Goal: Task Accomplishment & Management: Manage account settings

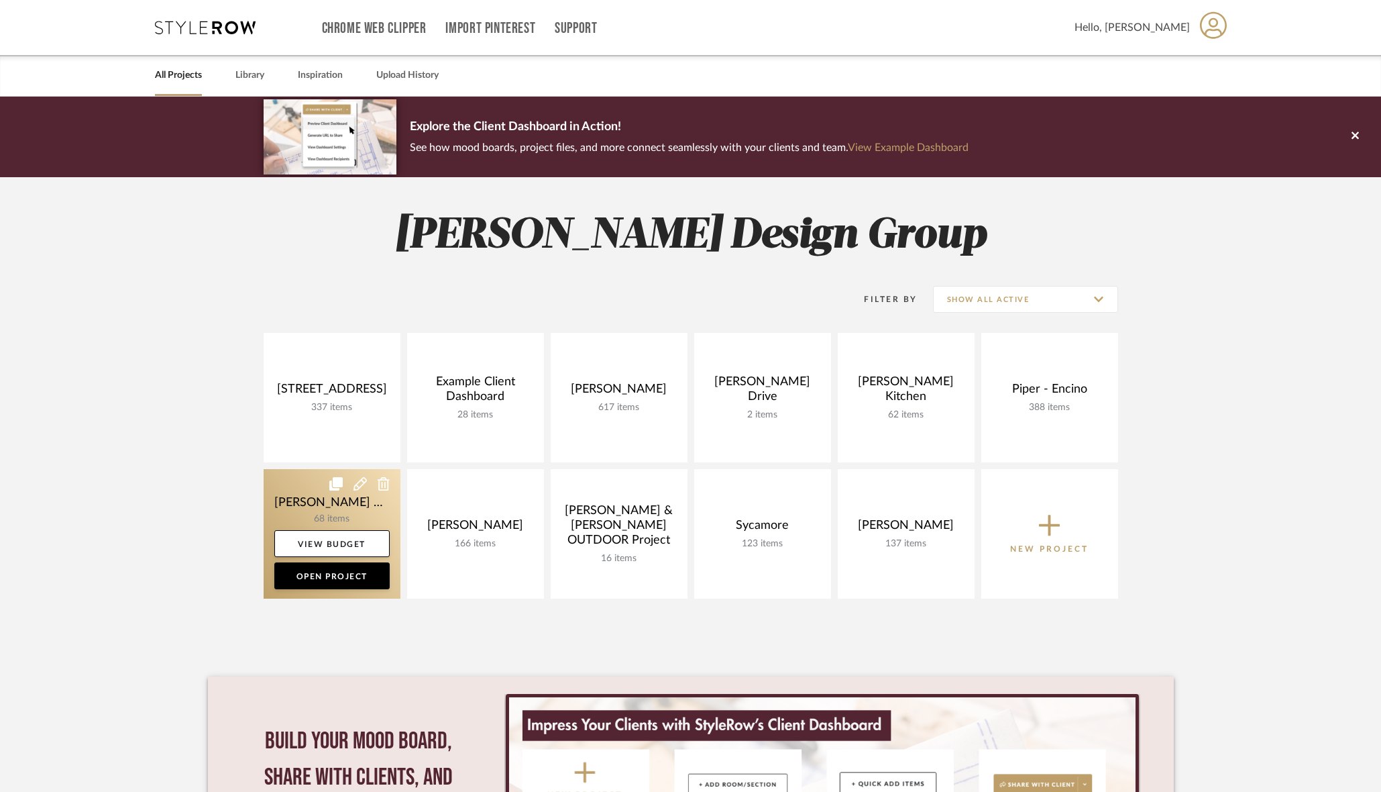
click at [301, 511] on link at bounding box center [332, 533] width 137 height 129
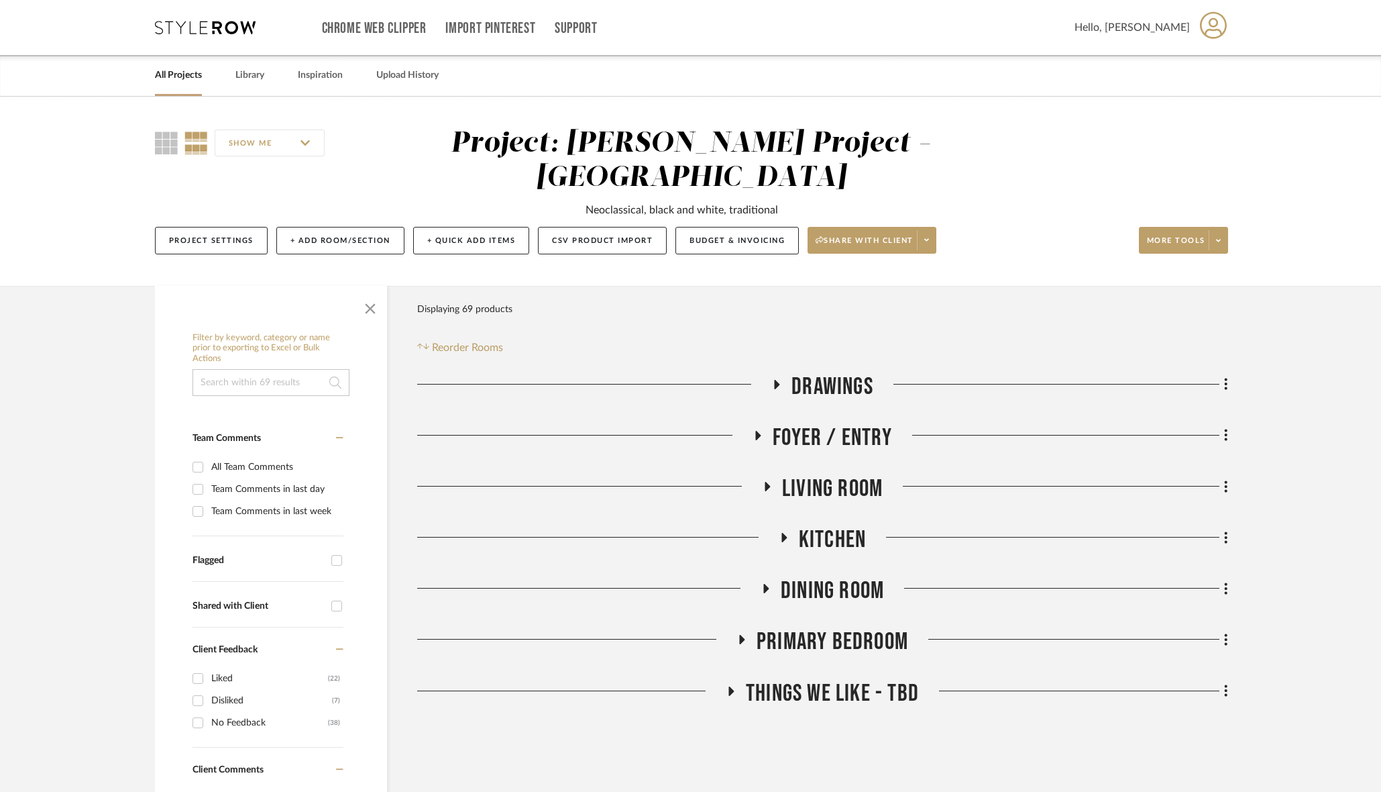
click at [859, 576] on span "Dining Room" at bounding box center [832, 590] width 103 height 29
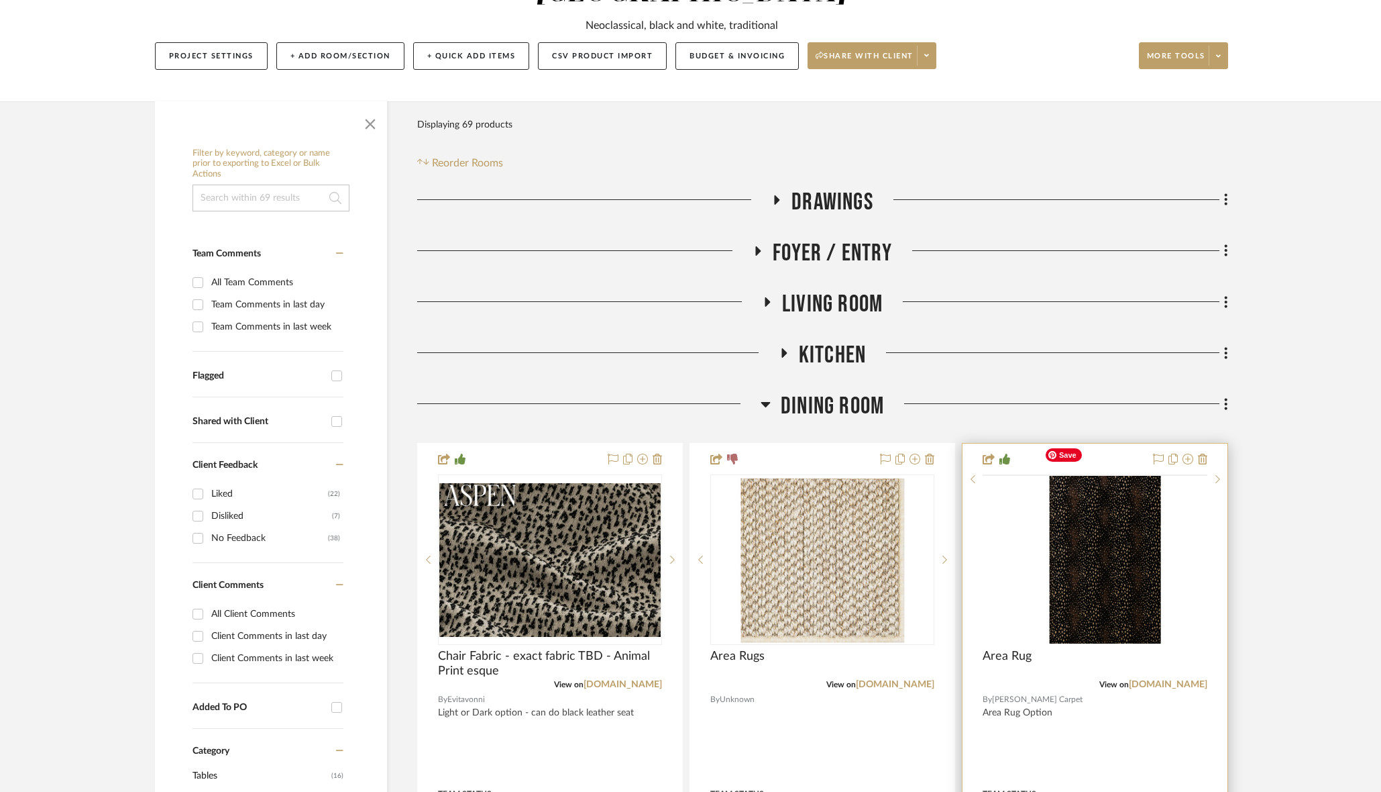
scroll to position [386, 0]
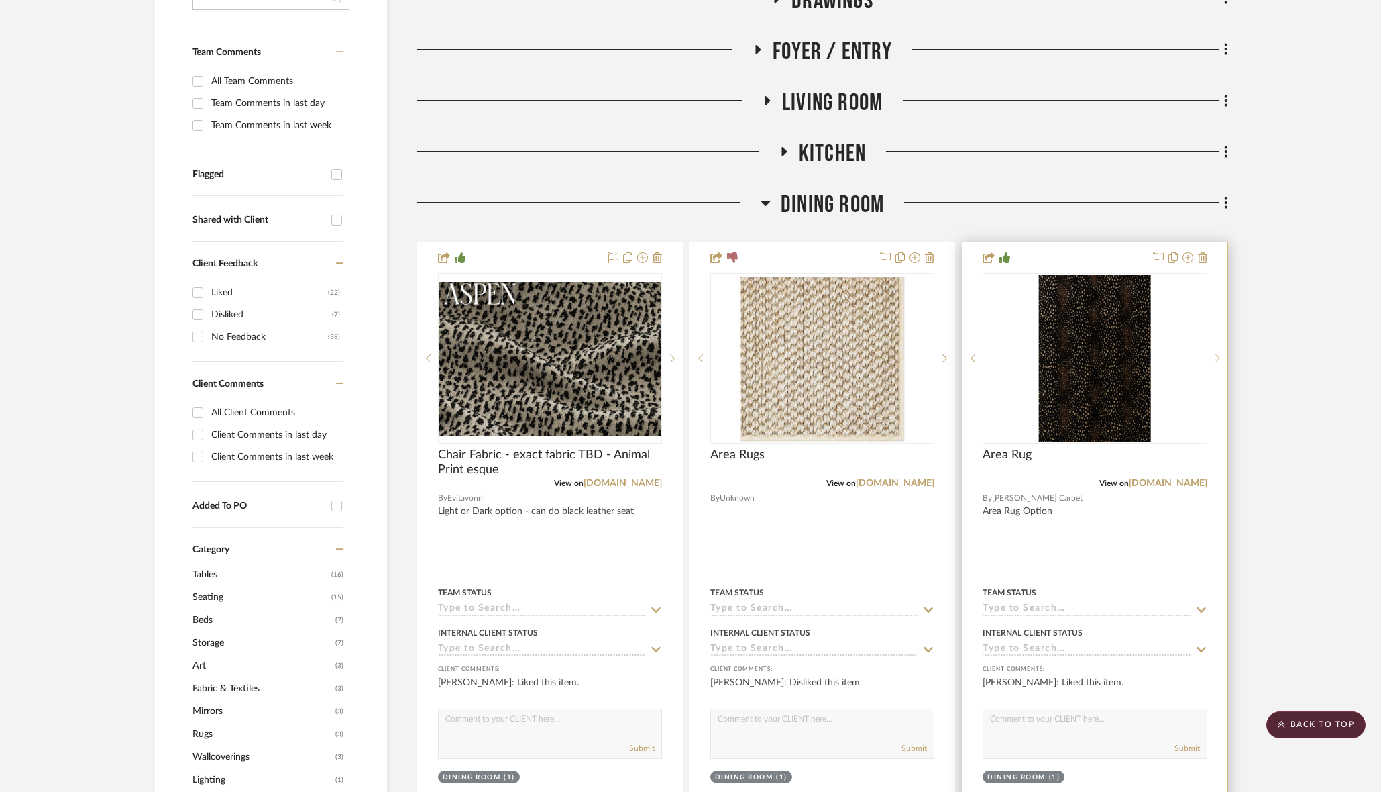
click at [1223, 353] on sr-next-btn at bounding box center [1217, 357] width 20 height 9
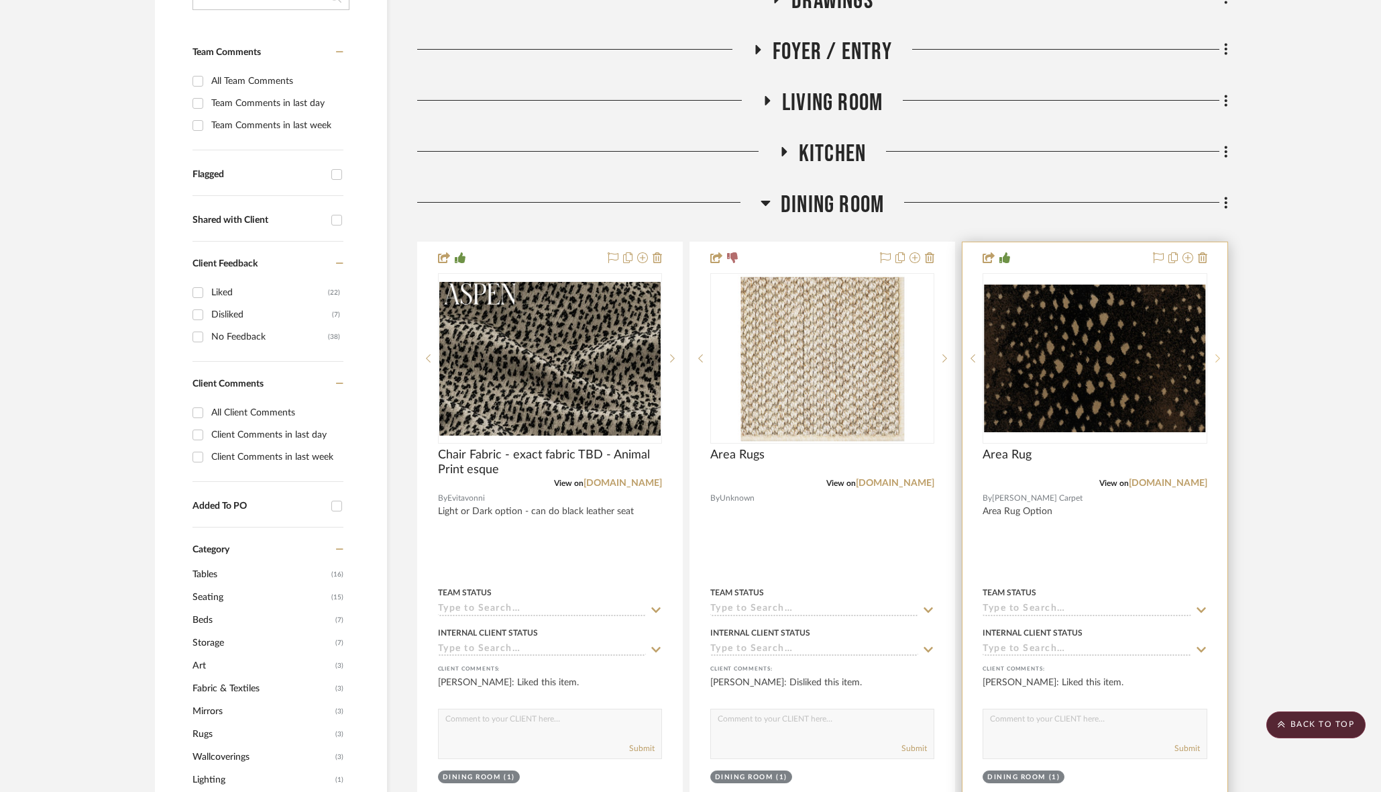
click at [1223, 353] on sr-next-btn at bounding box center [1217, 357] width 20 height 9
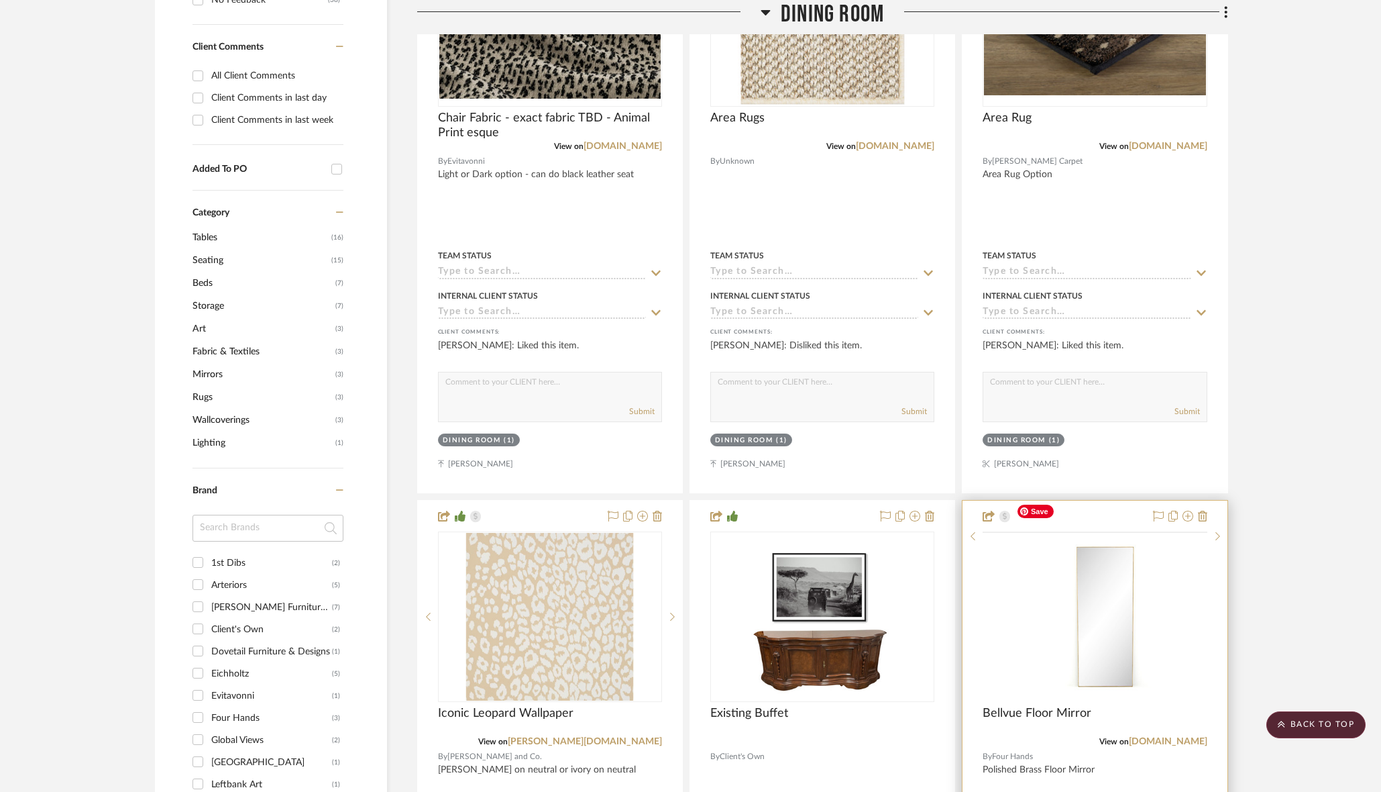
scroll to position [1109, 0]
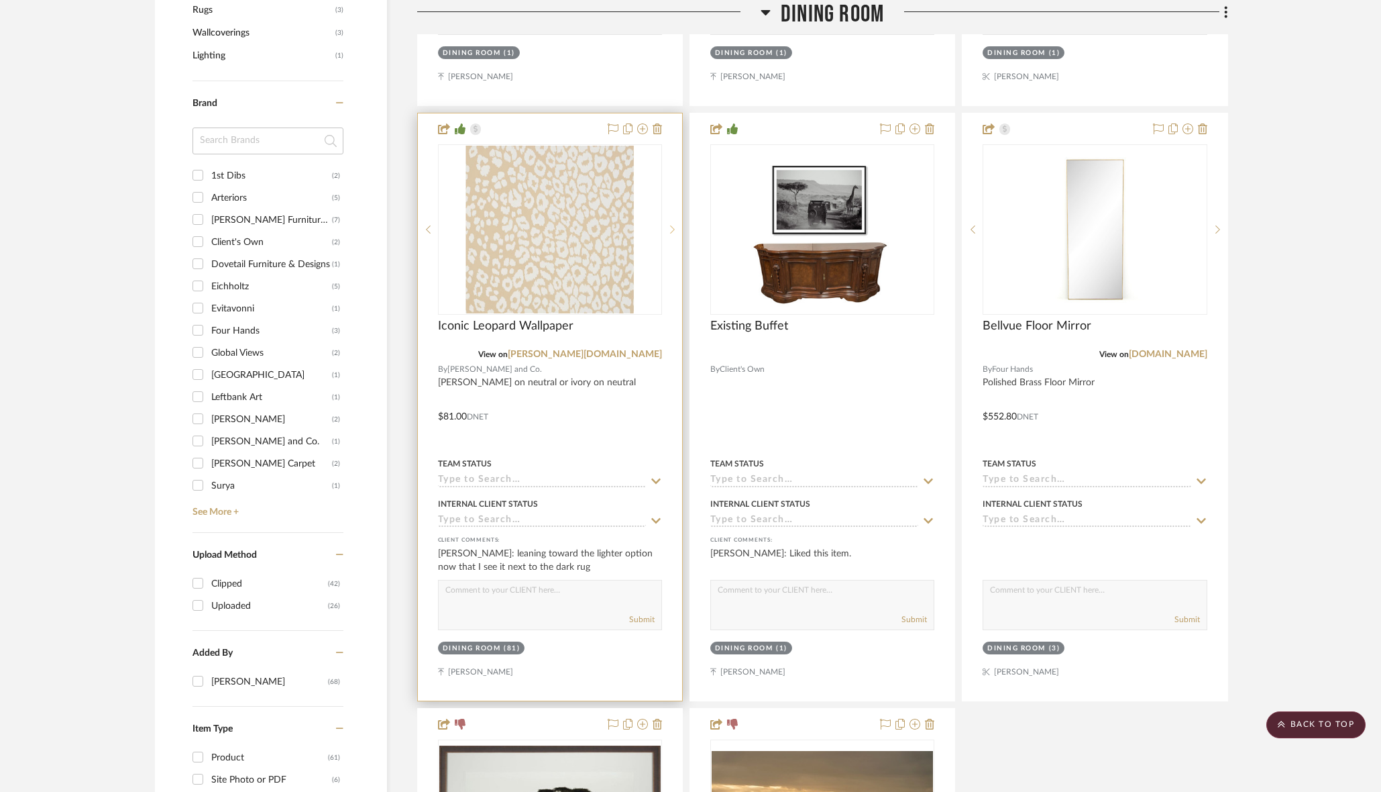
click at [674, 193] on div at bounding box center [672, 229] width 20 height 170
click at [674, 225] on icon at bounding box center [672, 229] width 5 height 9
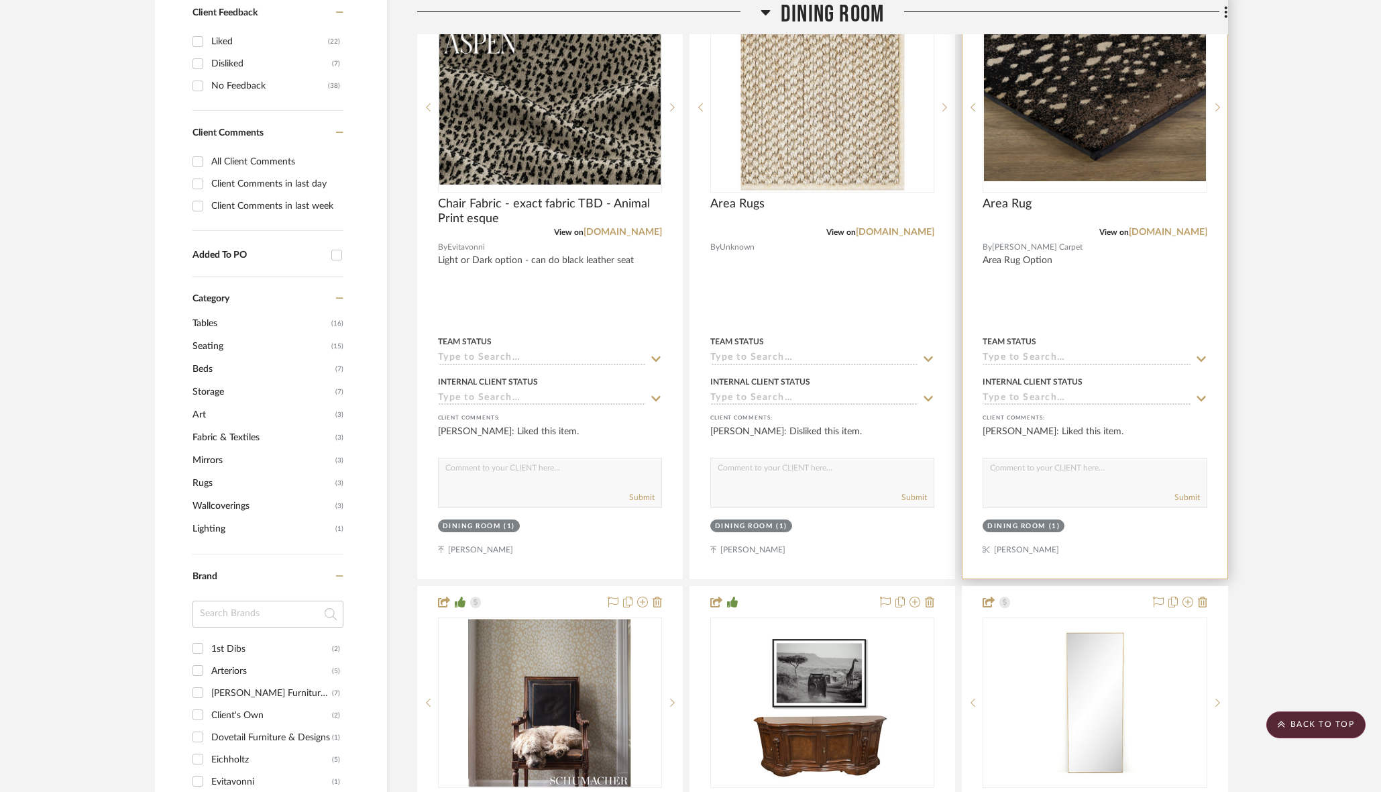
scroll to position [589, 0]
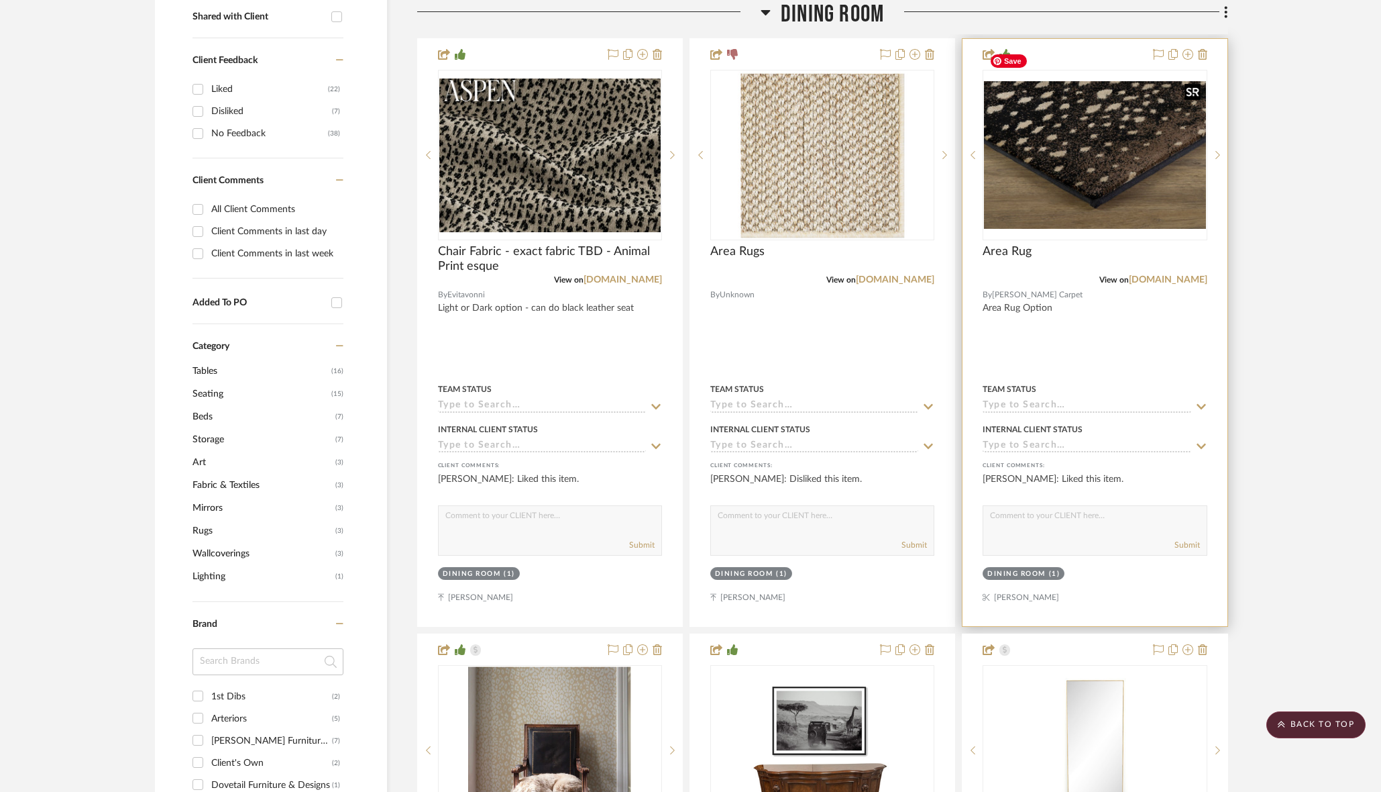
click at [1105, 148] on img "2" at bounding box center [1094, 155] width 221 height 148
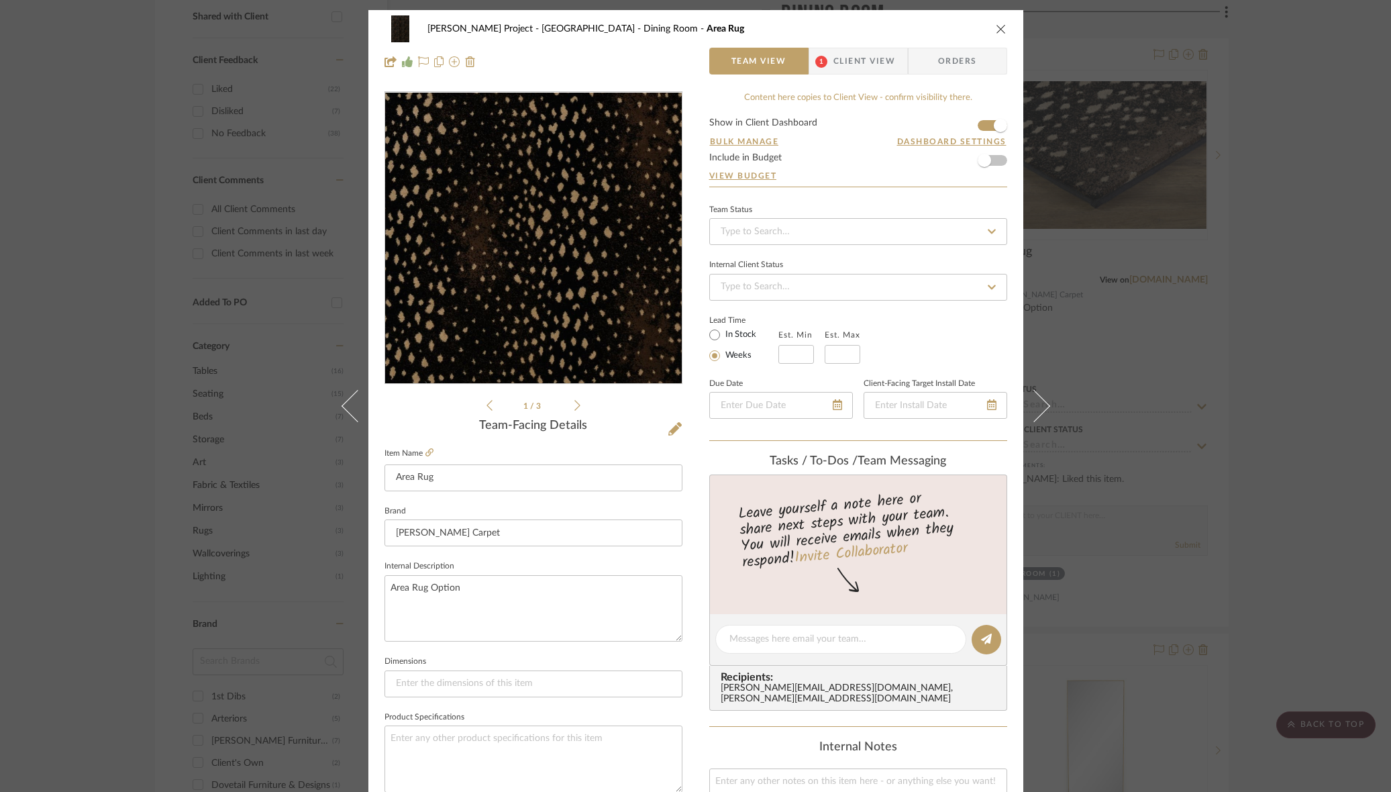
click at [547, 302] on img "0" at bounding box center [533, 238] width 194 height 291
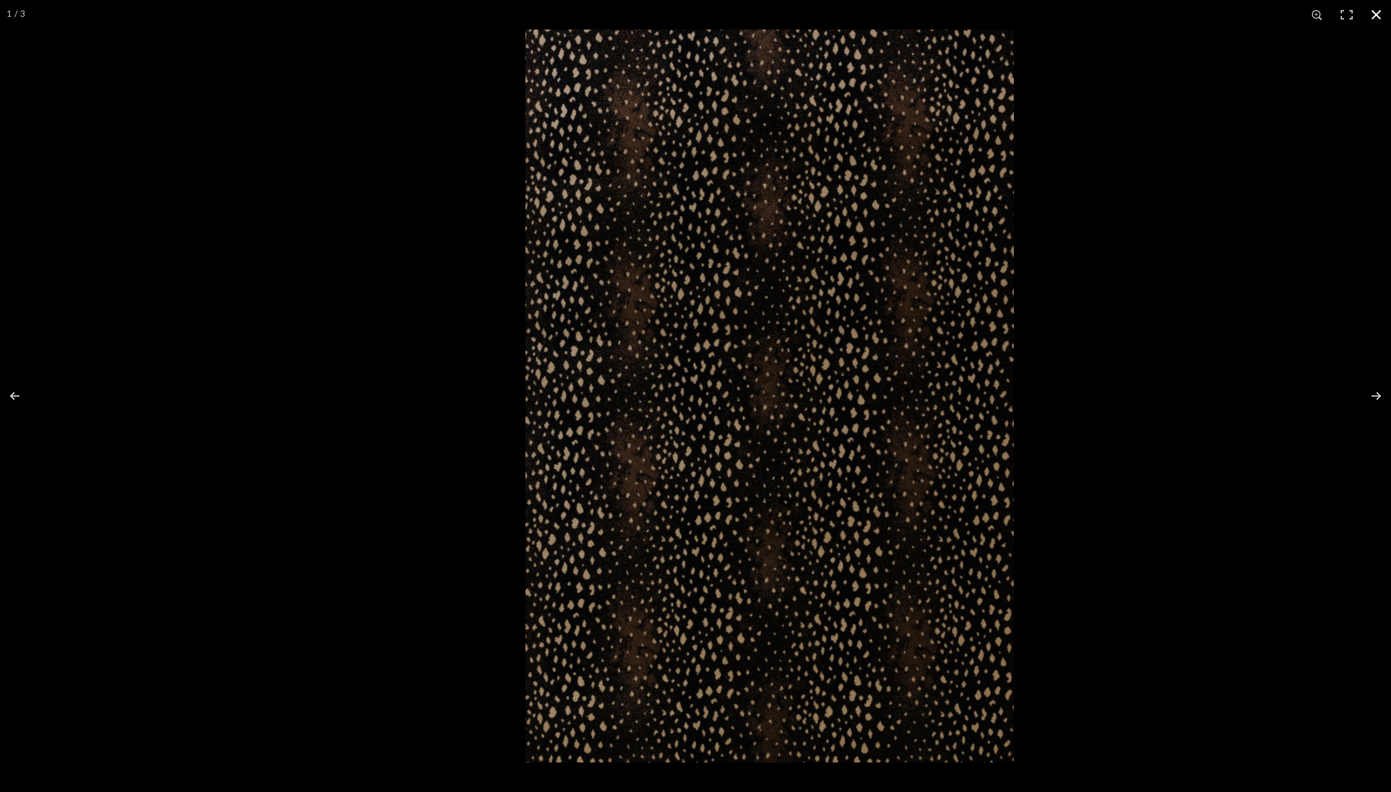
click at [1382, 19] on button at bounding box center [1376, 15] width 30 height 30
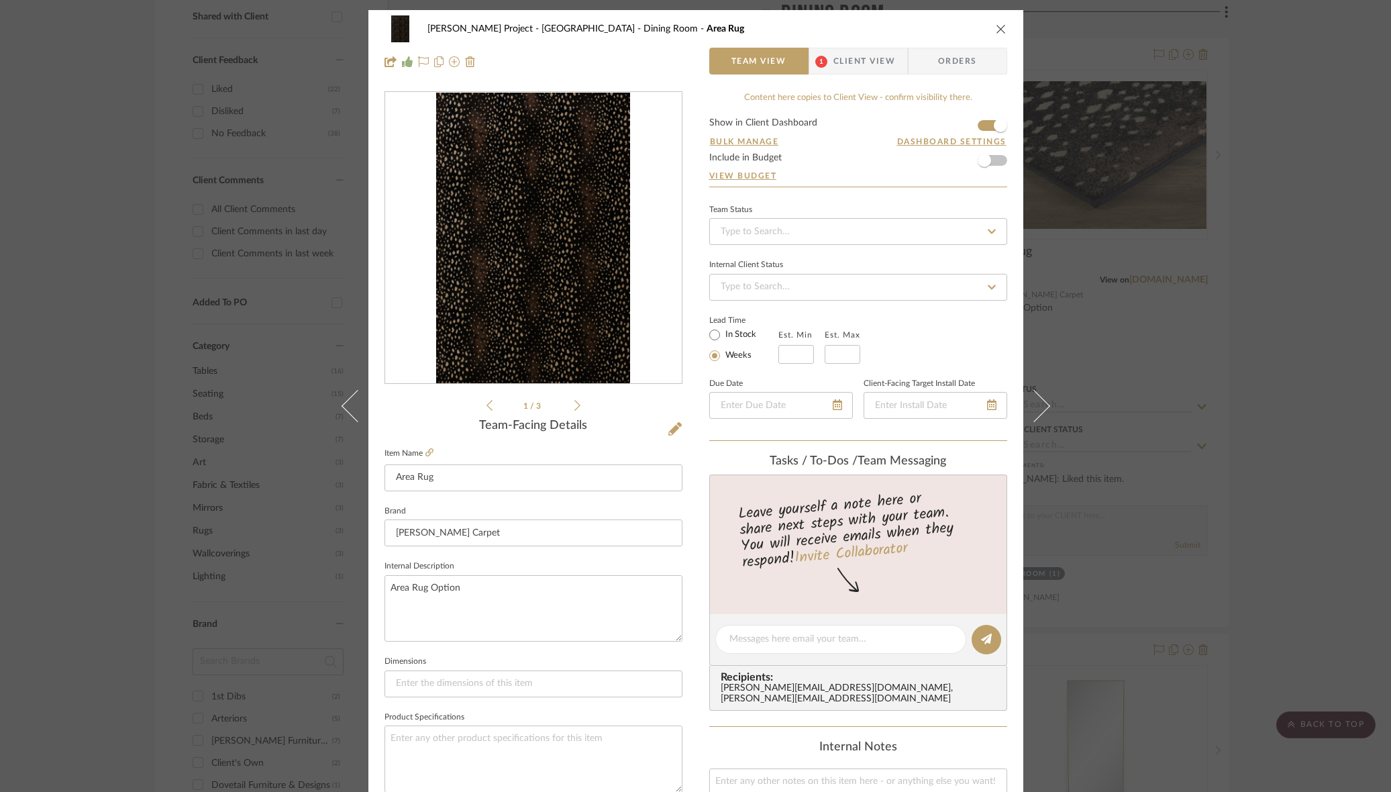
scroll to position [1, 0]
click at [988, 20] on div "[PERSON_NAME] Project - [GEOGRAPHIC_DATA] Dining Room Area Rug" at bounding box center [695, 28] width 622 height 27
click at [995, 23] on icon "close" at bounding box center [1000, 28] width 11 height 11
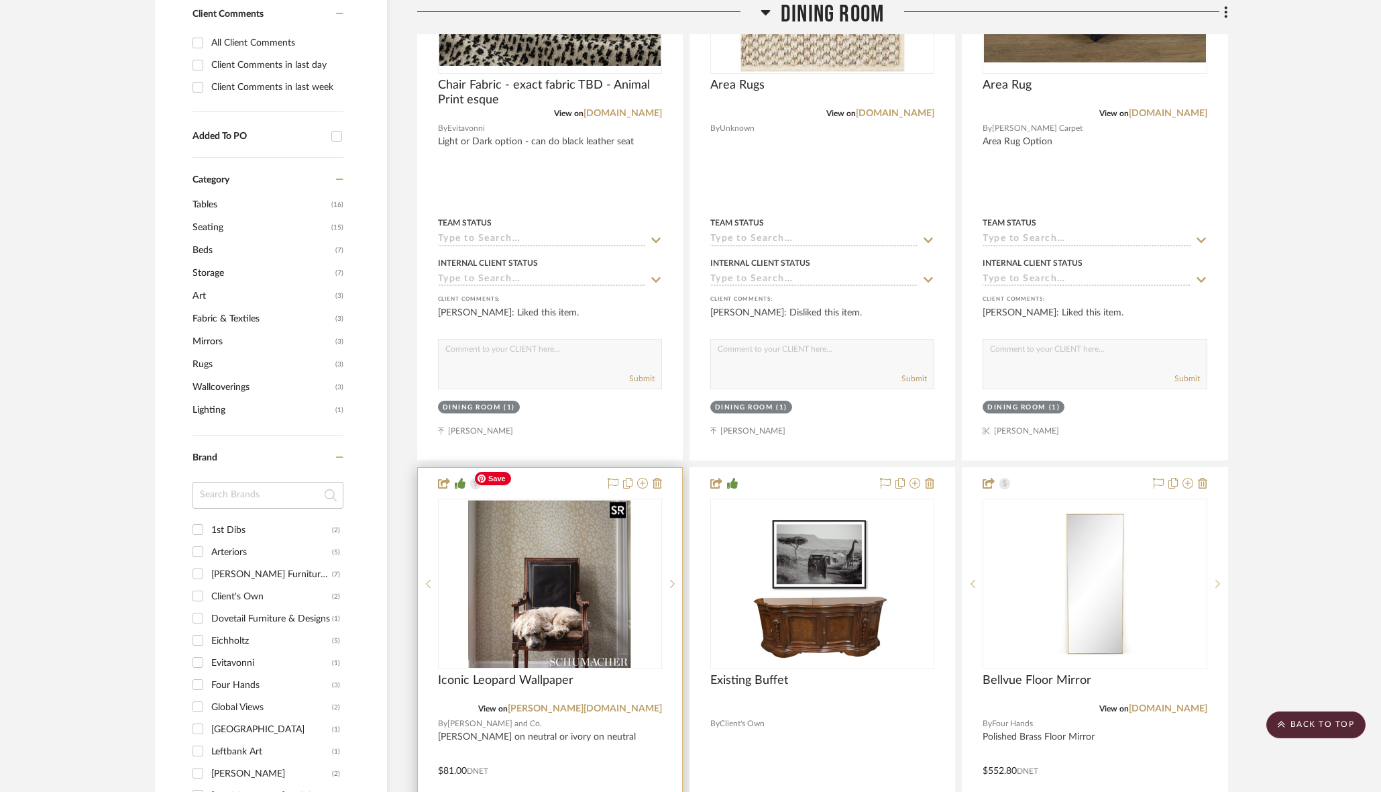
scroll to position [769, 0]
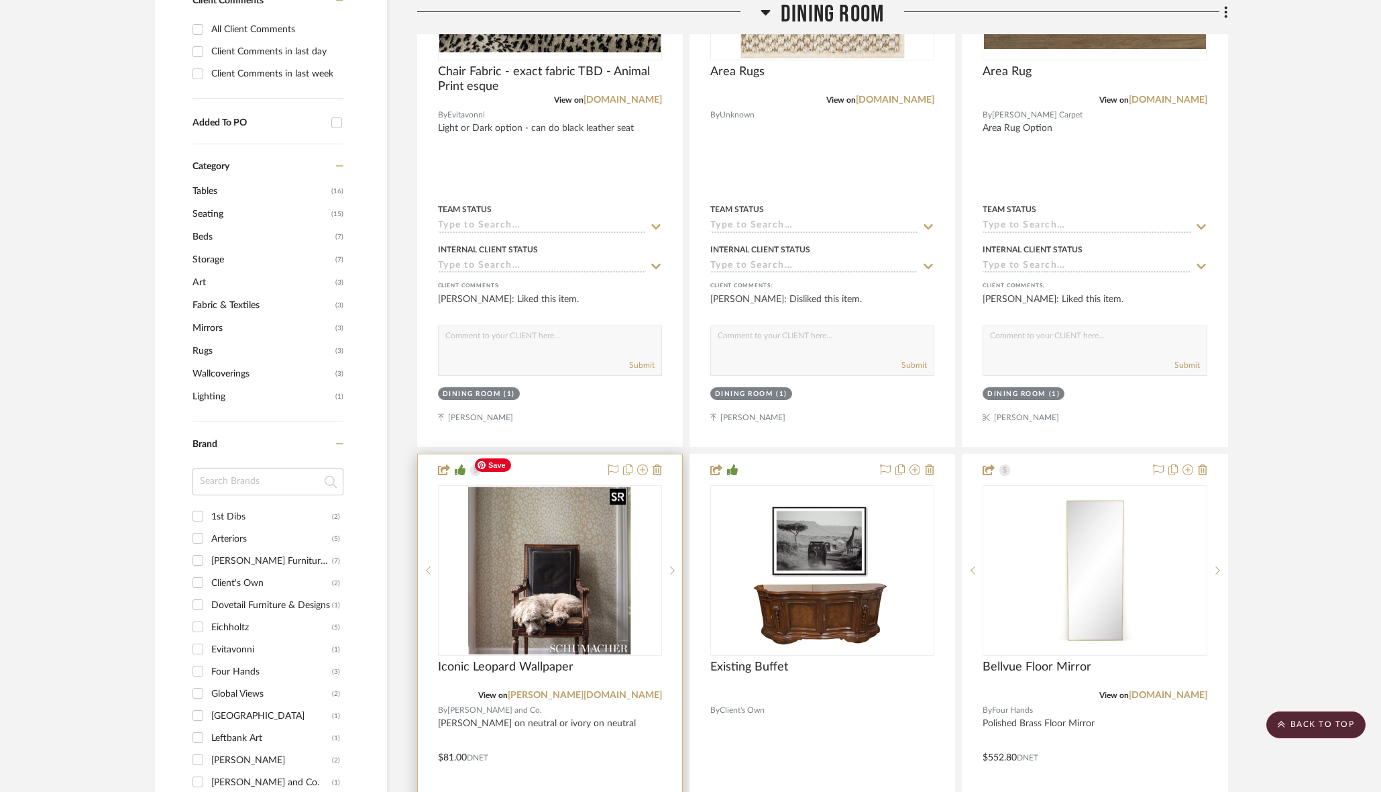
click at [521, 582] on img "2" at bounding box center [549, 570] width 163 height 168
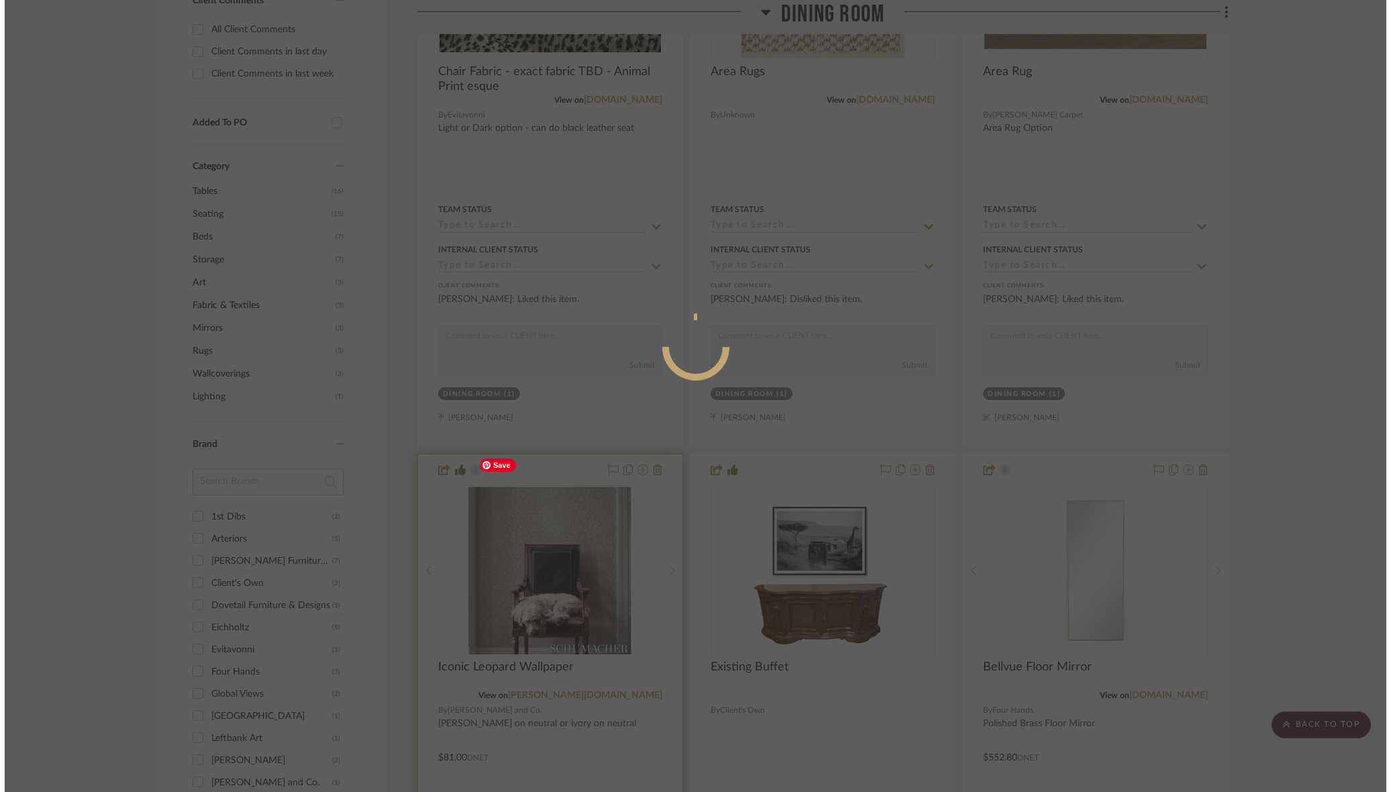
scroll to position [0, 0]
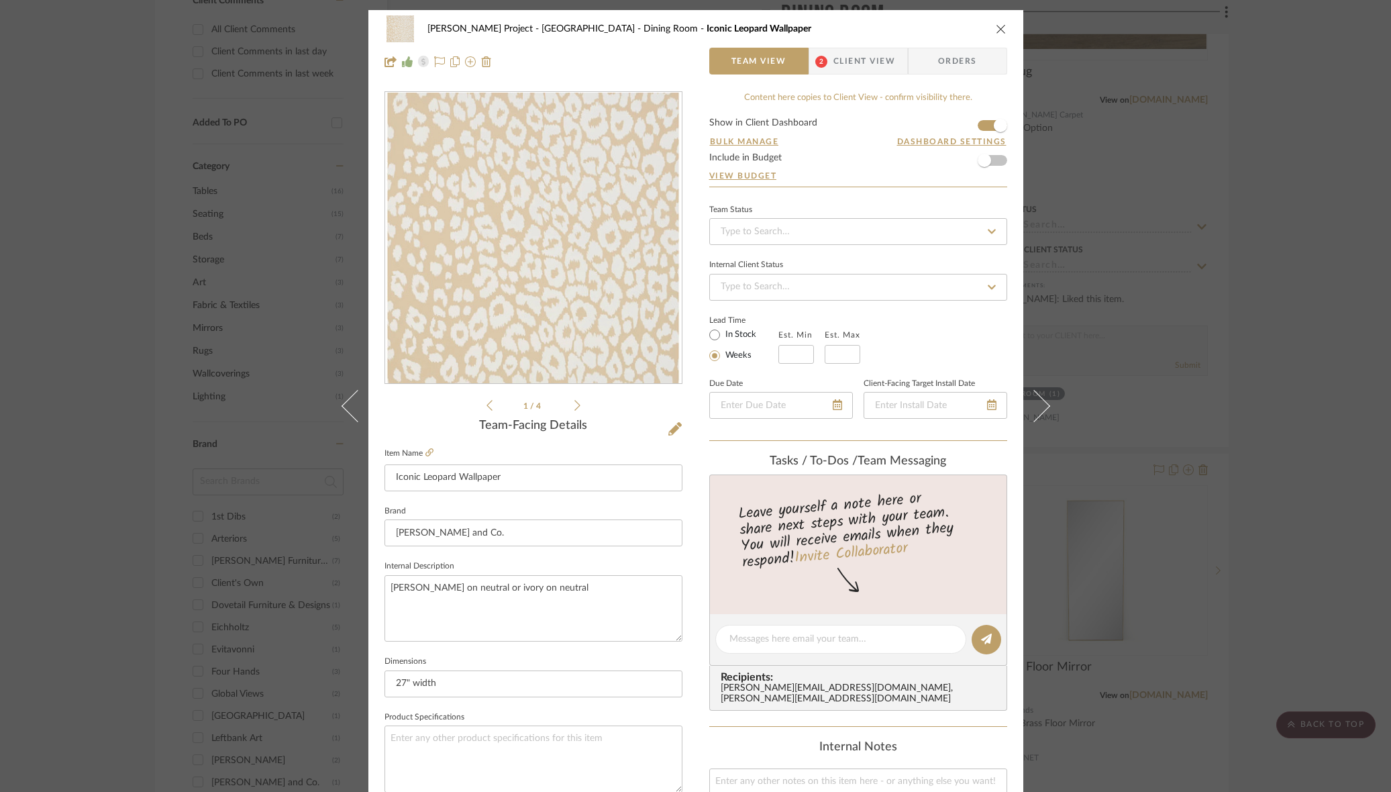
click at [642, 251] on img "0" at bounding box center [532, 238] width 293 height 291
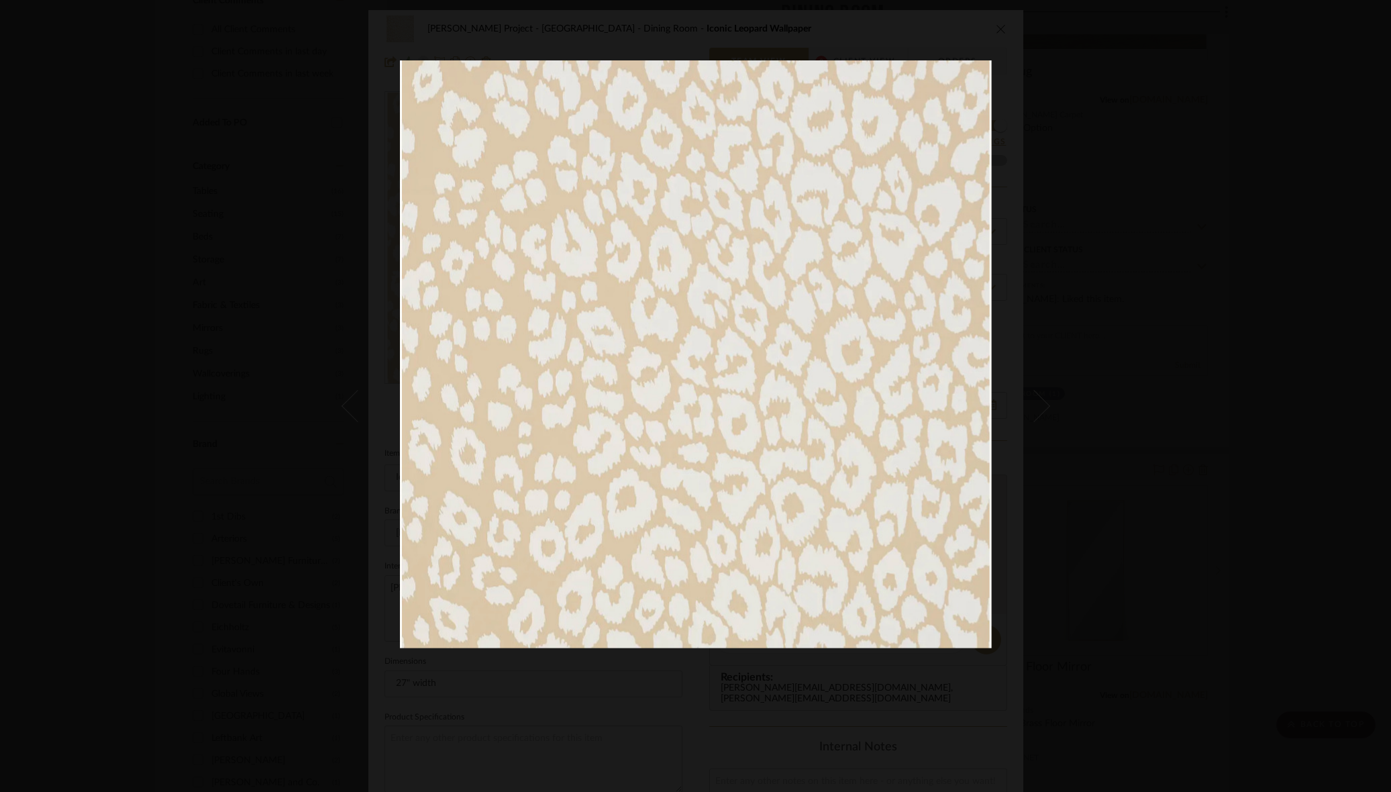
click at [1132, 78] on div at bounding box center [958, 377] width 1116 height 635
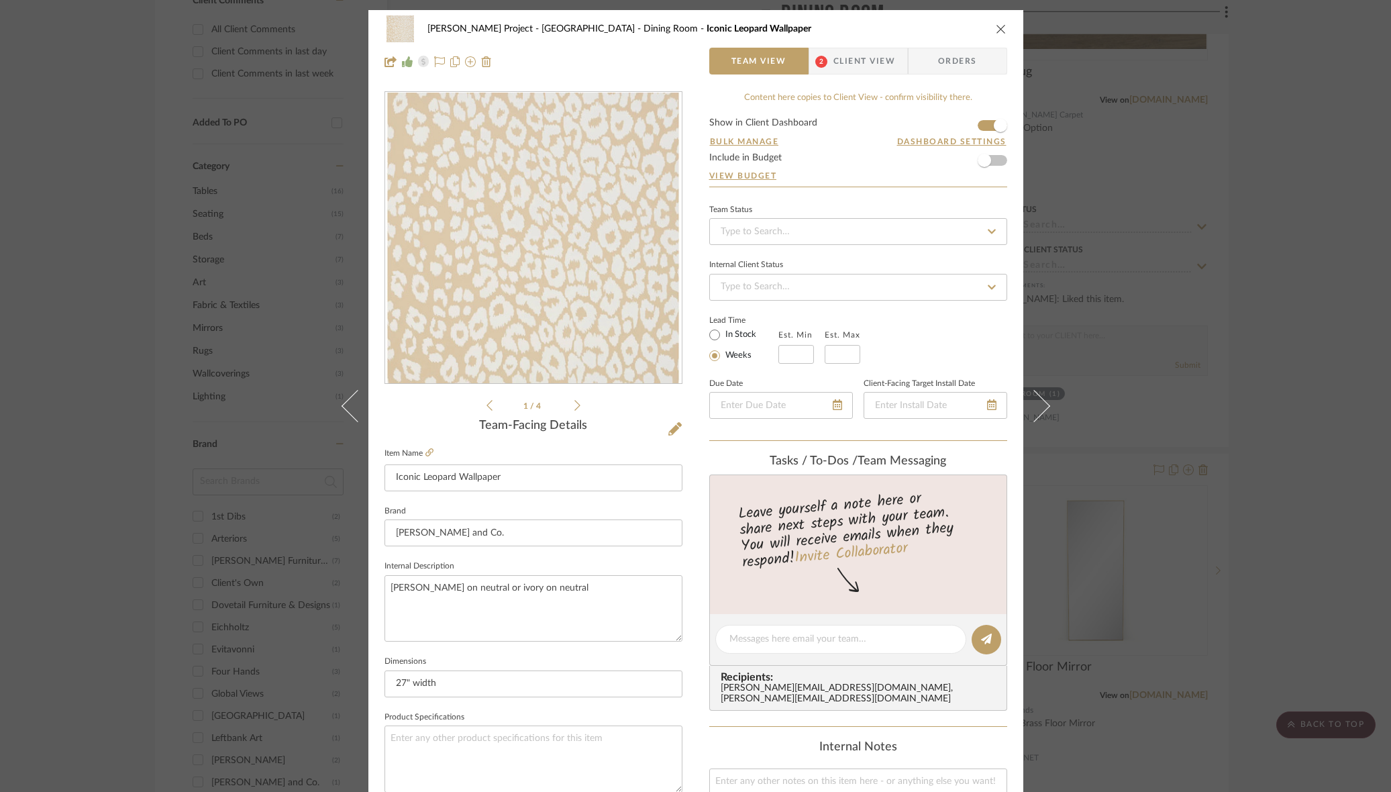
click at [558, 404] on li "1 / 4" at bounding box center [533, 405] width 82 height 16
click at [574, 405] on icon at bounding box center [577, 405] width 6 height 12
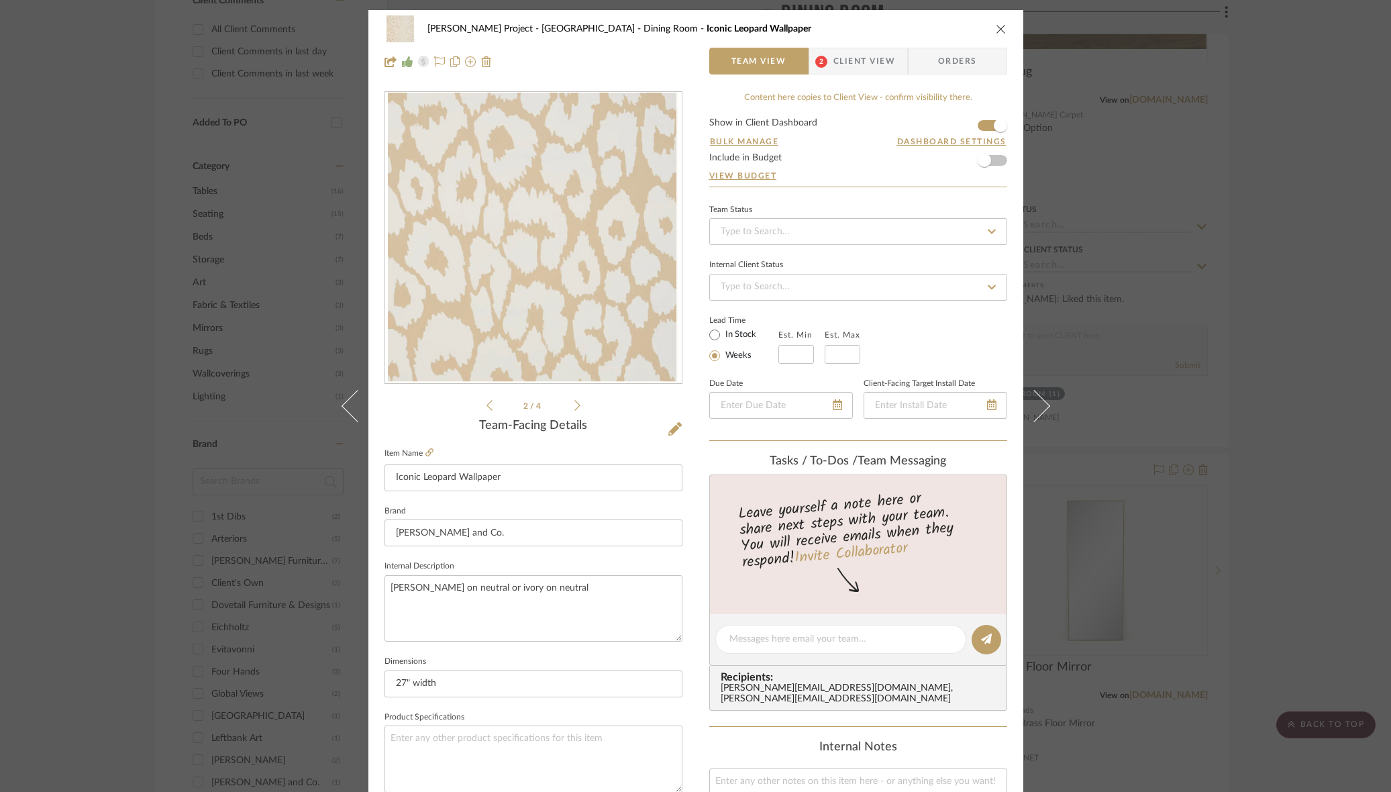
click at [581, 402] on div "2 / 4" at bounding box center [533, 252] width 298 height 322
click at [574, 405] on icon at bounding box center [577, 405] width 6 height 12
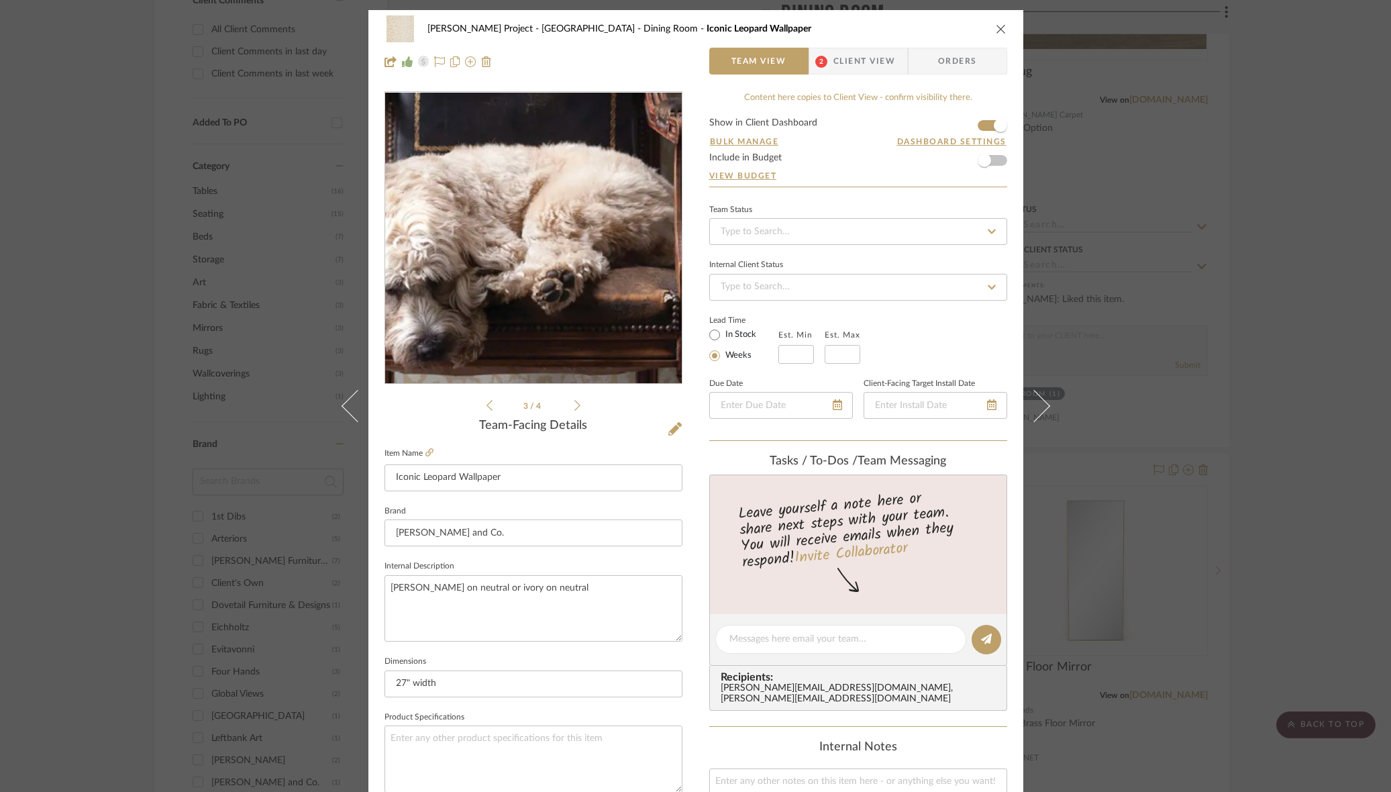
click at [537, 309] on img "2" at bounding box center [533, 238] width 282 height 291
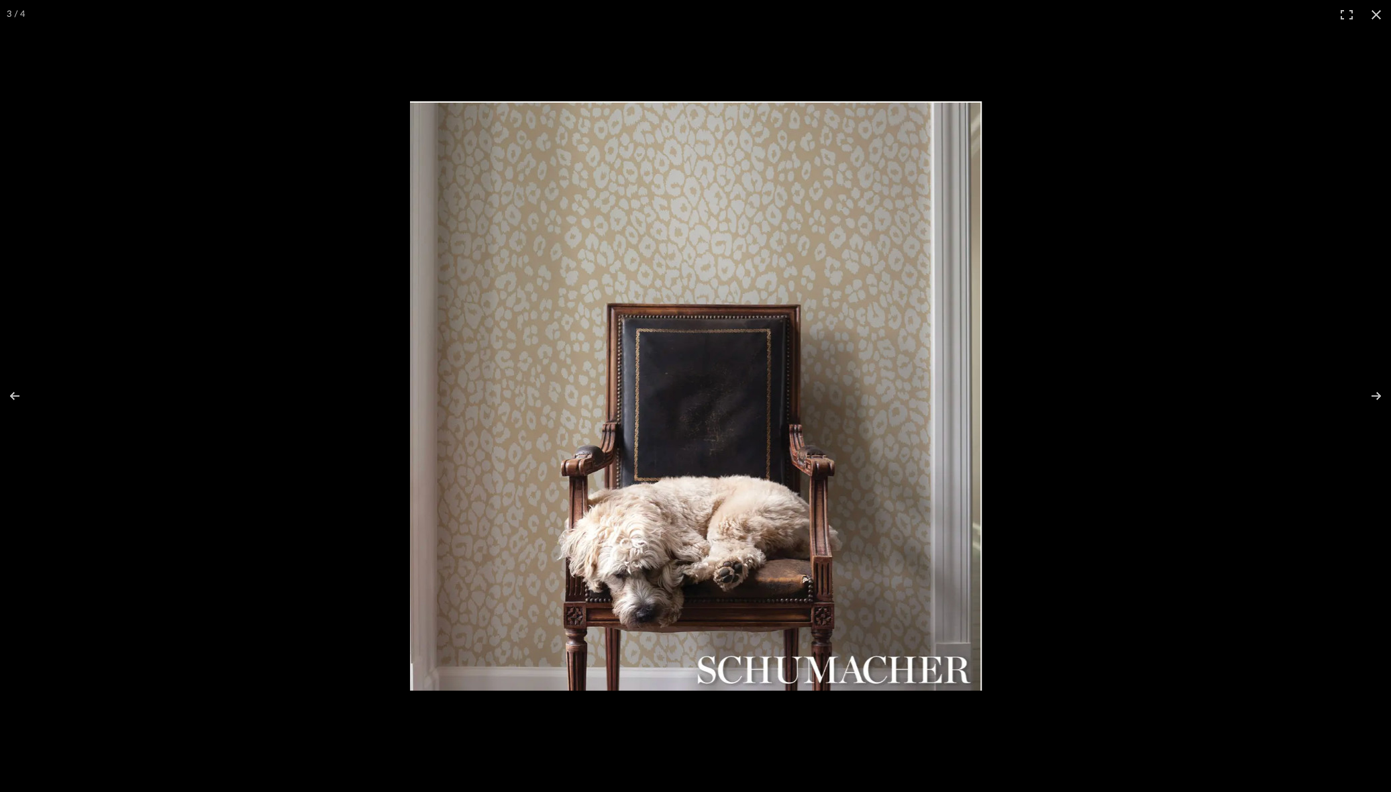
click at [611, 339] on img at bounding box center [696, 395] width 572 height 589
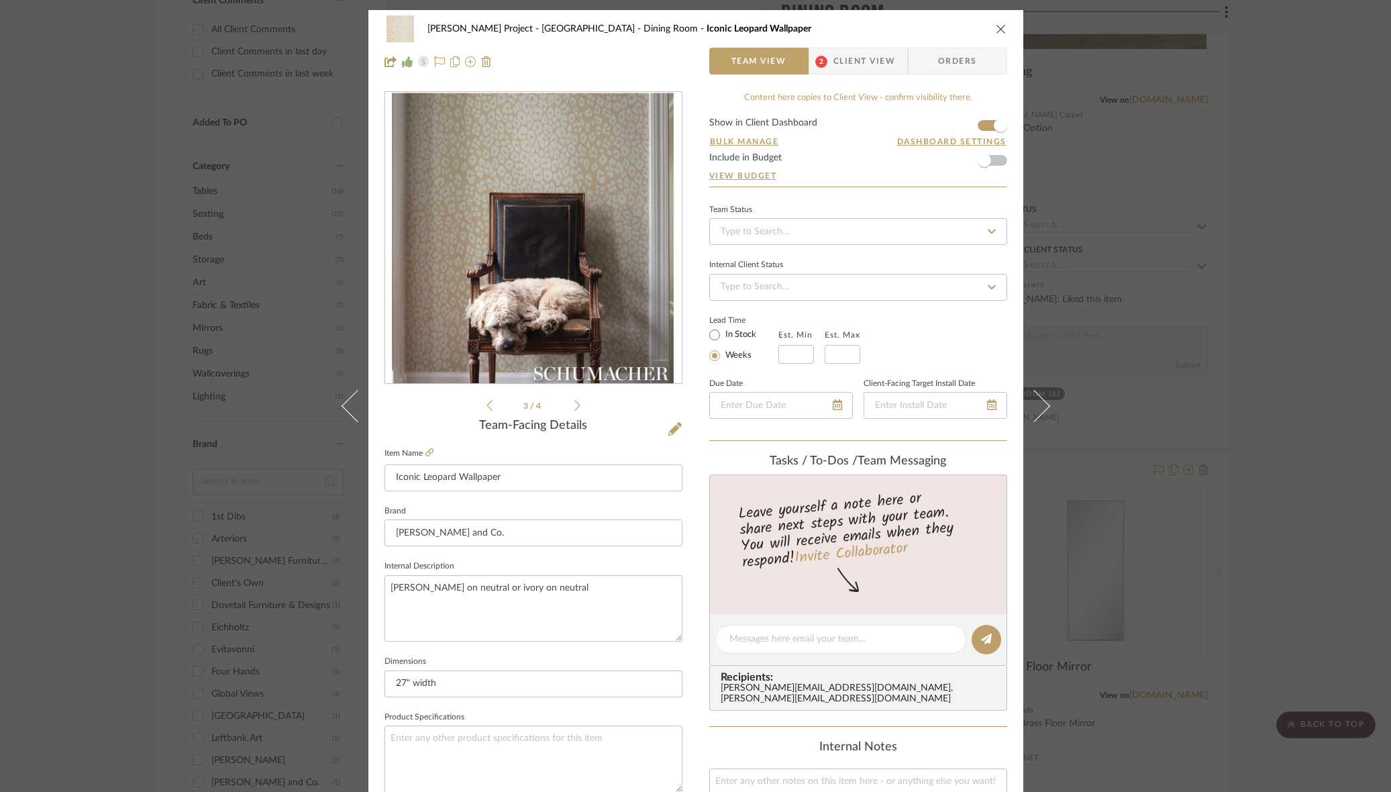
click at [568, 309] on img "2" at bounding box center [533, 238] width 282 height 291
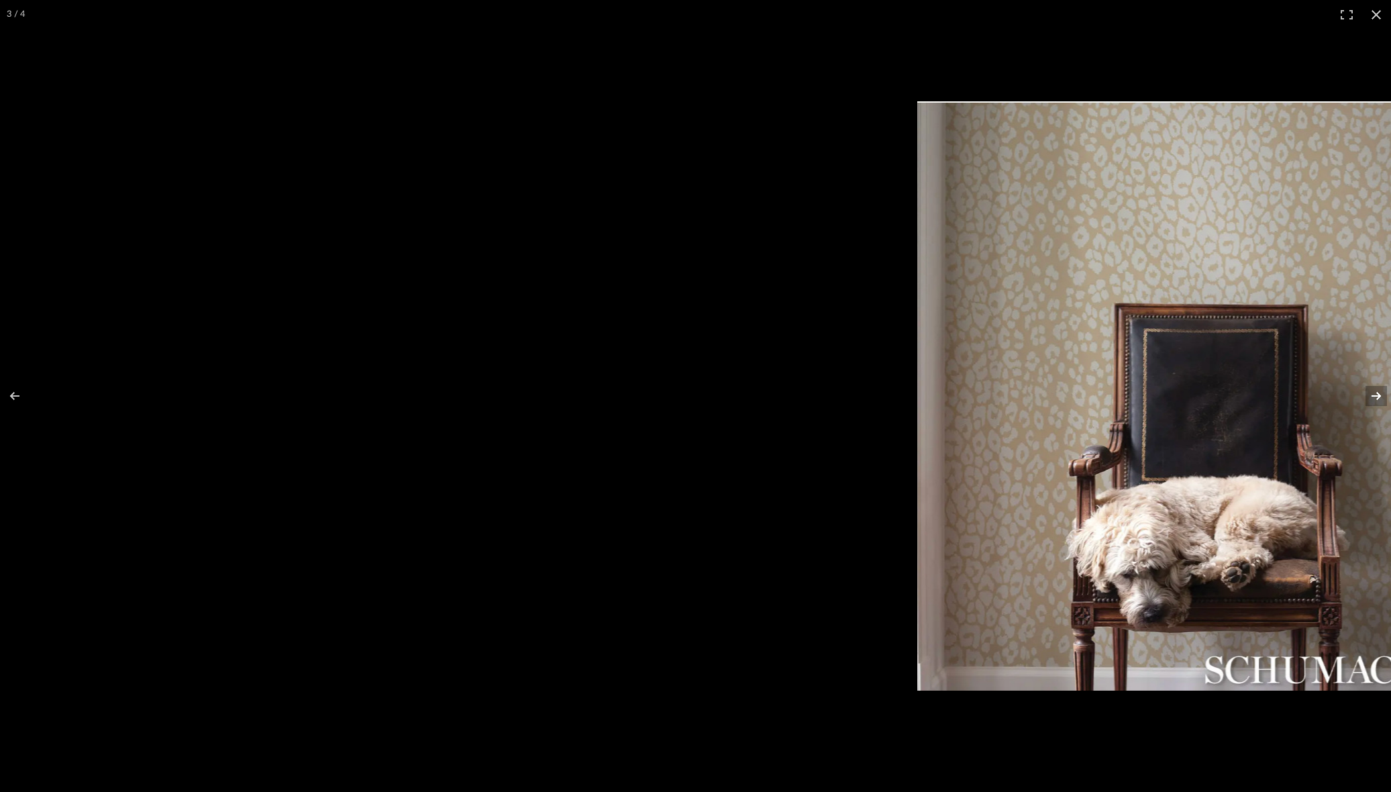
click at [1378, 398] on button at bounding box center [1367, 395] width 47 height 67
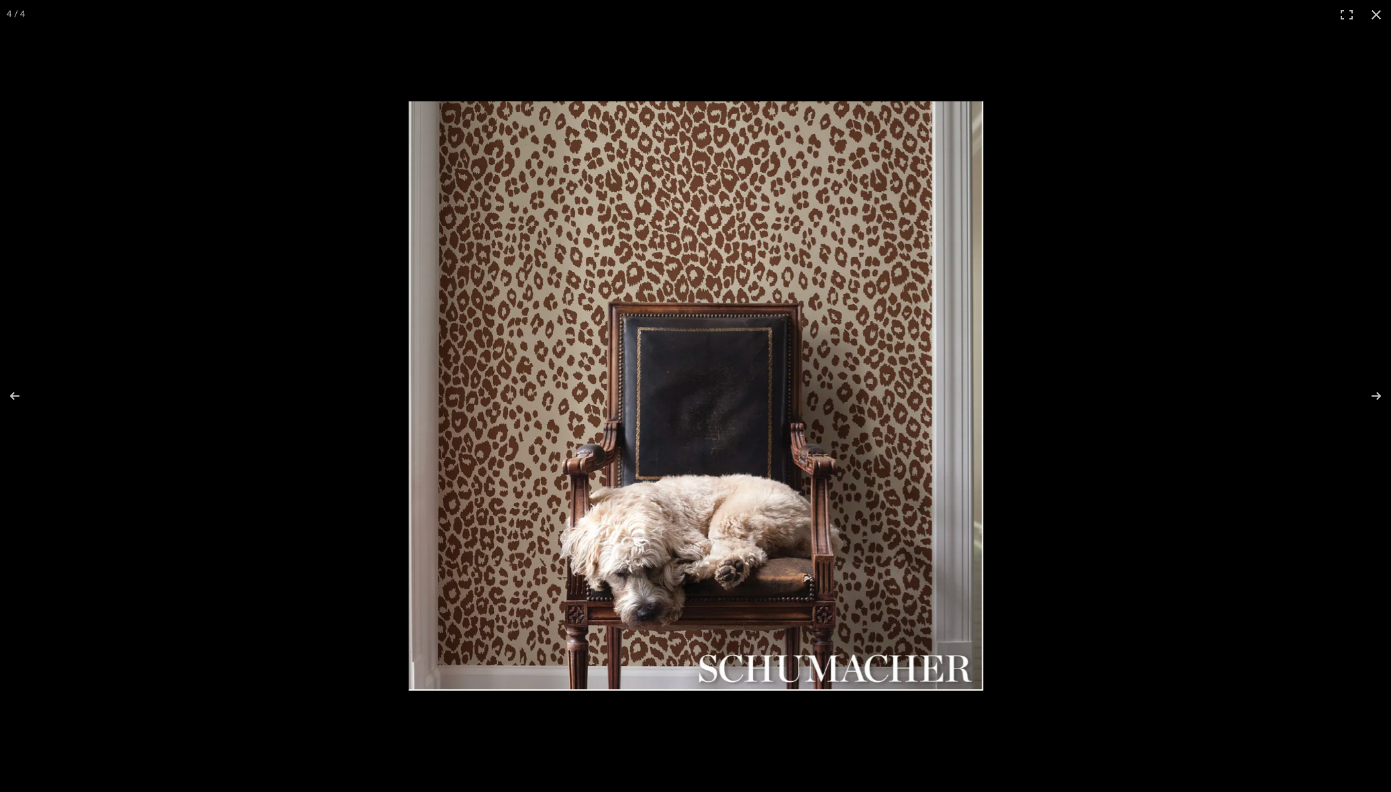
click at [821, 378] on img at bounding box center [696, 395] width 574 height 589
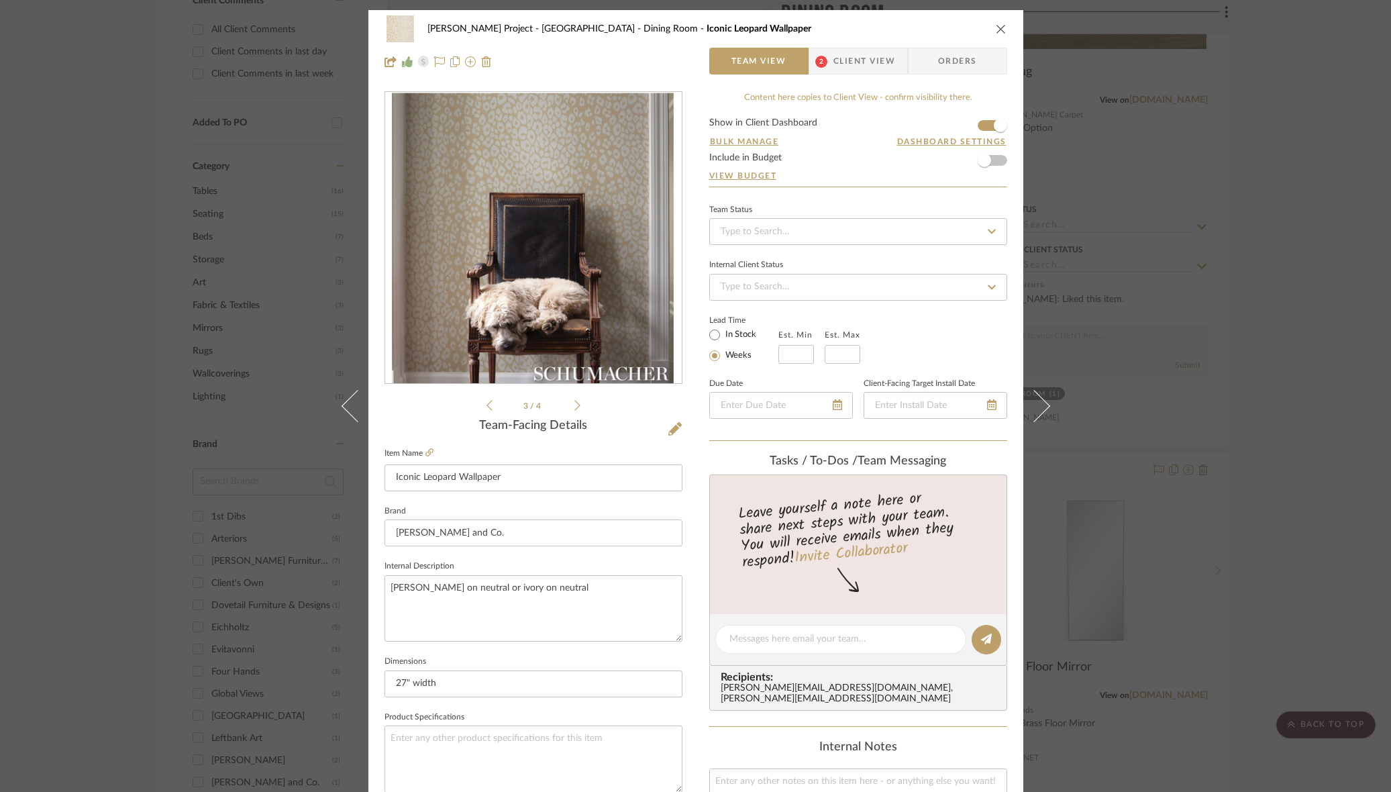
click at [543, 296] on img "2" at bounding box center [533, 238] width 282 height 291
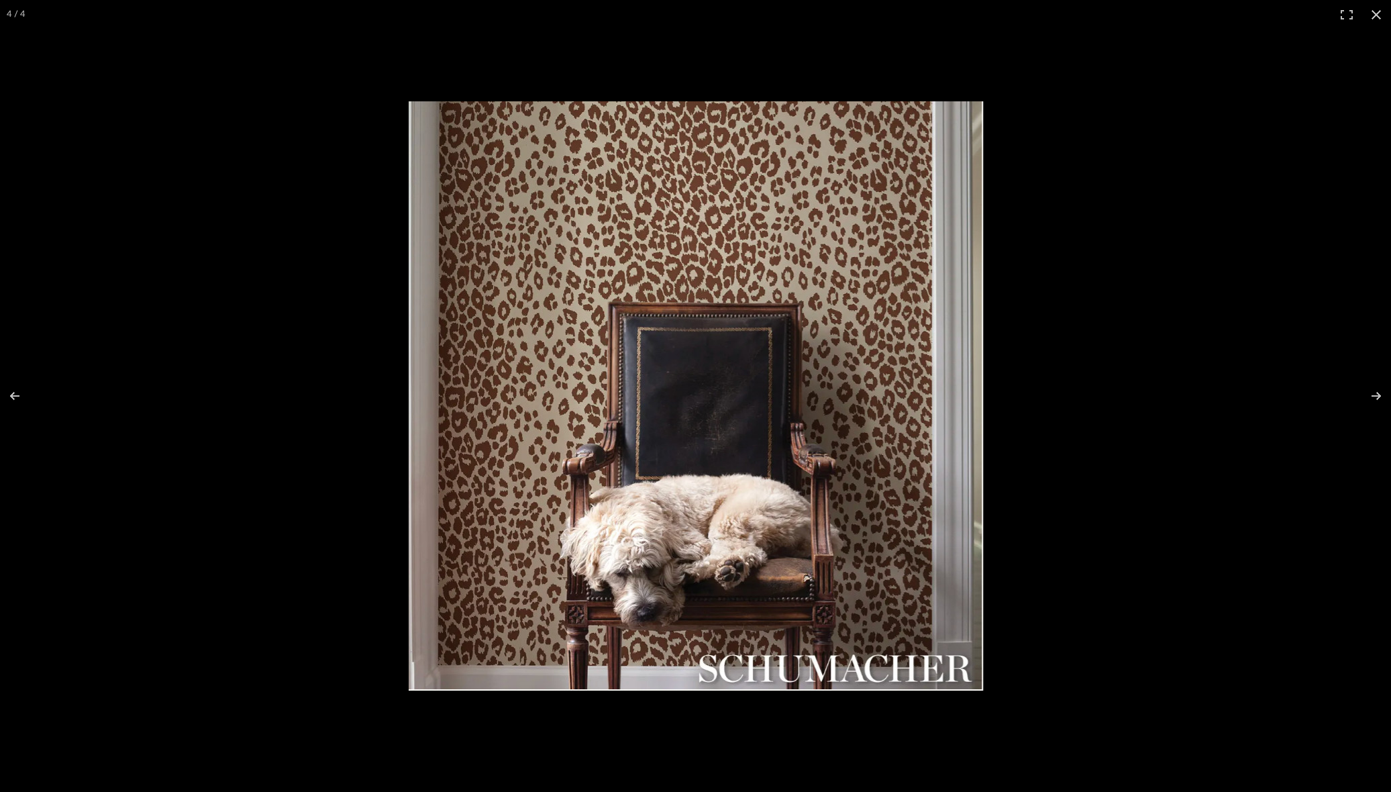
click at [548, 292] on img at bounding box center [696, 395] width 574 height 589
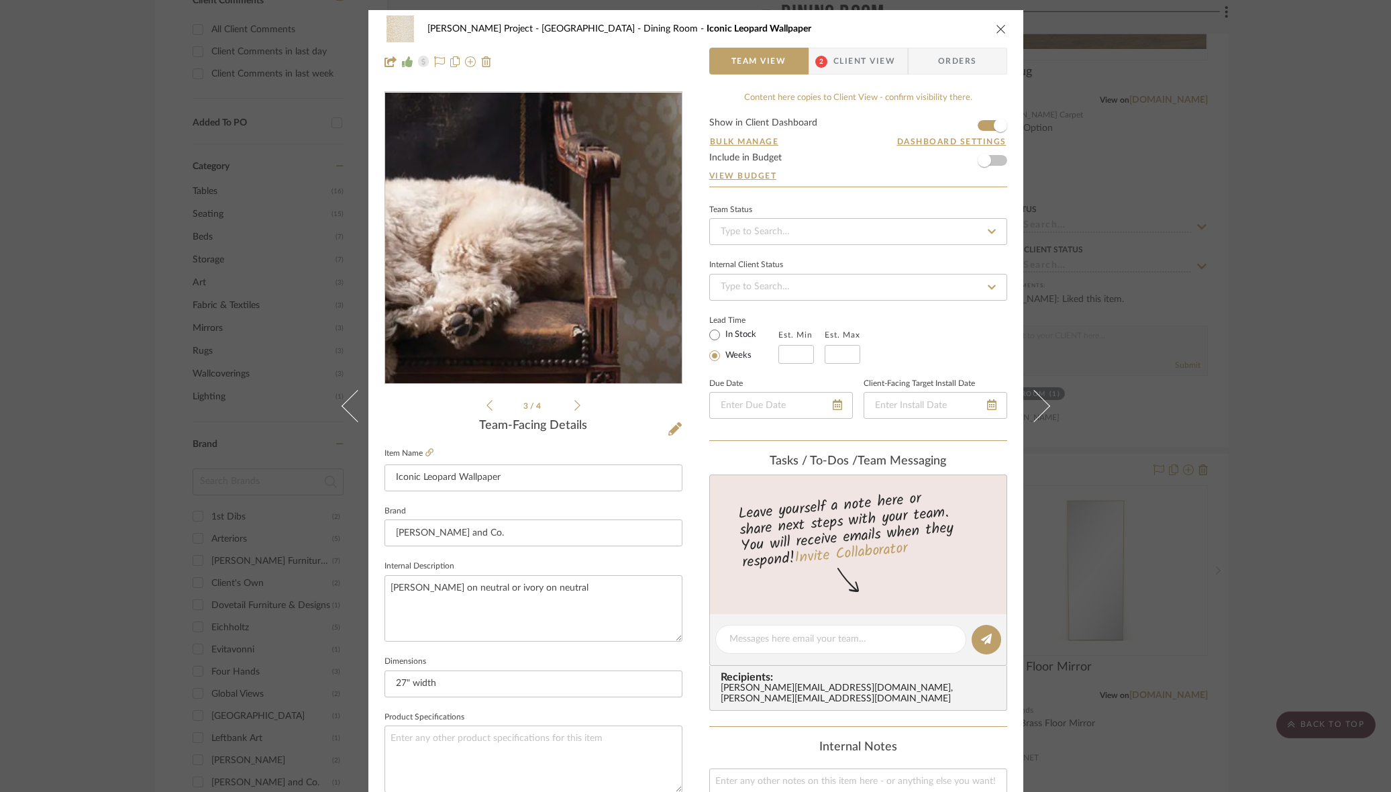
click at [589, 295] on img "2" at bounding box center [533, 238] width 282 height 291
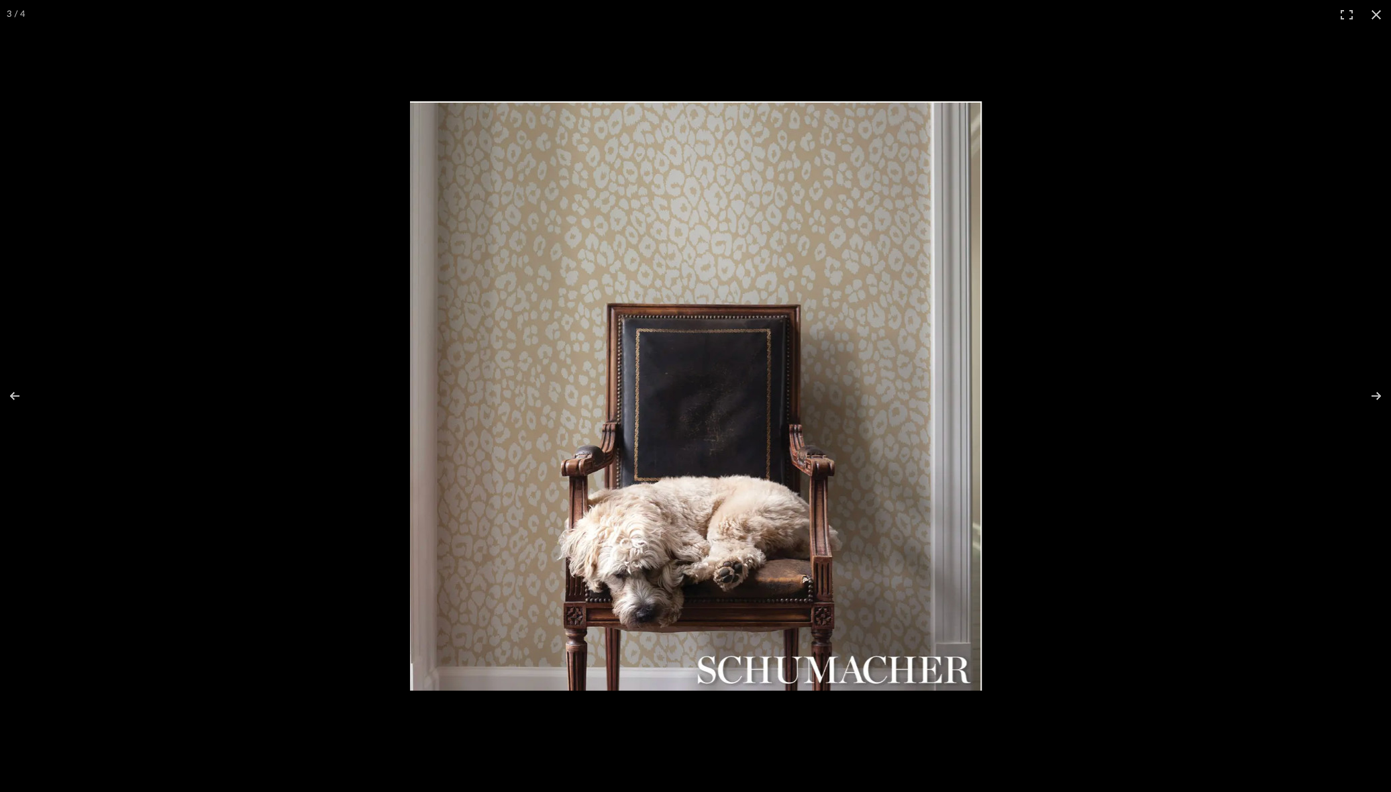
click at [592, 301] on img at bounding box center [696, 395] width 572 height 589
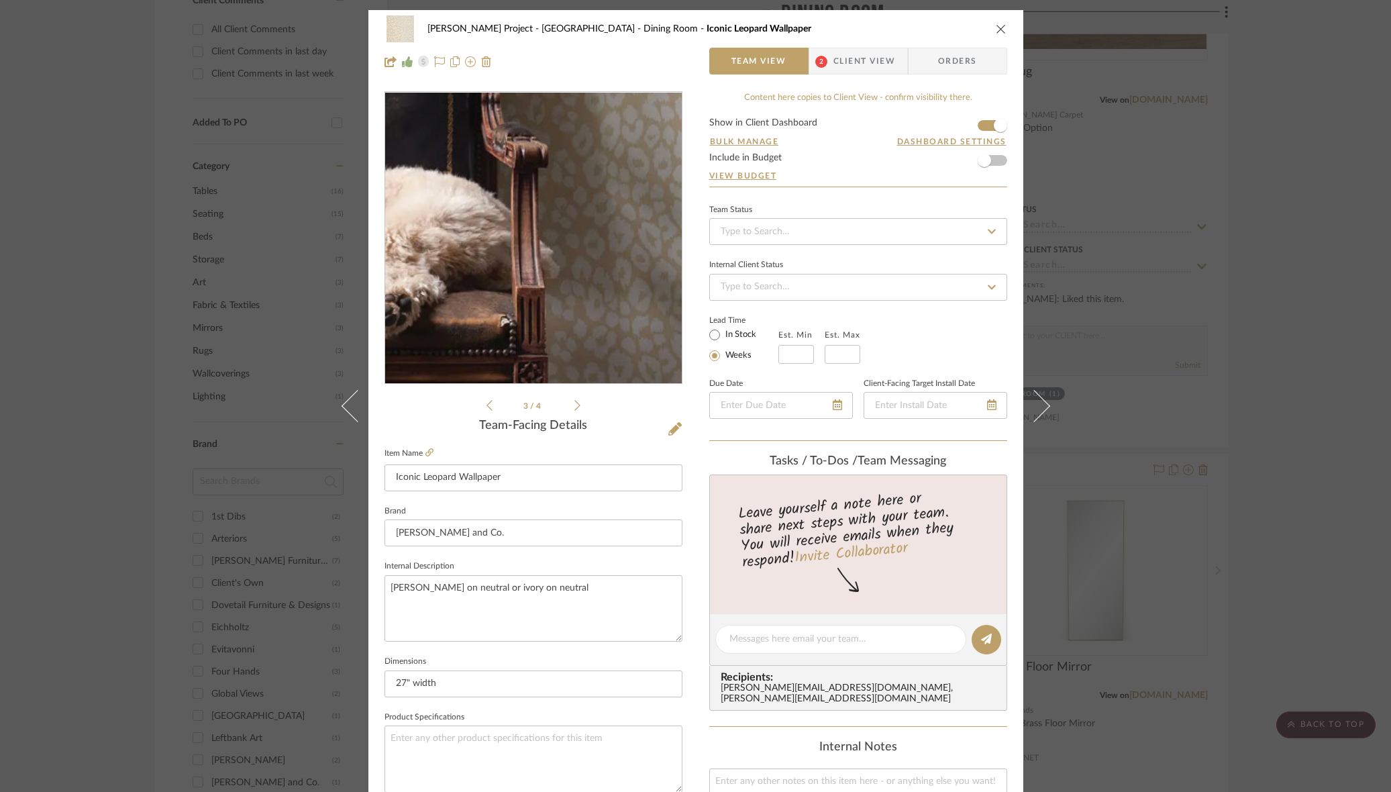
click at [592, 301] on img "2" at bounding box center [533, 238] width 282 height 291
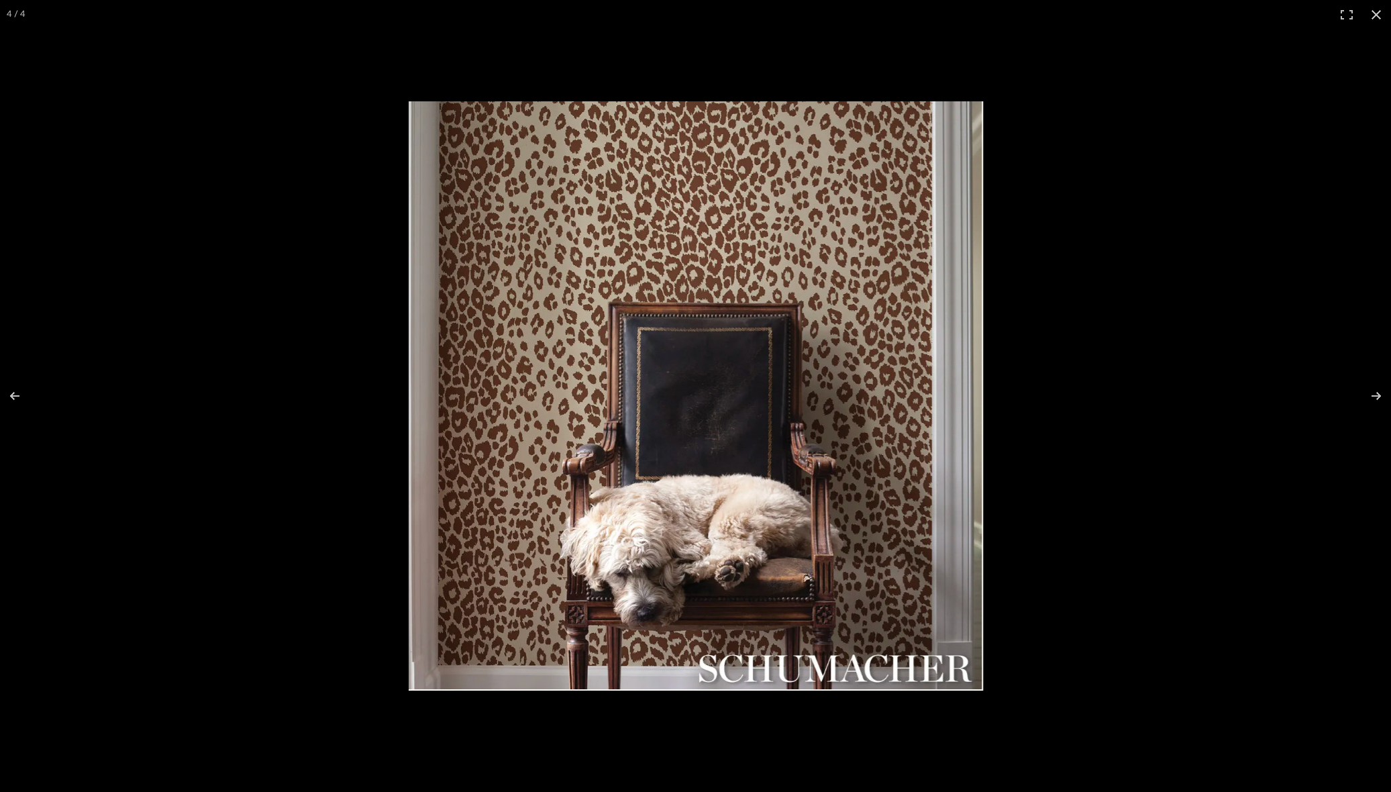
click at [1373, 15] on button at bounding box center [1376, 15] width 30 height 30
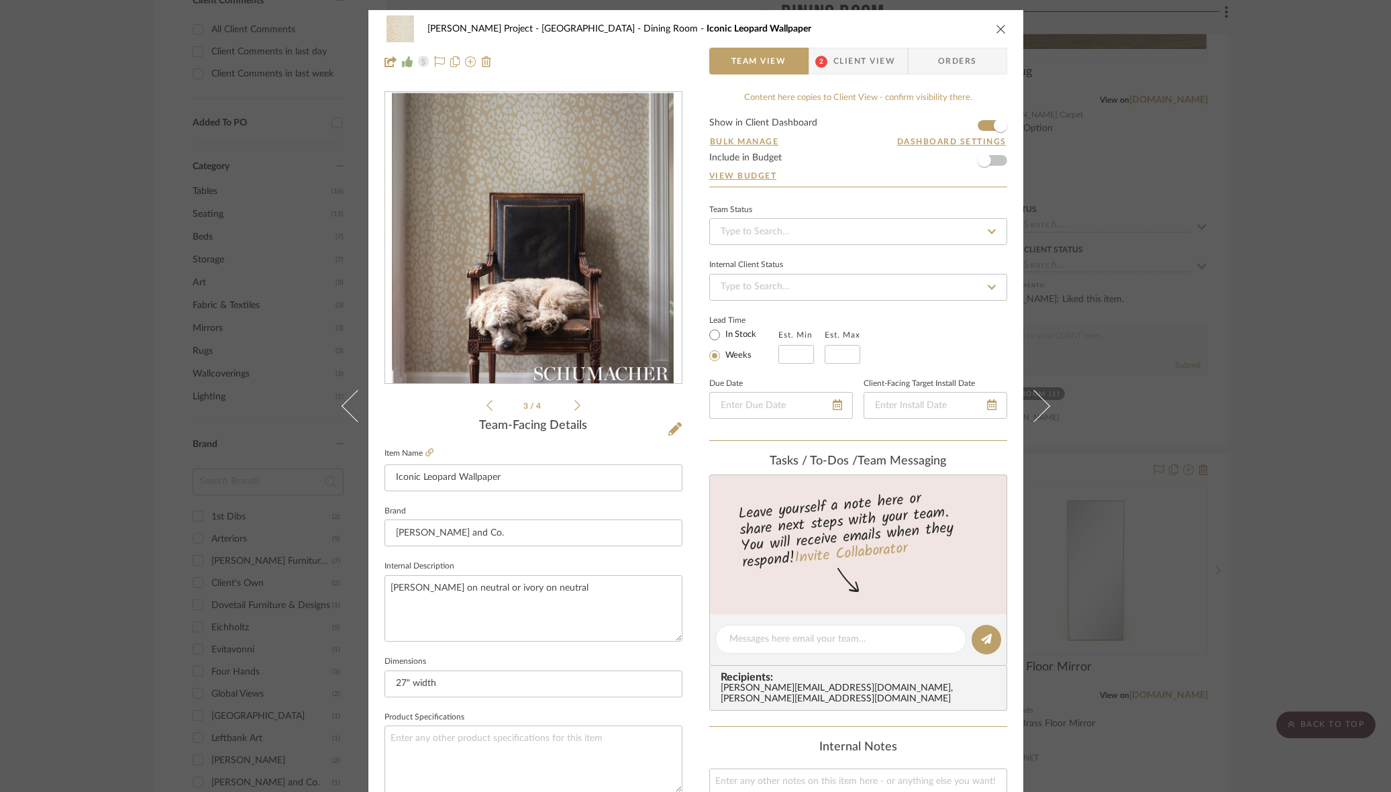
click at [995, 31] on icon "close" at bounding box center [1000, 28] width 11 height 11
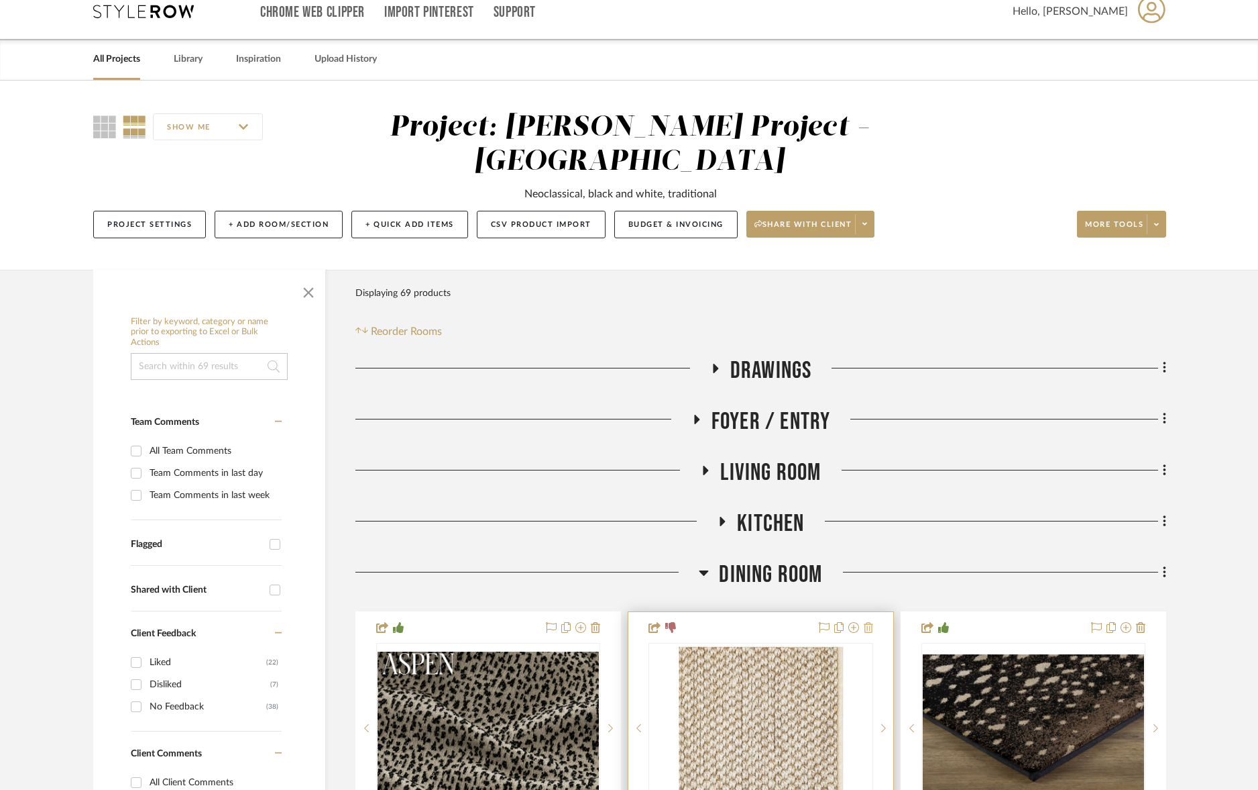
scroll to position [17, 0]
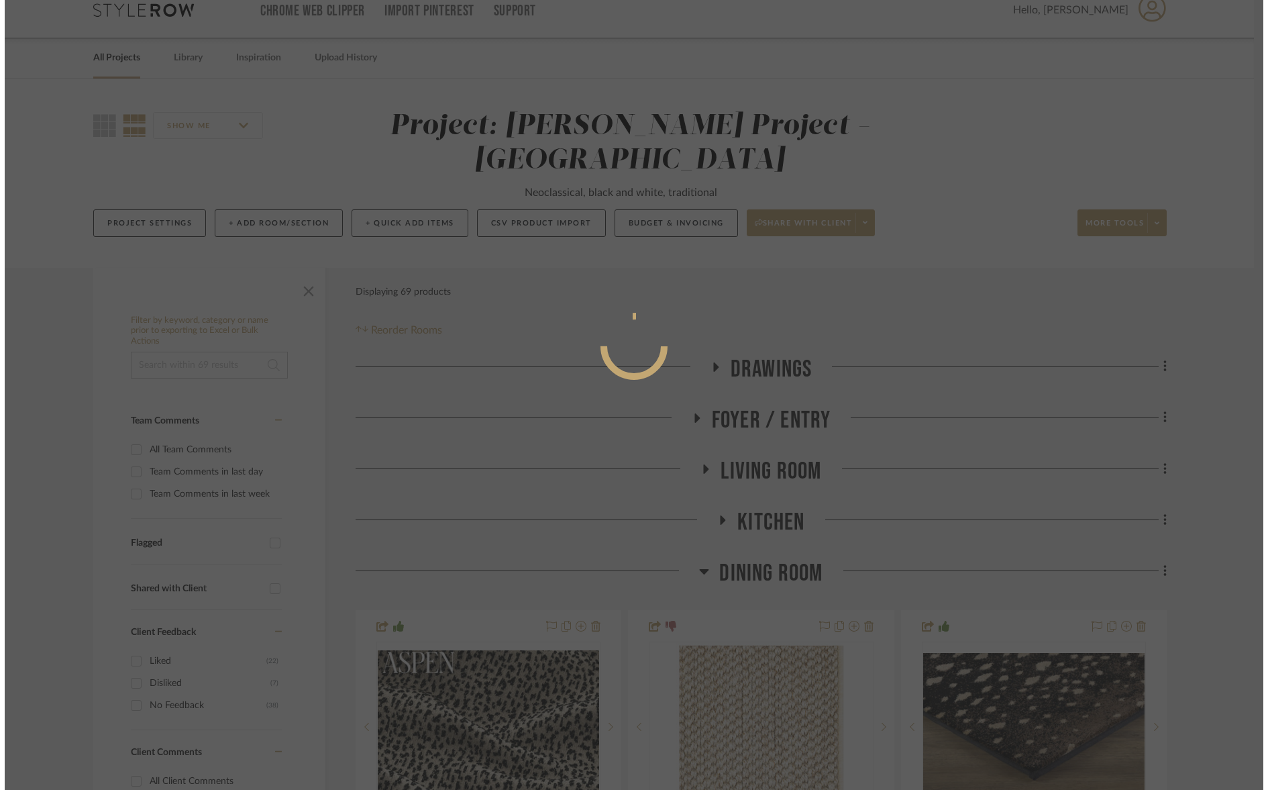
scroll to position [0, 0]
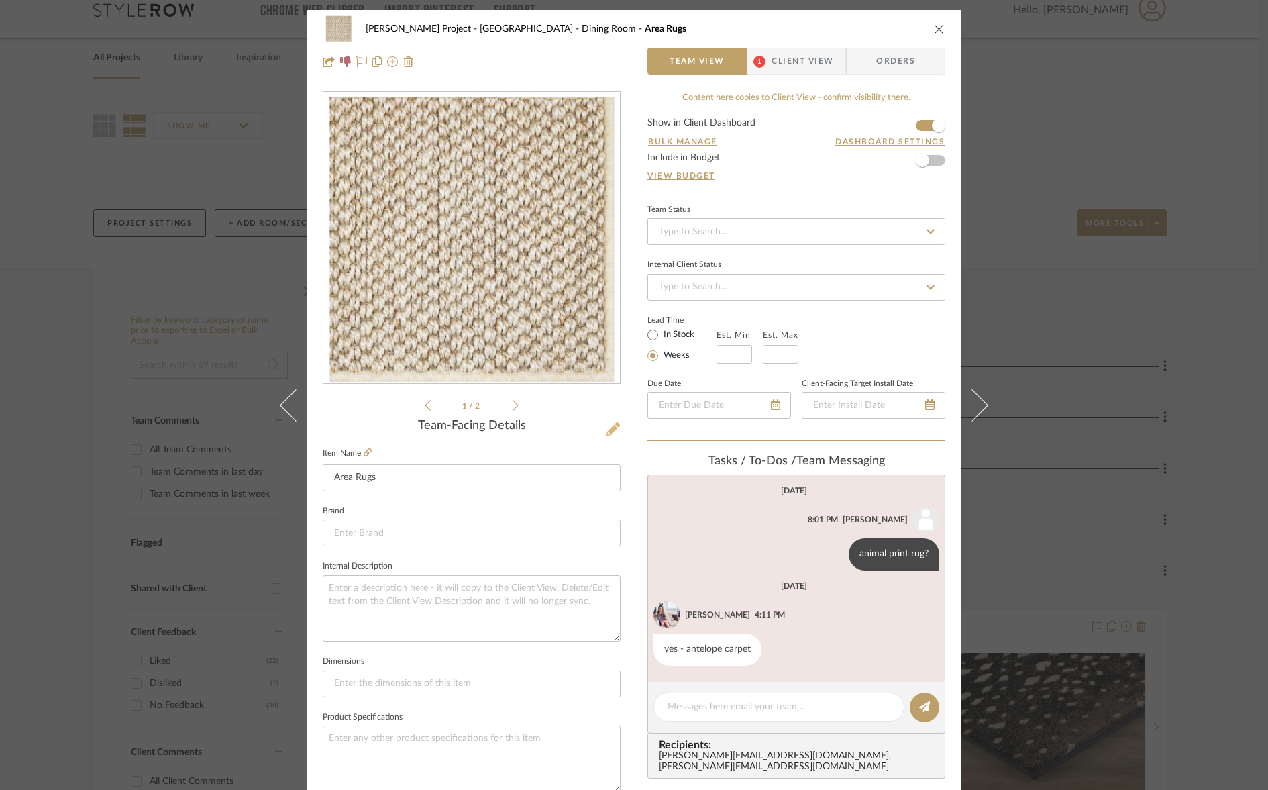
click at [598, 423] on div "Team-Facing Details" at bounding box center [472, 426] width 298 height 15
click at [610, 426] on icon at bounding box center [612, 428] width 13 height 13
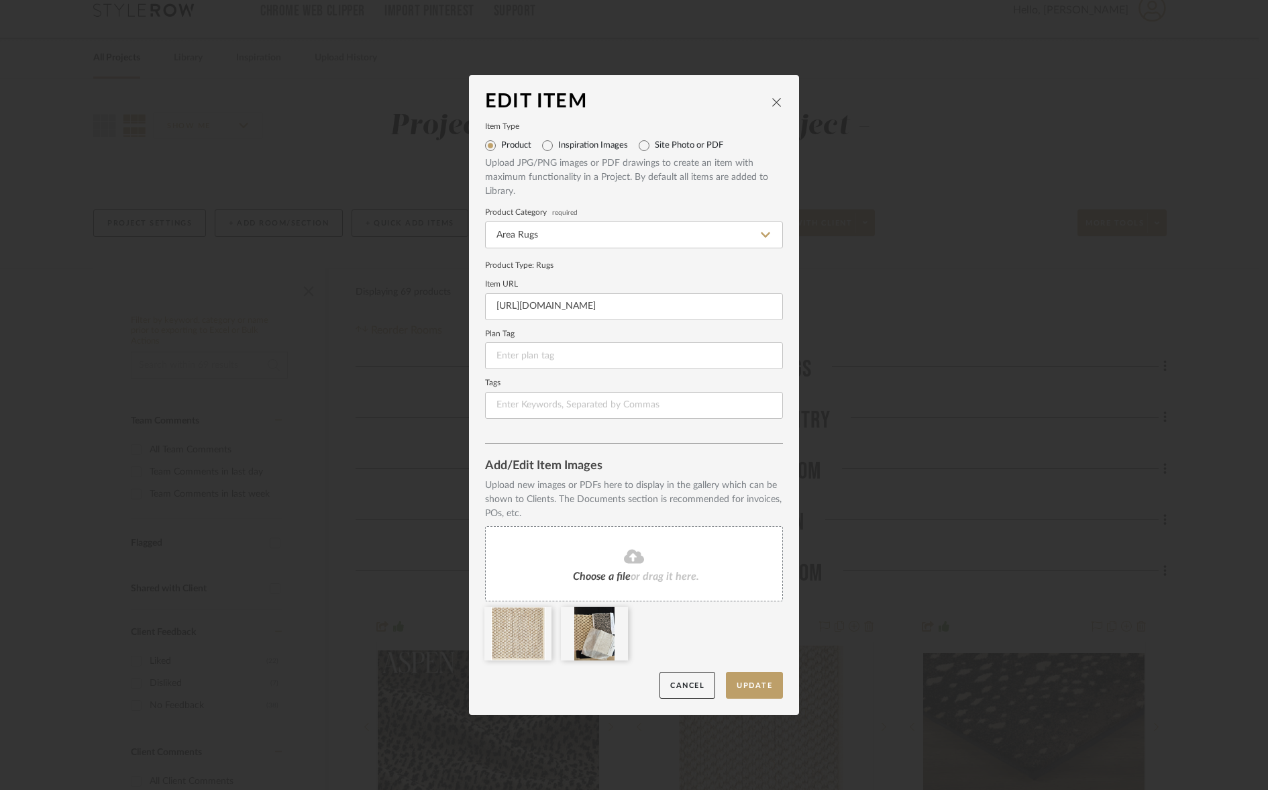
click at [773, 105] on icon "close" at bounding box center [776, 102] width 11 height 11
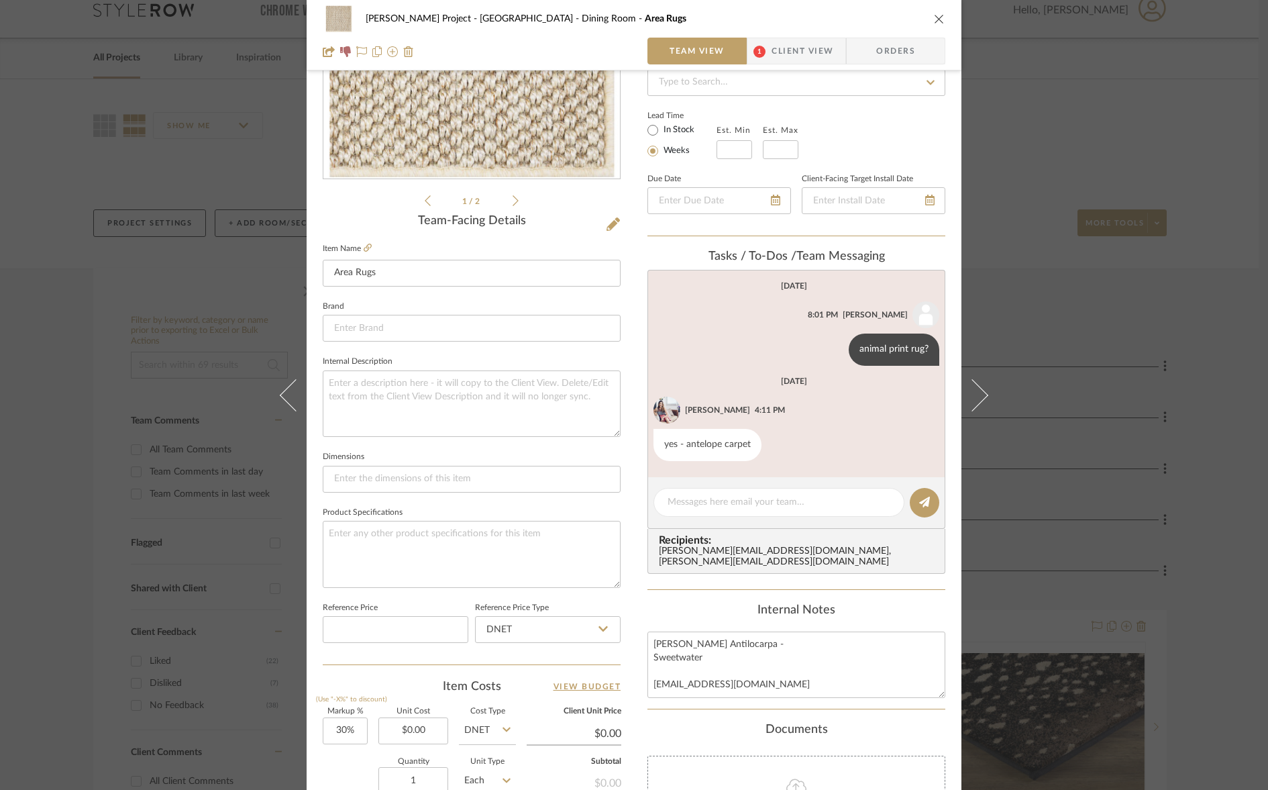
scroll to position [347, 0]
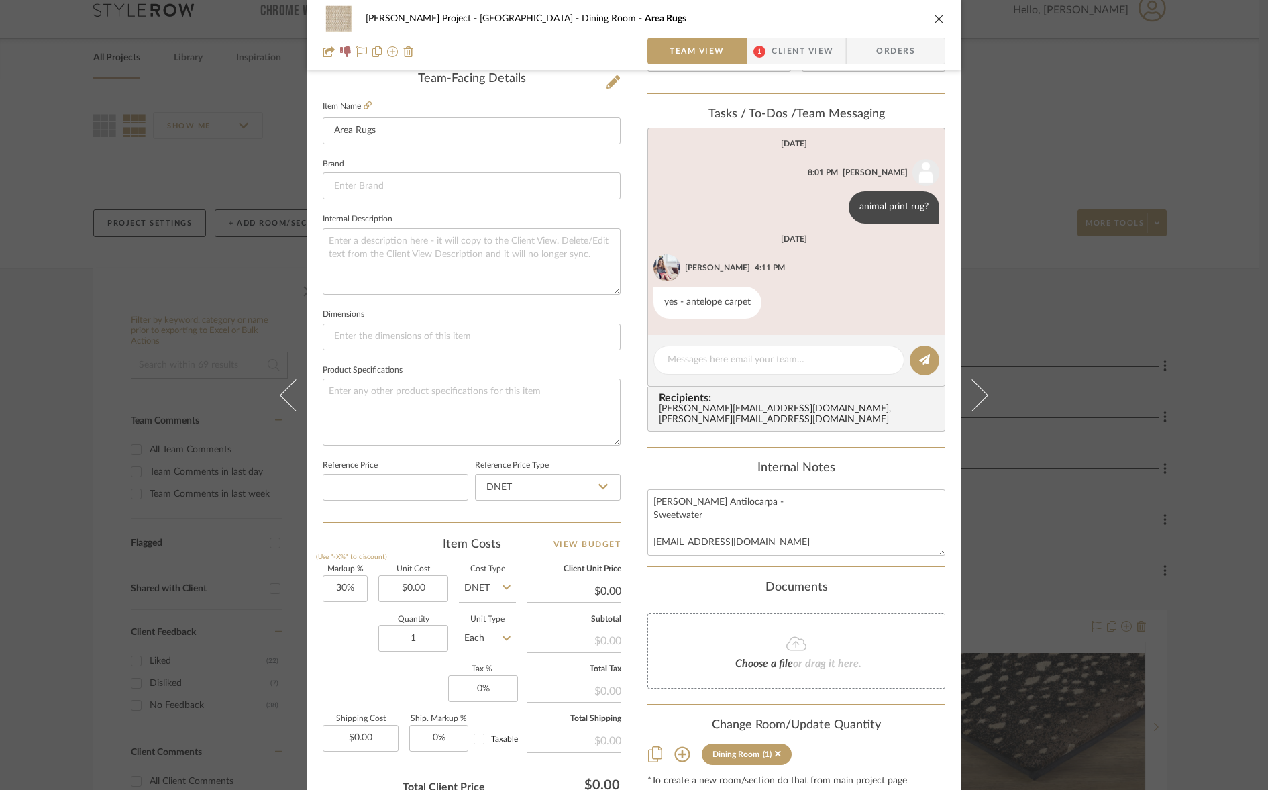
click at [928, 19] on div "[PERSON_NAME] Project - [GEOGRAPHIC_DATA] Dining Room Area Rugs" at bounding box center [634, 18] width 622 height 27
click at [934, 17] on icon "close" at bounding box center [939, 18] width 11 height 11
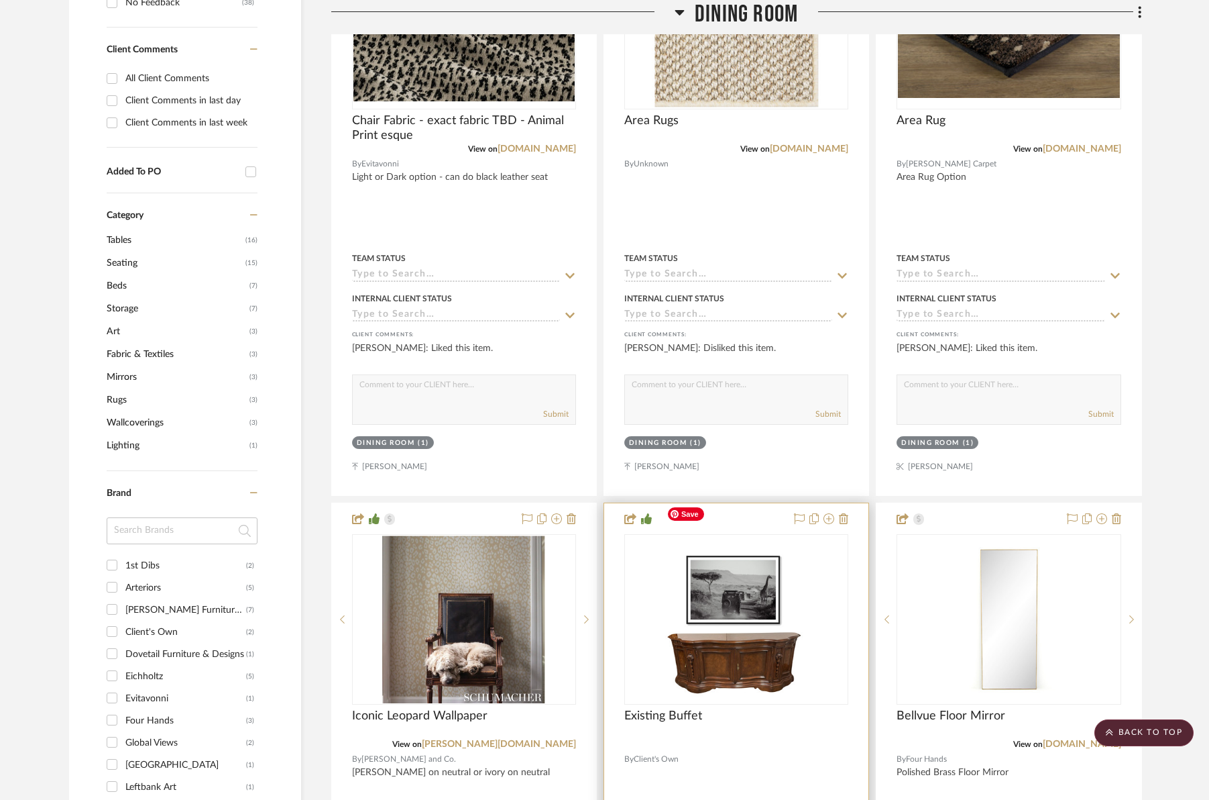
scroll to position [810, 0]
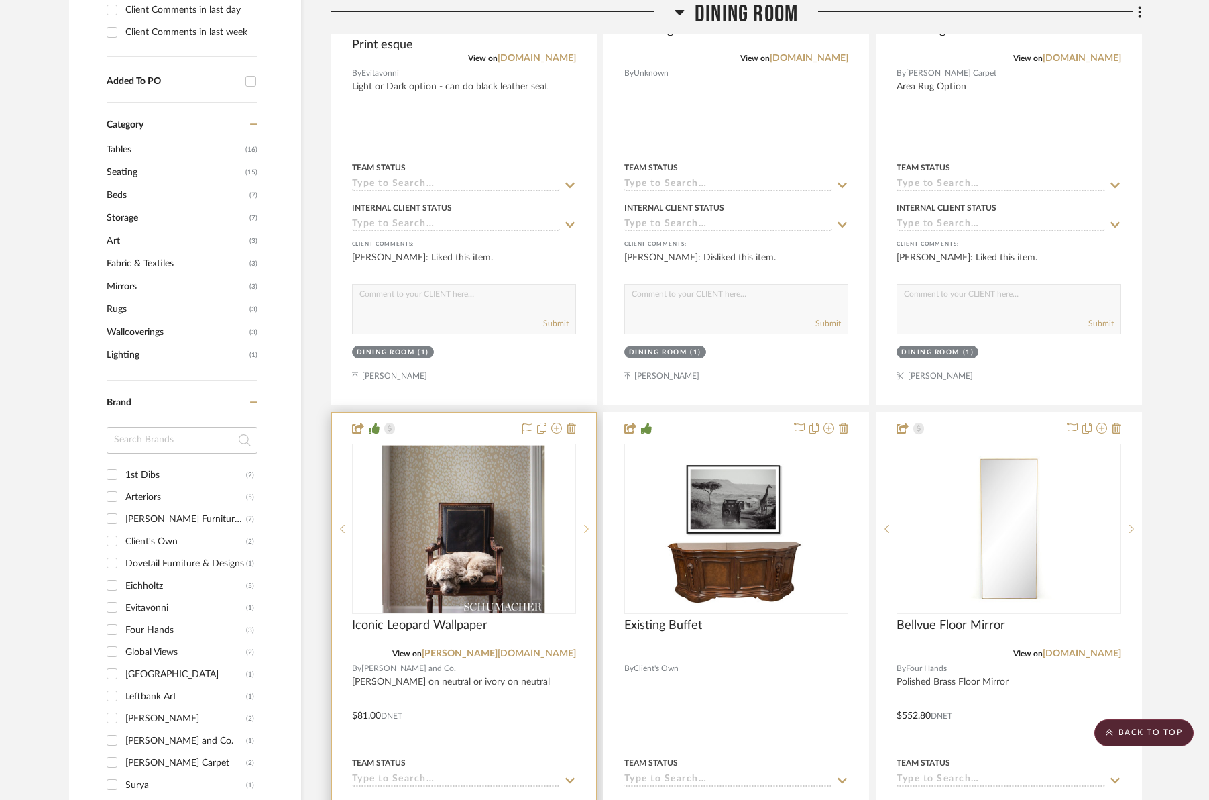
click at [587, 486] on div at bounding box center [586, 528] width 20 height 170
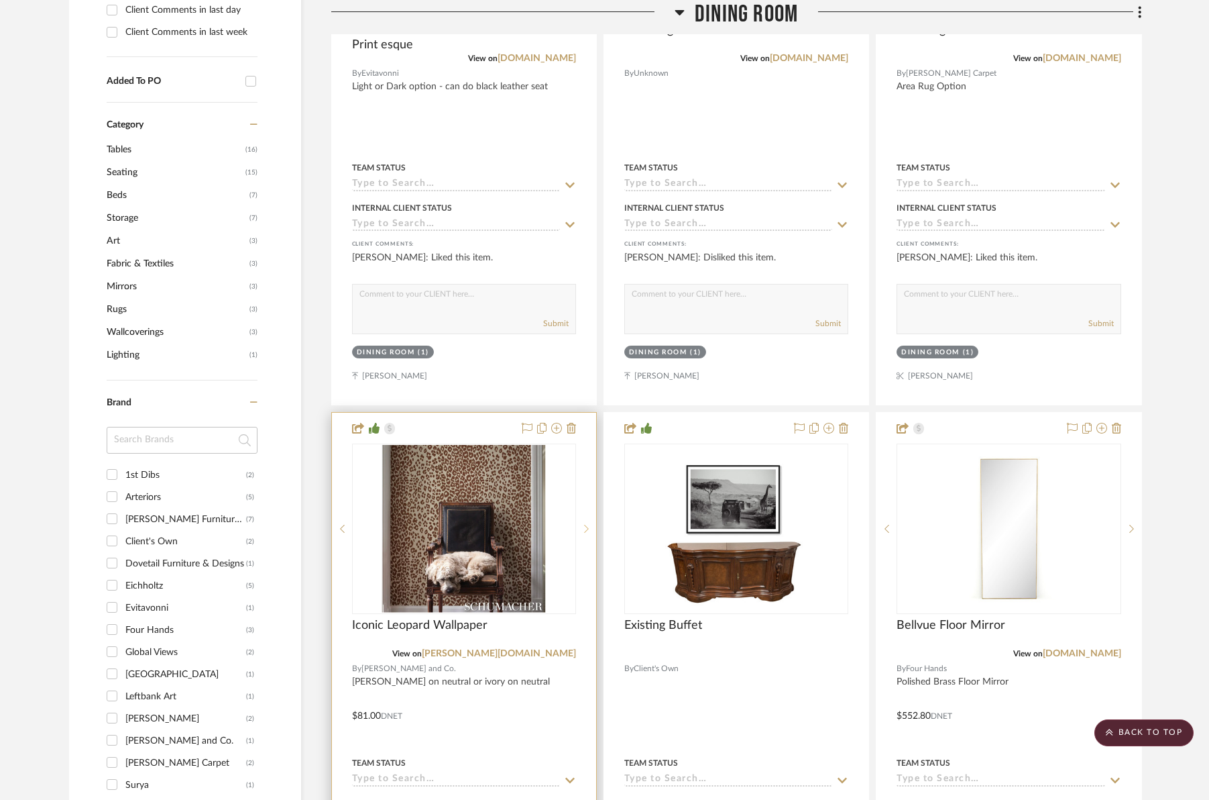
click at [587, 486] on div at bounding box center [586, 528] width 20 height 170
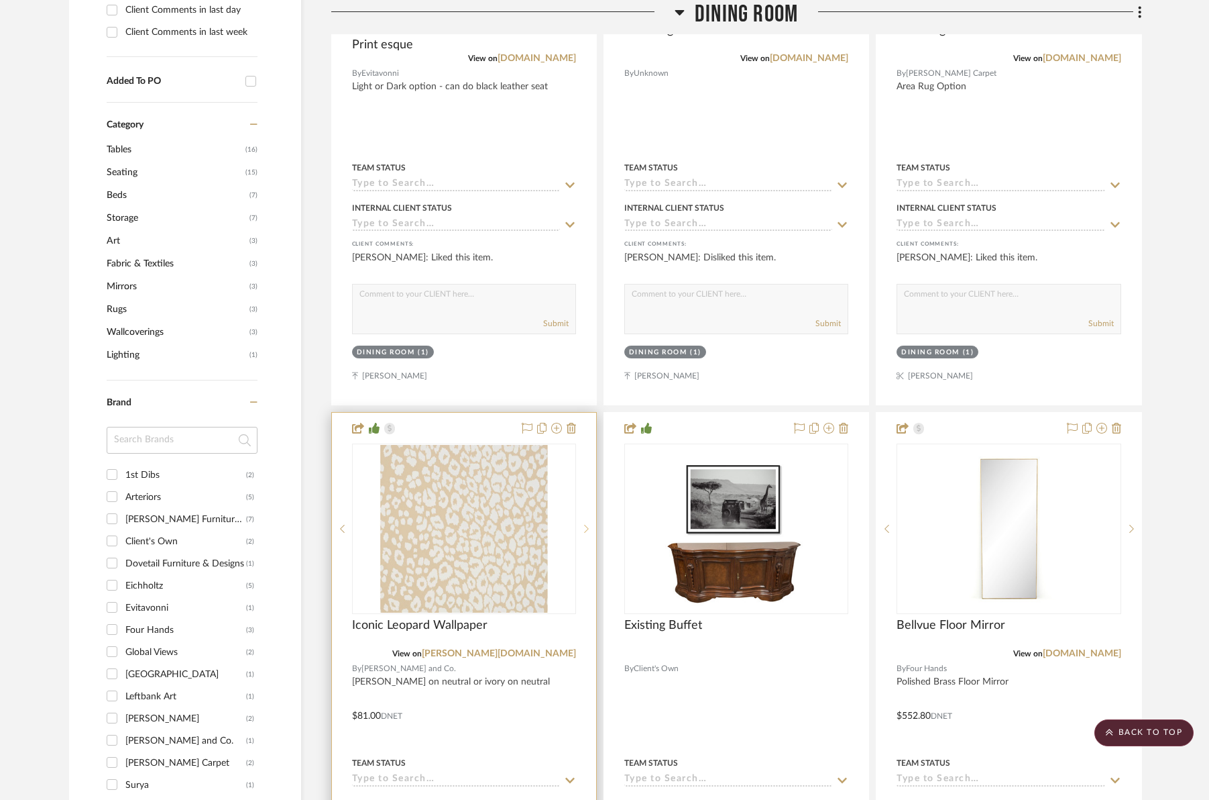
click at [587, 486] on div at bounding box center [586, 528] width 20 height 170
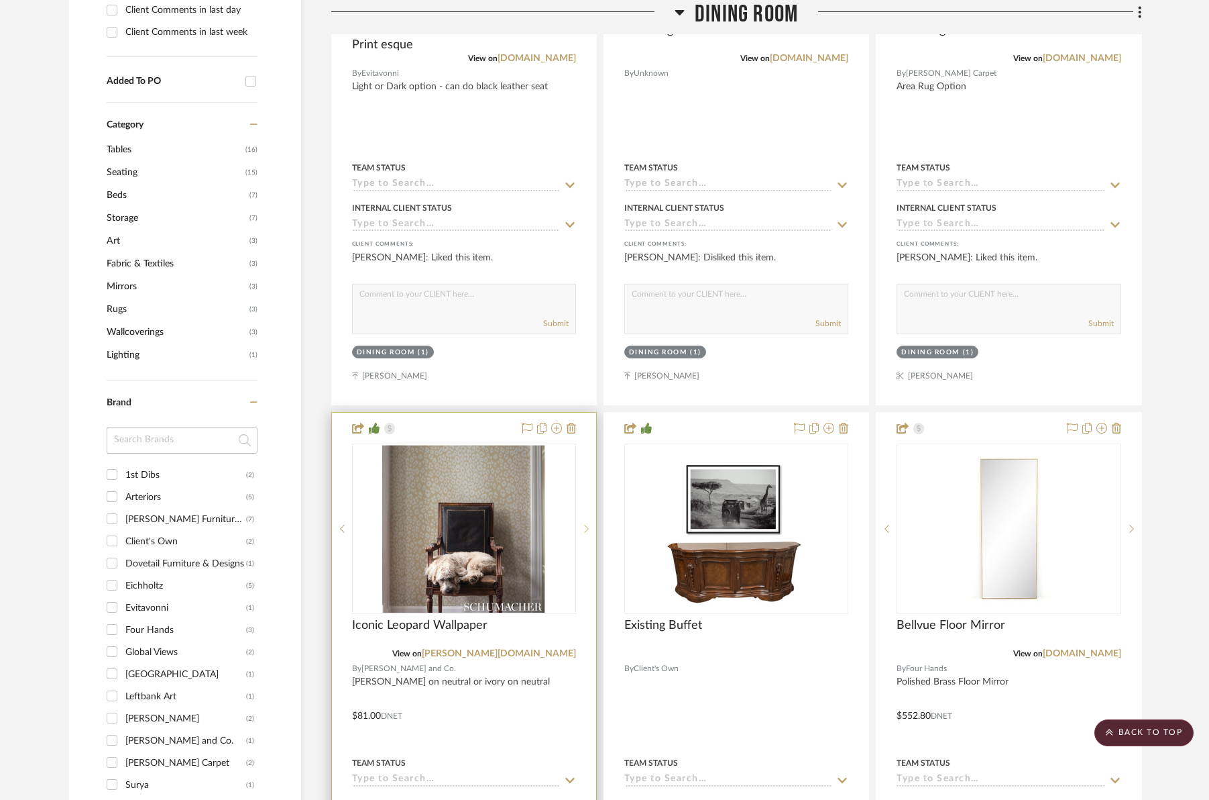
click at [587, 486] on div at bounding box center [586, 528] width 20 height 170
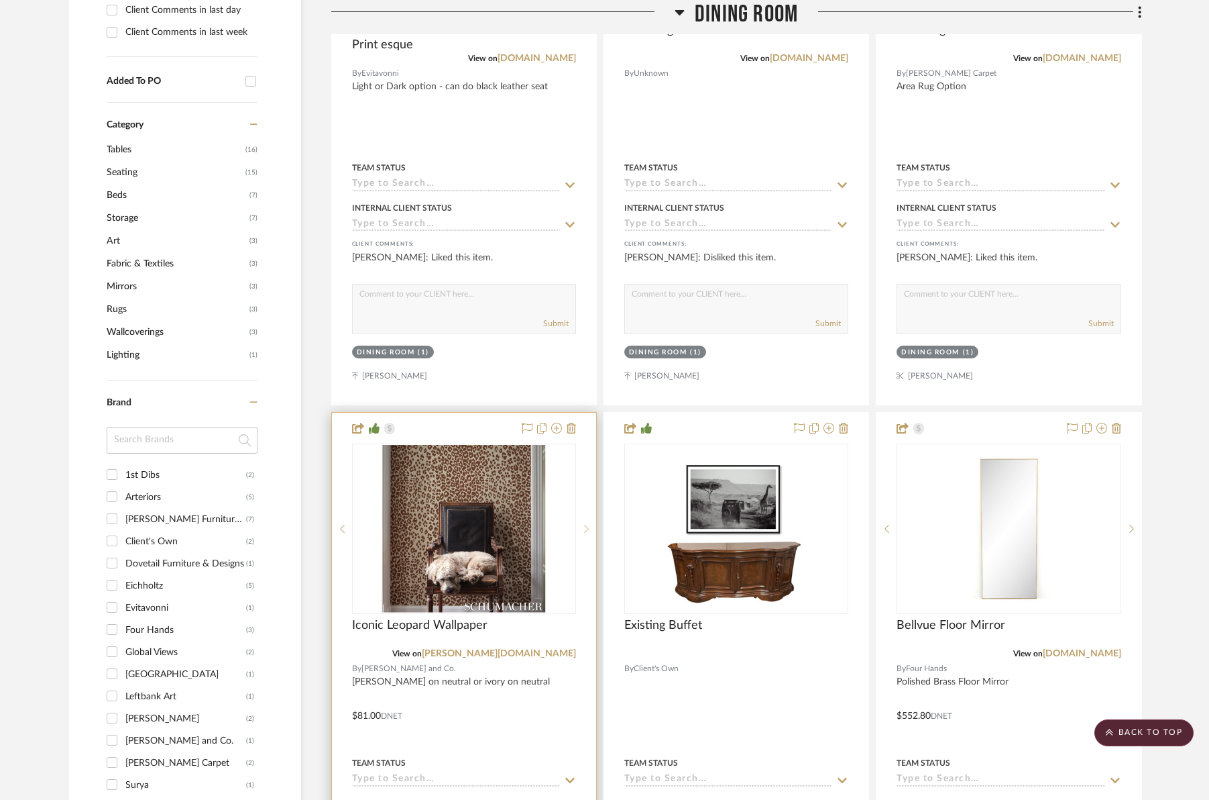
click at [587, 486] on div at bounding box center [586, 528] width 20 height 170
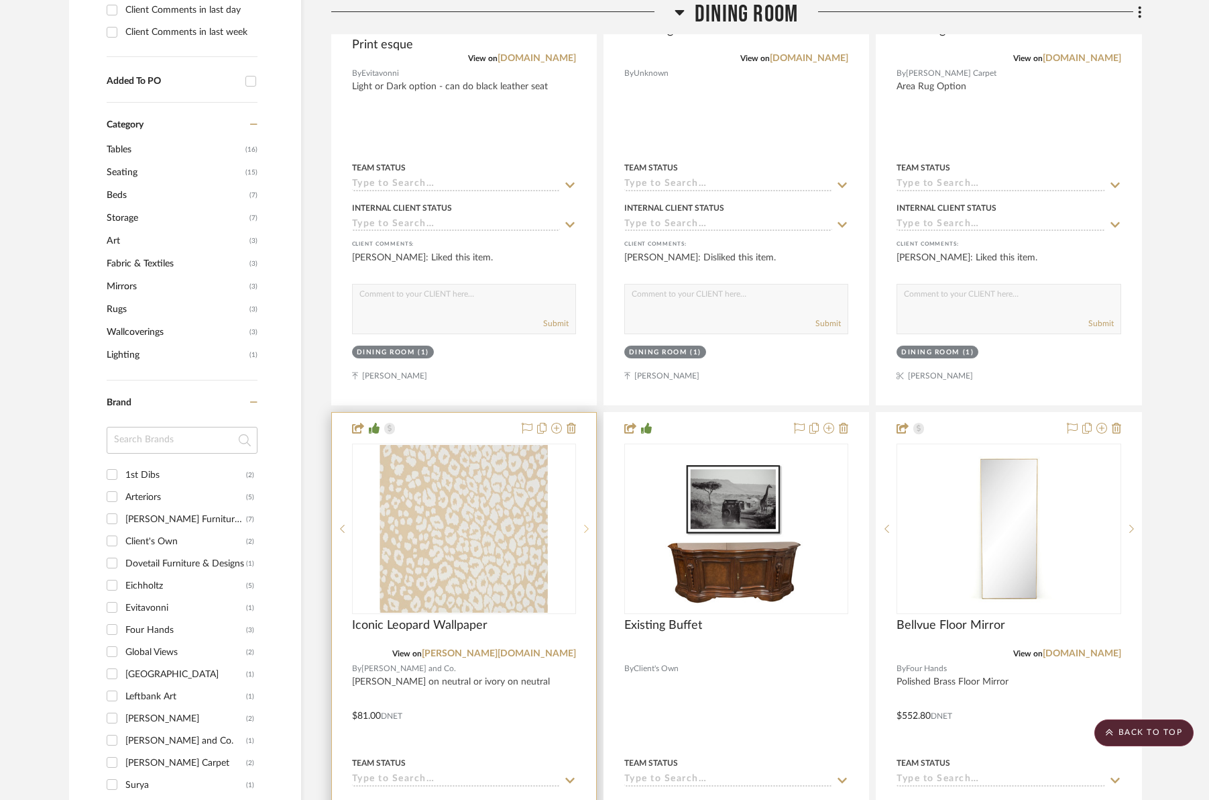
click at [587, 486] on div at bounding box center [586, 528] width 20 height 170
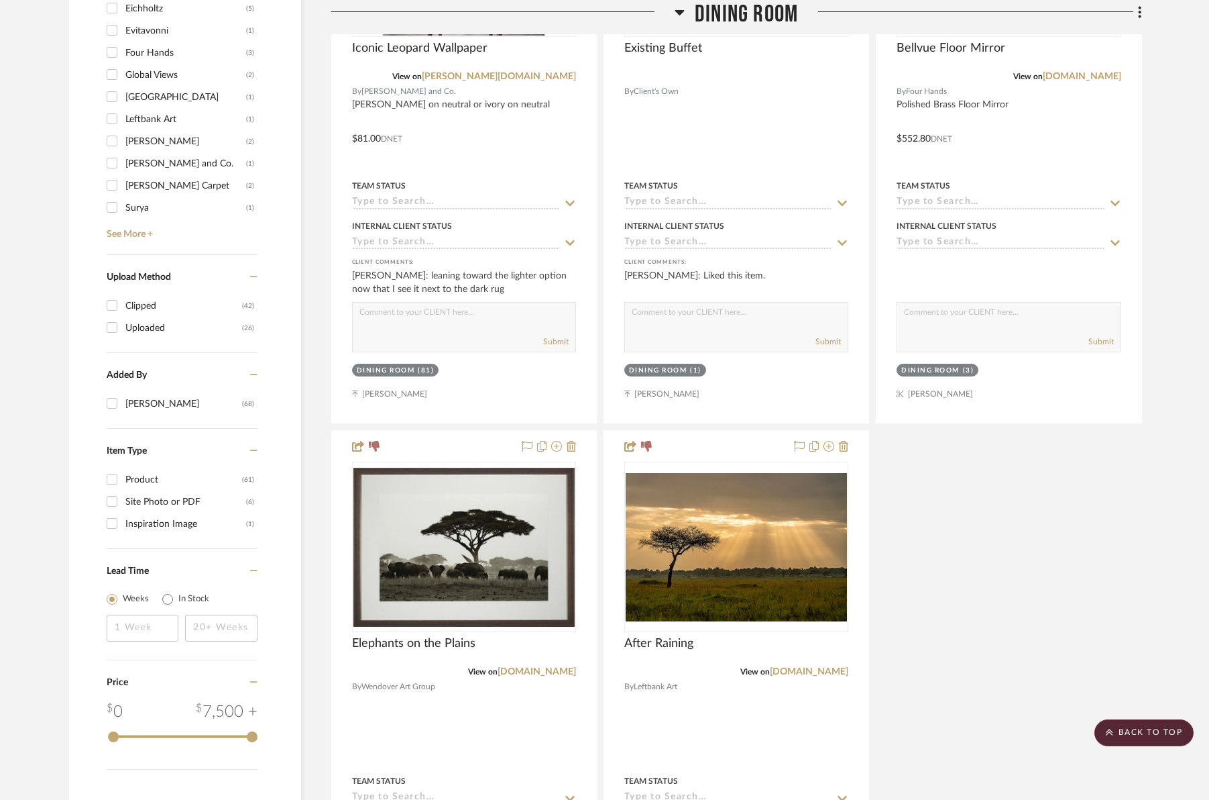
scroll to position [1588, 0]
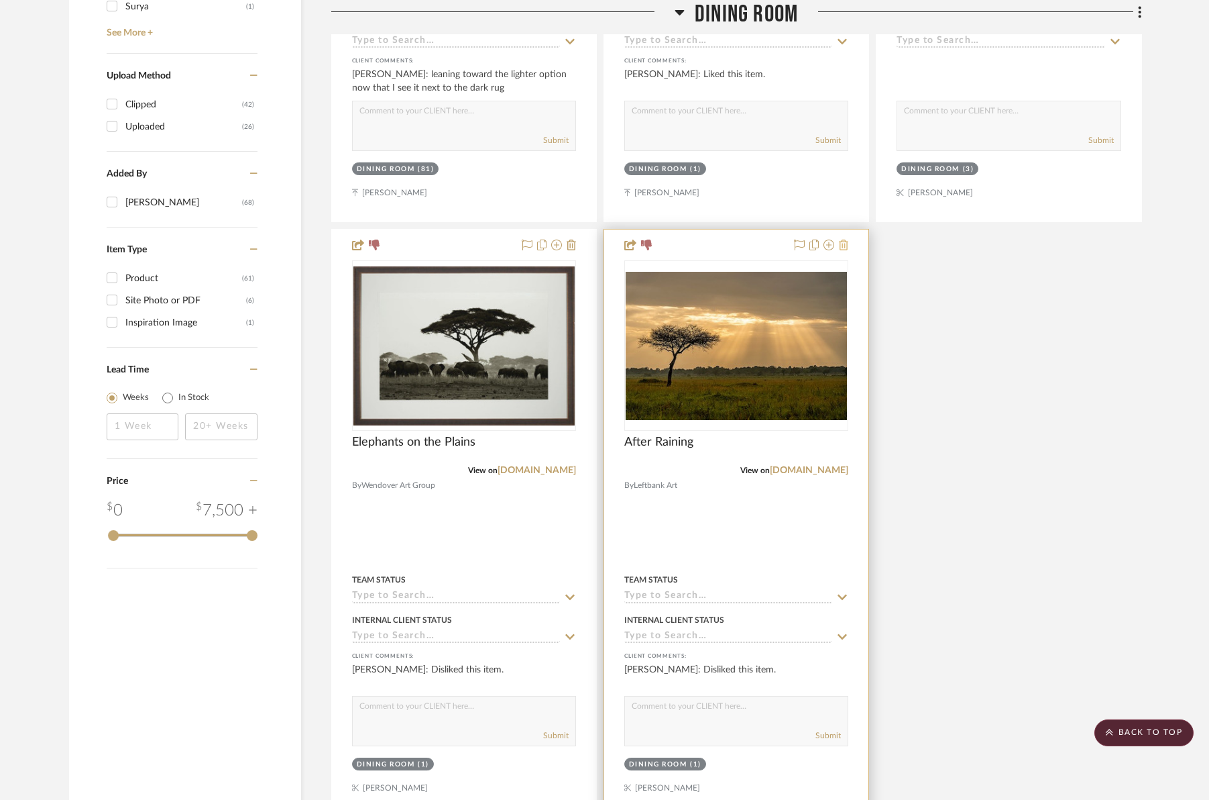
click at [847, 239] on icon at bounding box center [843, 244] width 9 height 11
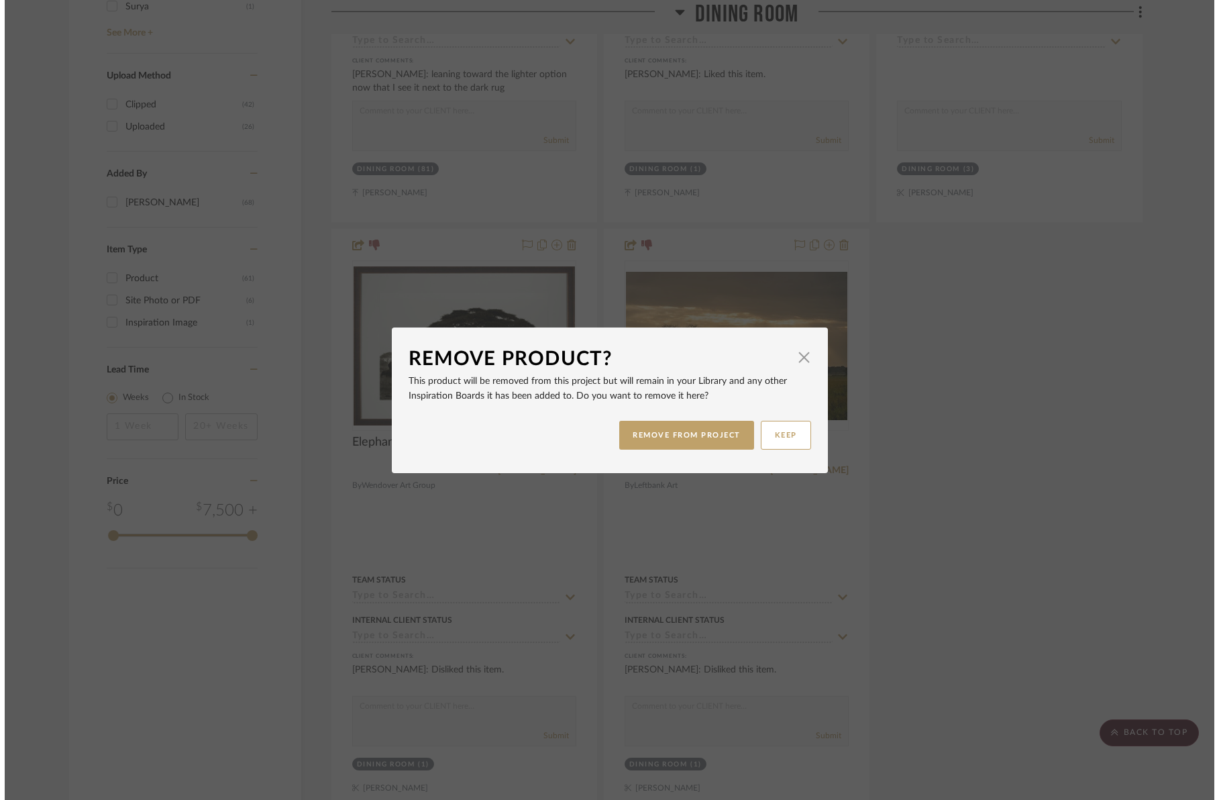
scroll to position [0, 0]
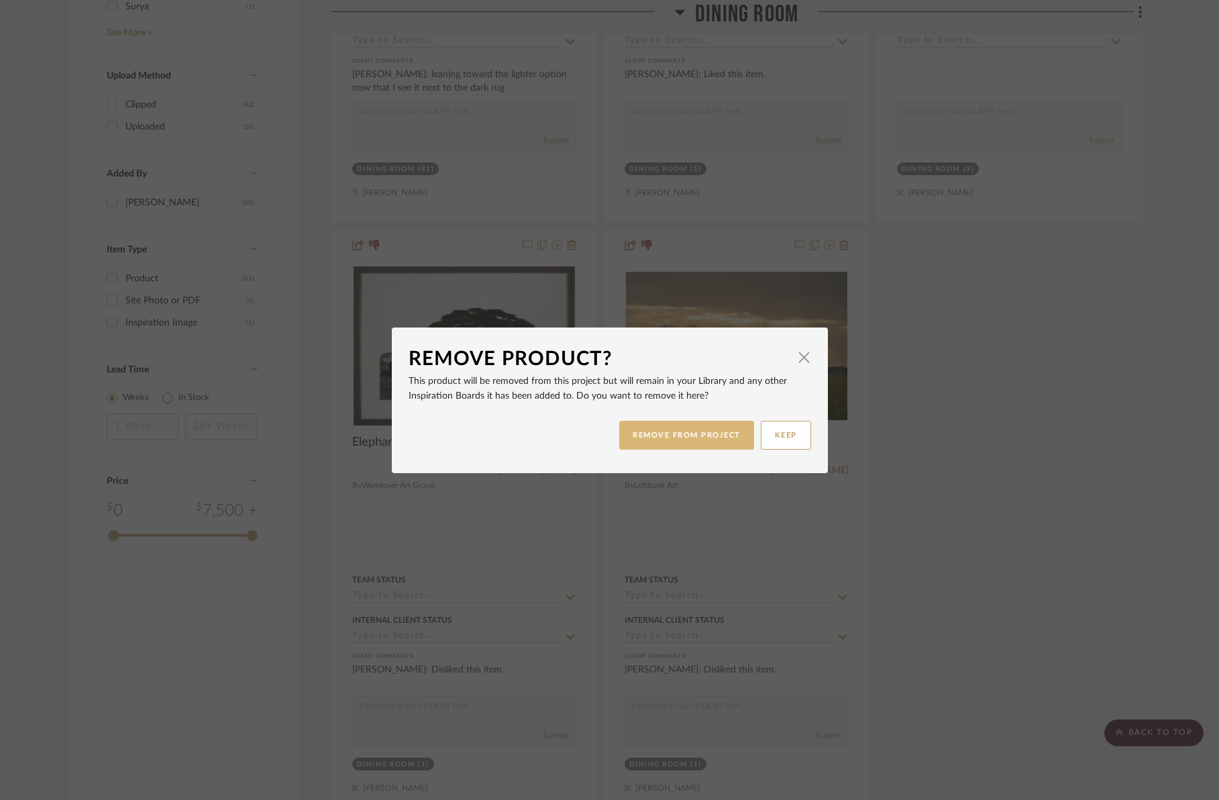
click at [732, 439] on button "REMOVE FROM PROJECT" at bounding box center [686, 435] width 135 height 29
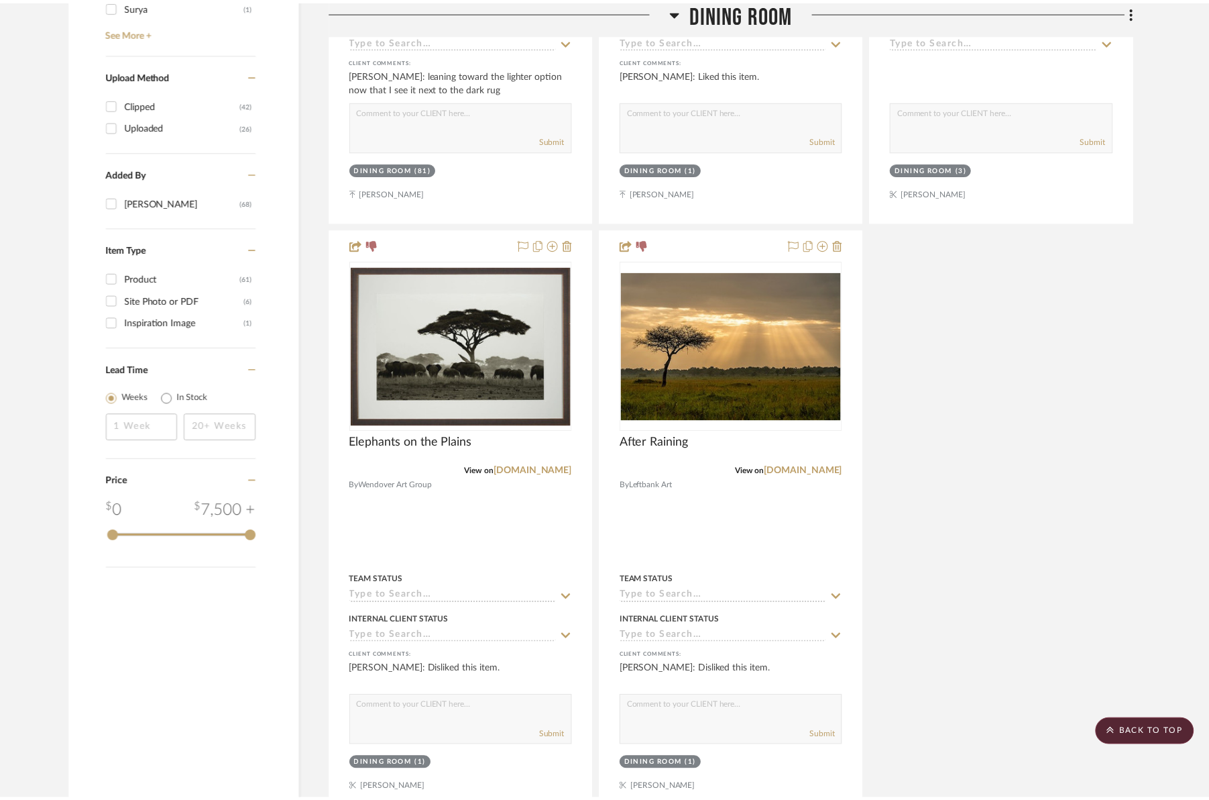
scroll to position [1588, 0]
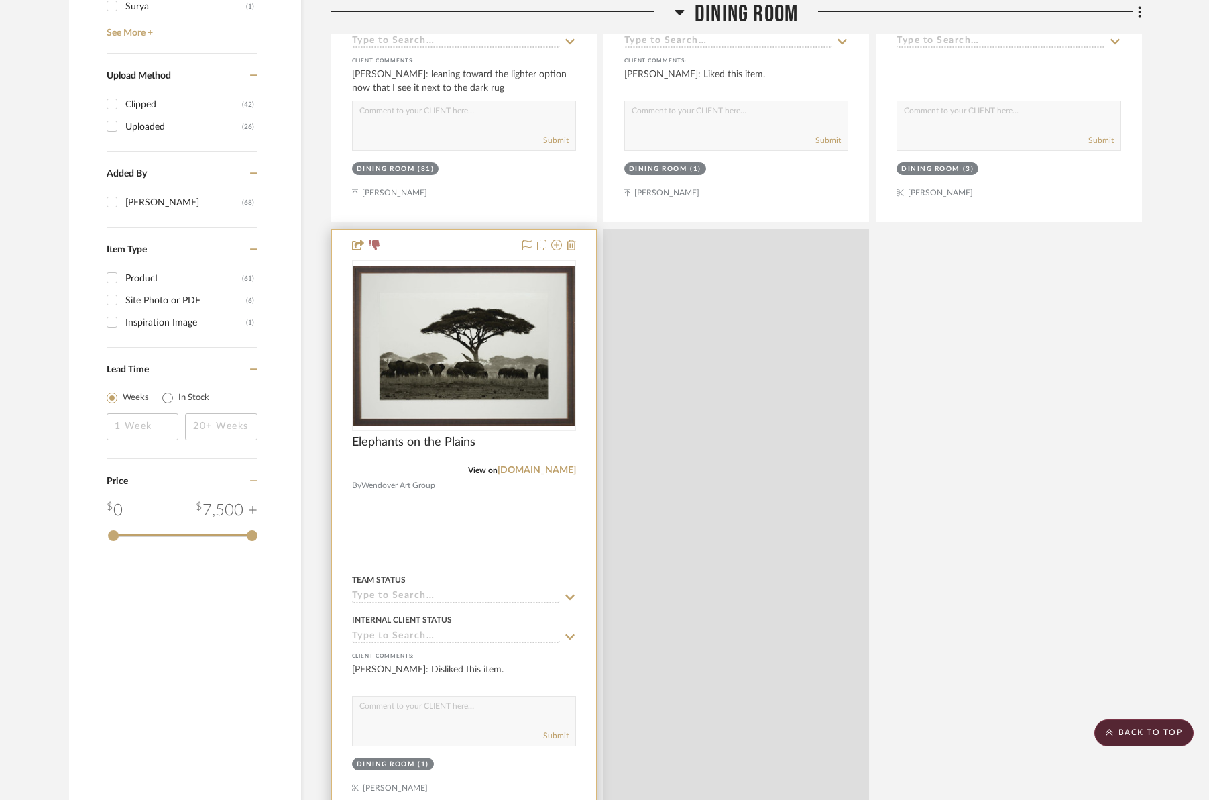
click at [576, 229] on div at bounding box center [464, 522] width 264 height 587
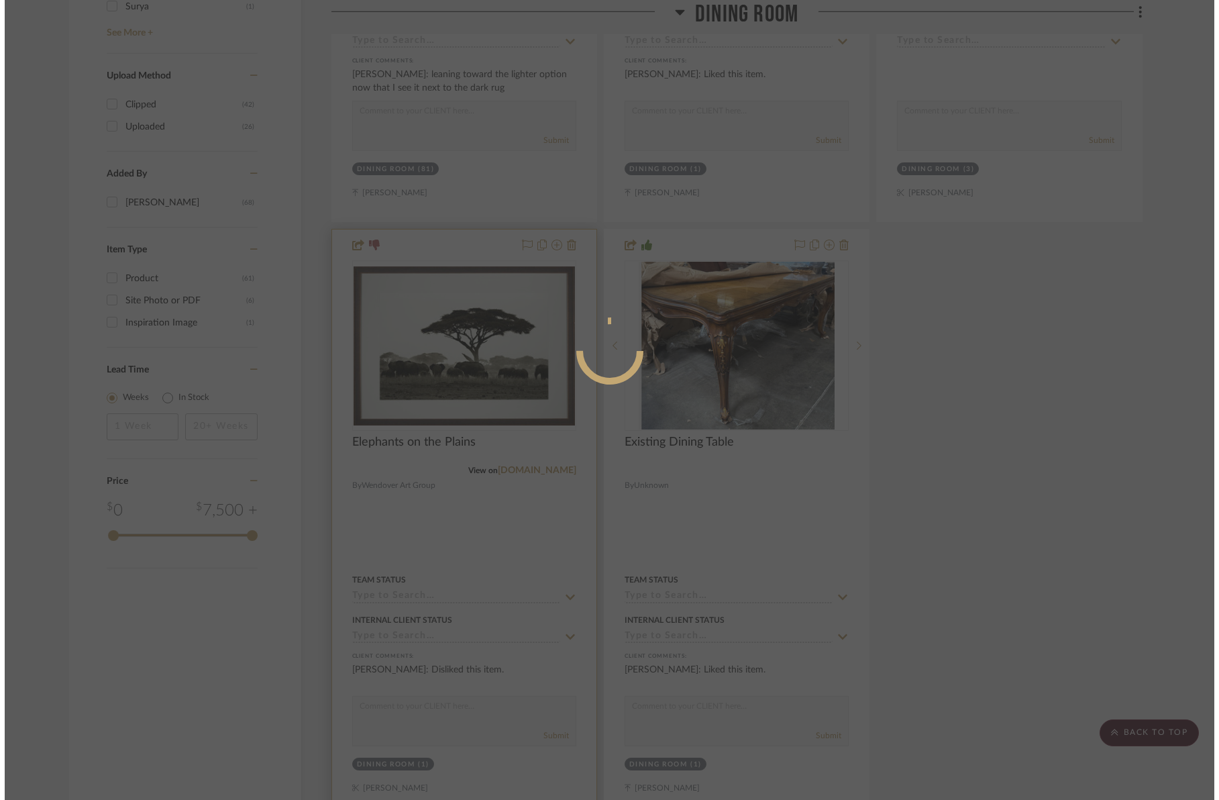
scroll to position [0, 0]
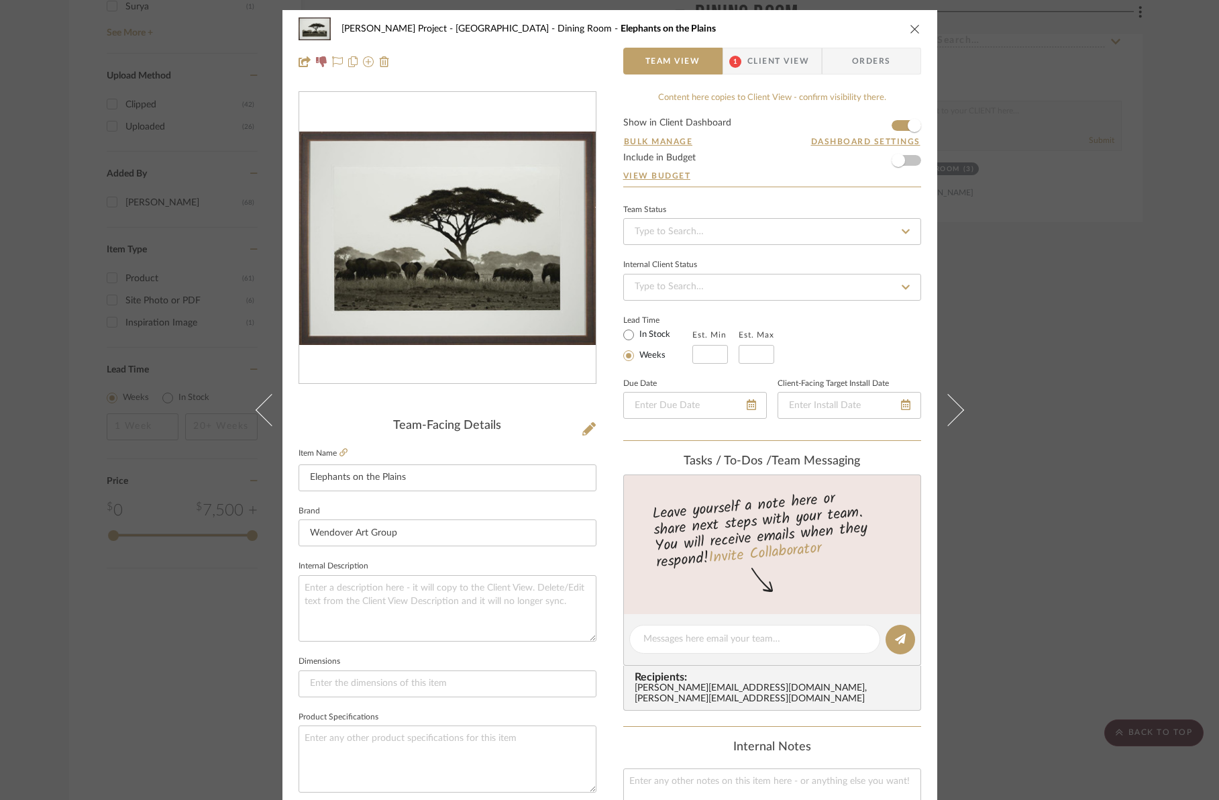
click at [910, 28] on icon "close" at bounding box center [915, 28] width 11 height 11
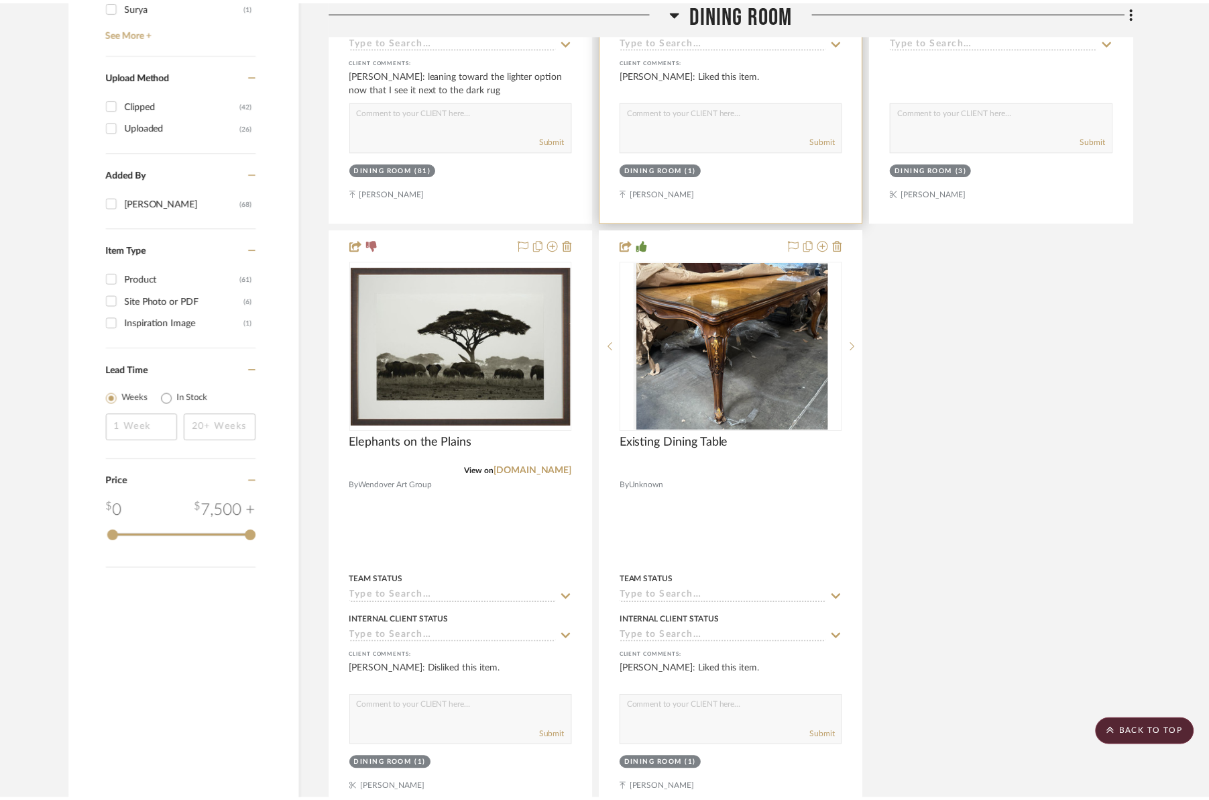
scroll to position [1588, 0]
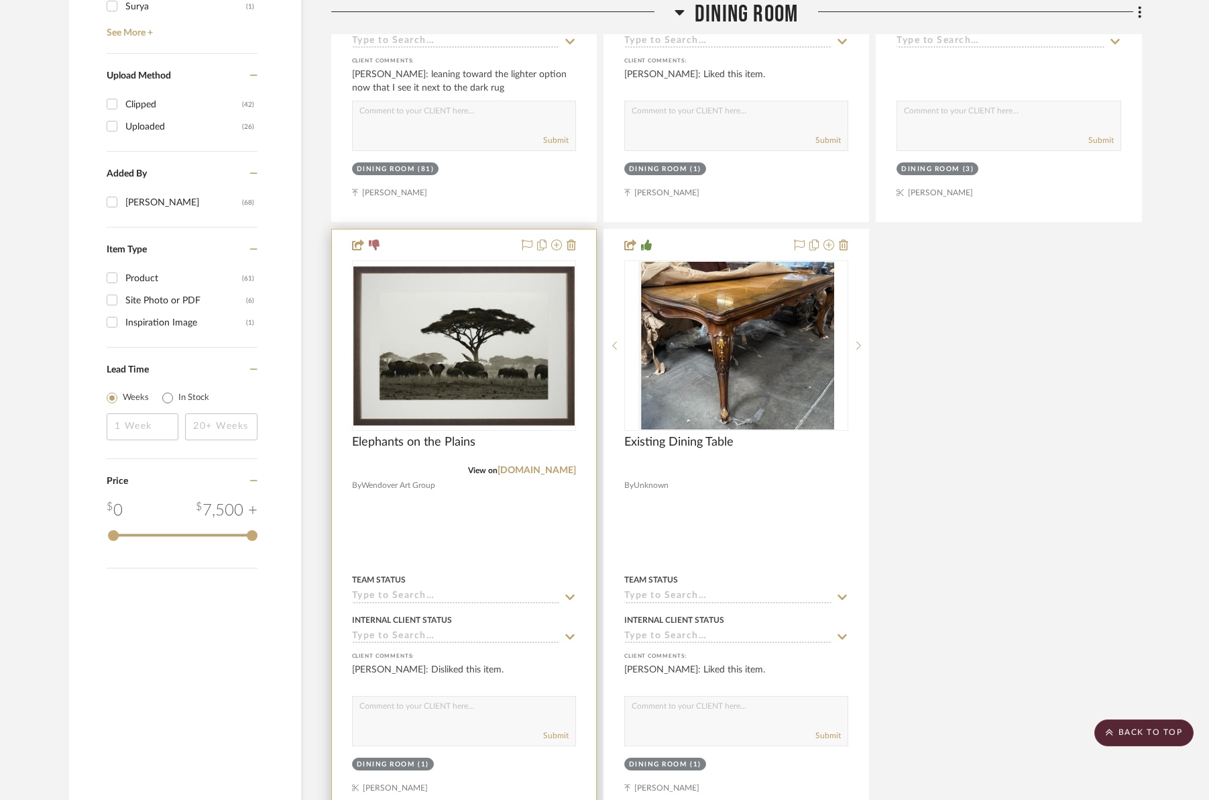
click at [578, 229] on div at bounding box center [464, 522] width 264 height 587
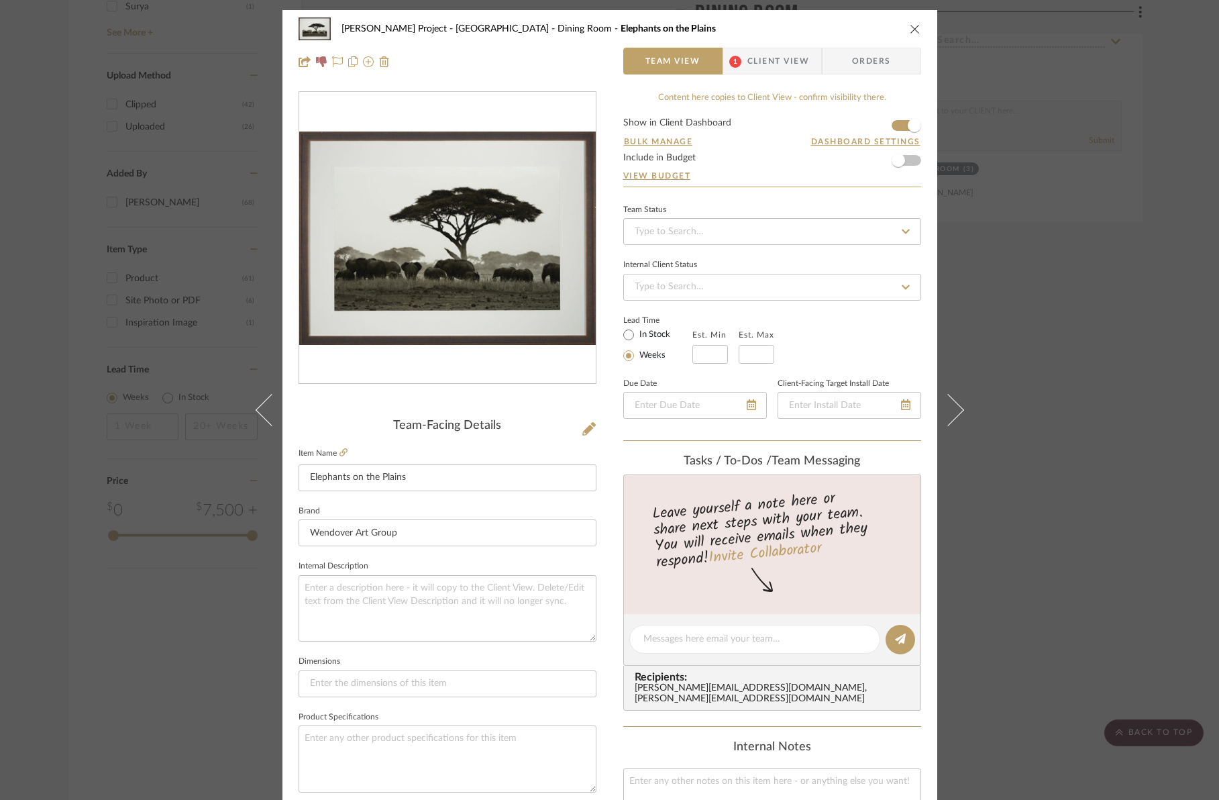
drag, startPoint x: 900, startPoint y: 31, endPoint x: 910, endPoint y: 30, distance: 10.2
click at [900, 31] on div "[PERSON_NAME] Project - [GEOGRAPHIC_DATA] Dining Room Elephants on the Plains" at bounding box center [609, 28] width 622 height 27
click at [910, 30] on icon "close" at bounding box center [915, 28] width 11 height 11
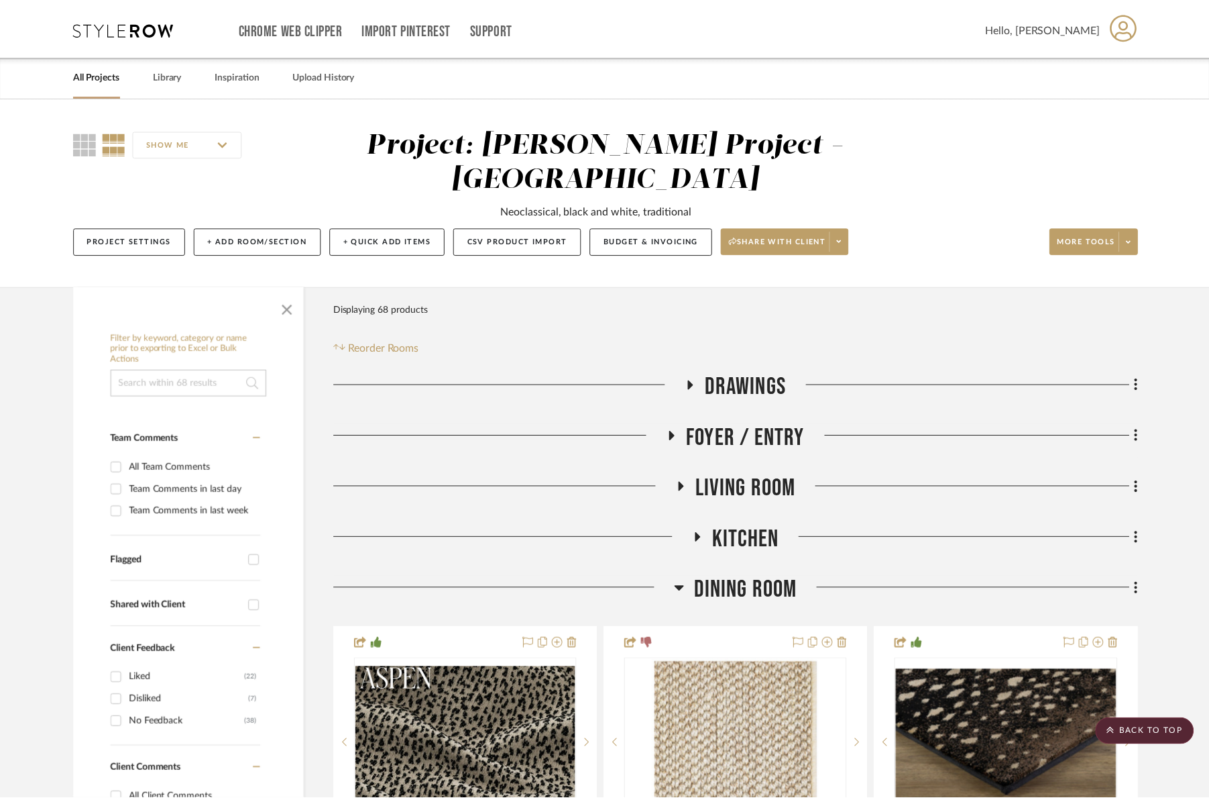
scroll to position [1588, 0]
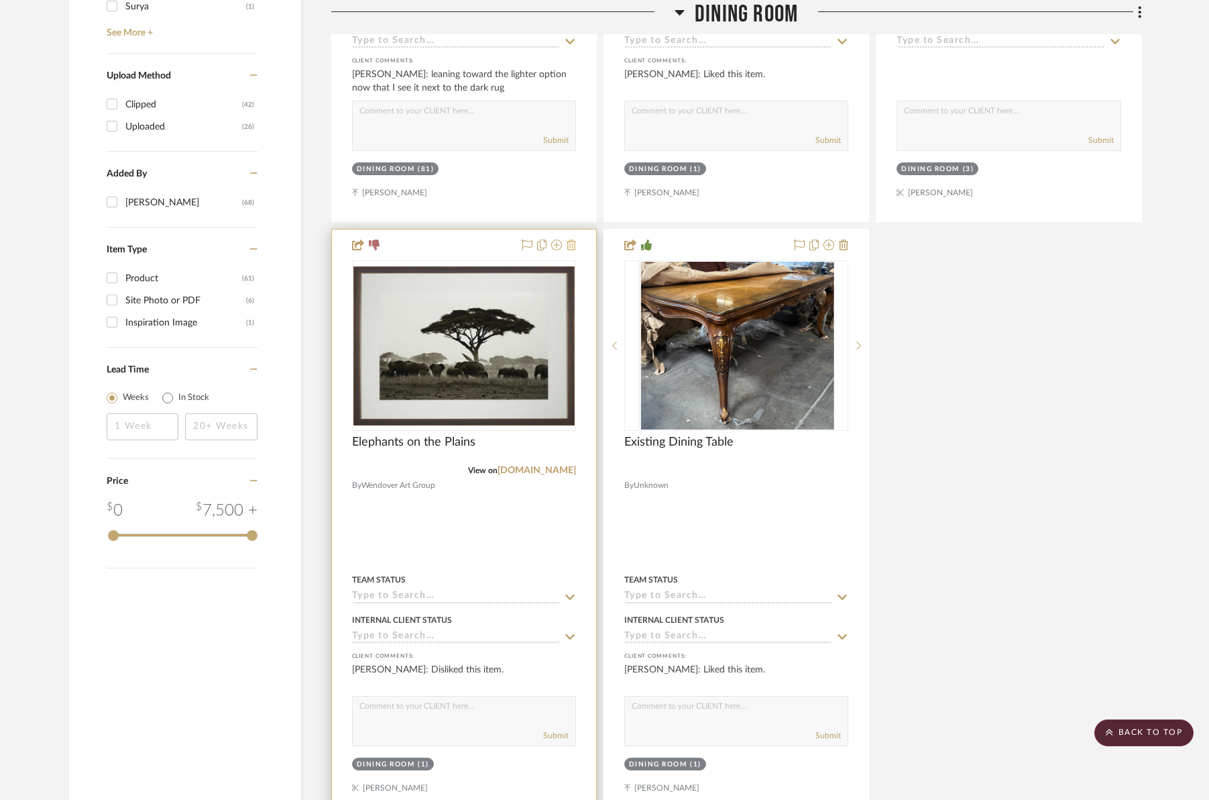
click at [573, 239] on icon at bounding box center [571, 244] width 9 height 11
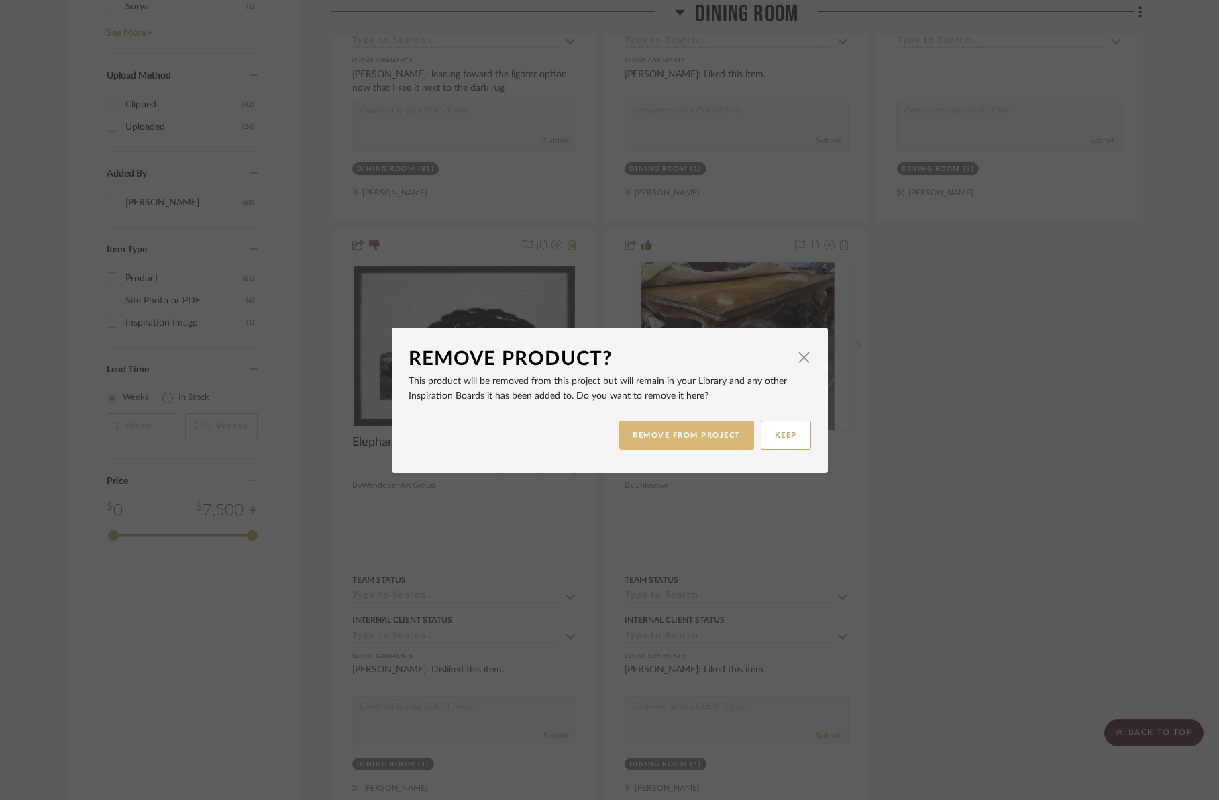
click at [659, 448] on button "REMOVE FROM PROJECT" at bounding box center [686, 435] width 135 height 29
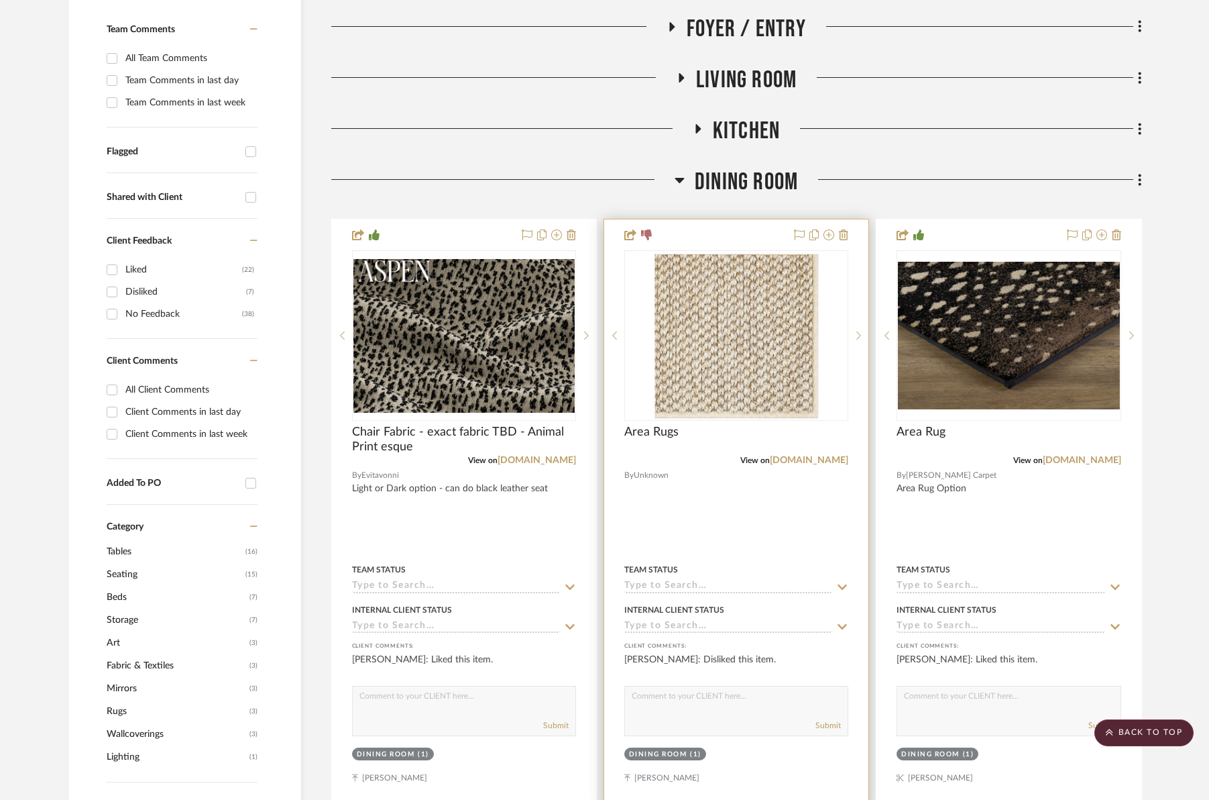
scroll to position [163, 0]
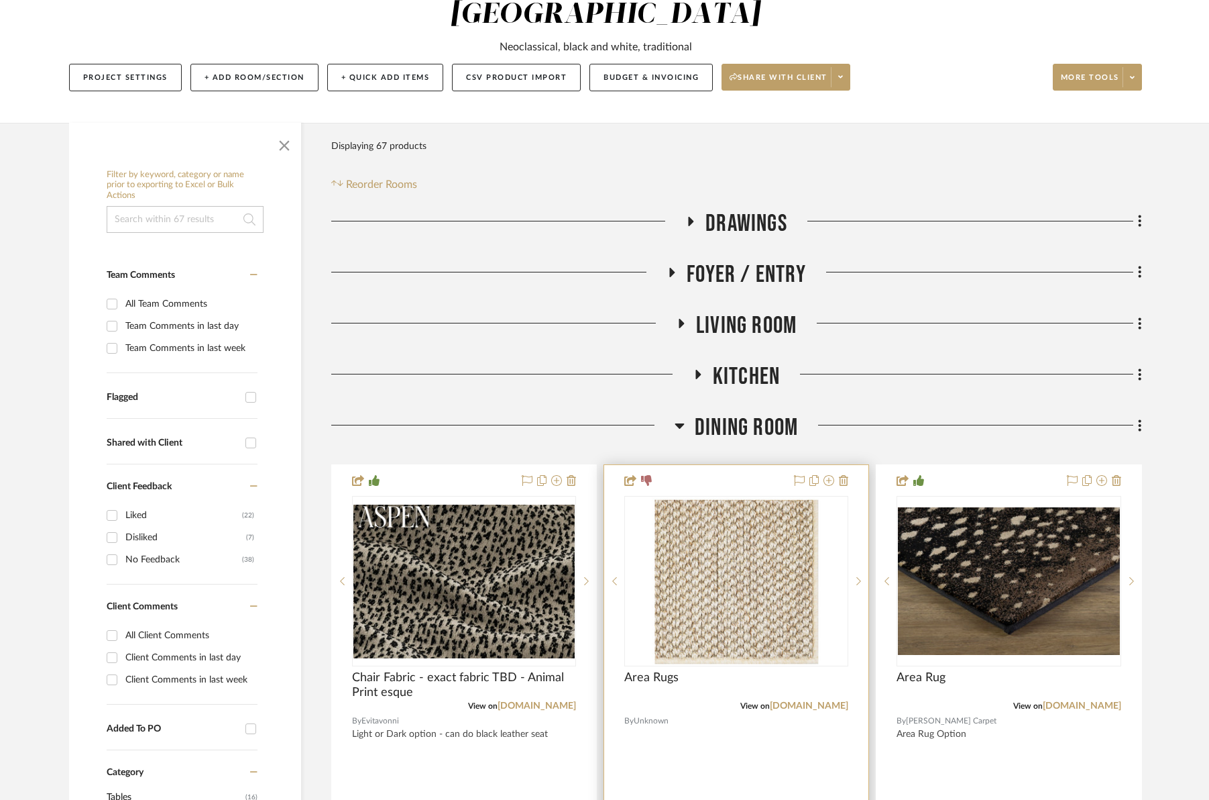
click at [849, 465] on div at bounding box center [736, 758] width 264 height 587
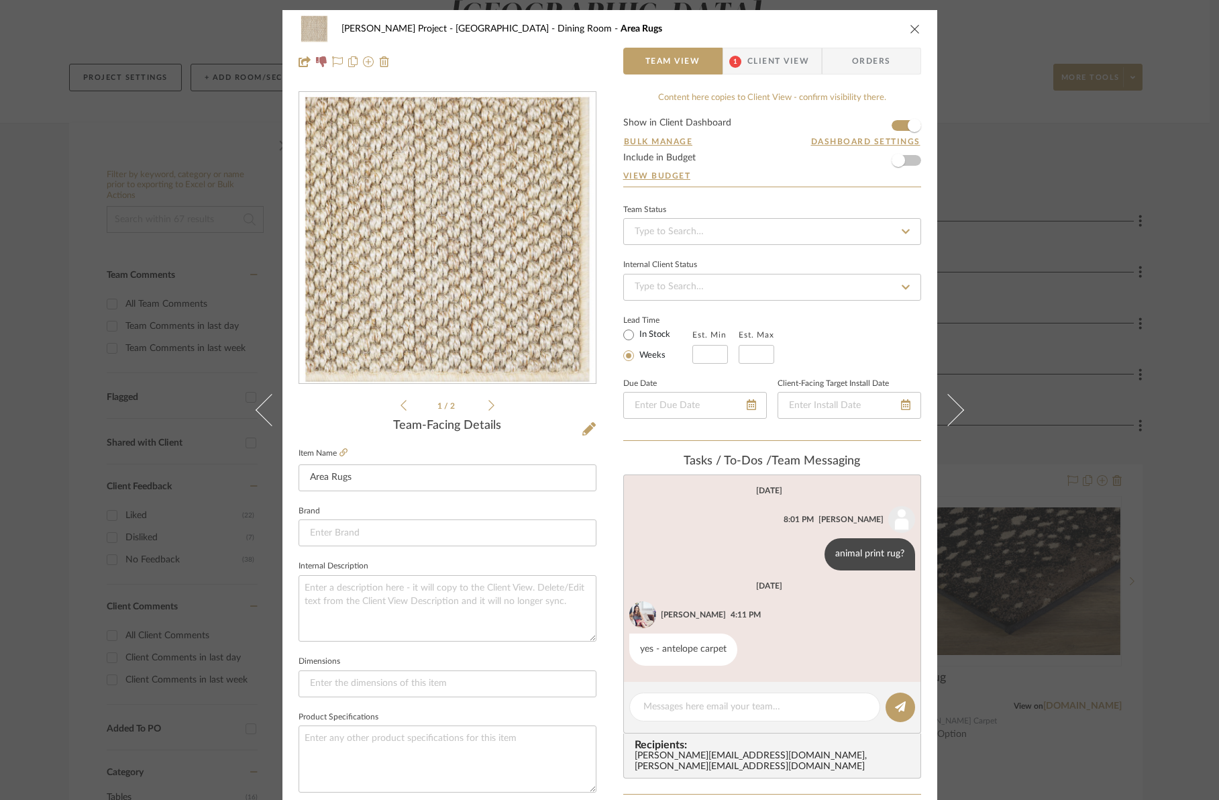
drag, startPoint x: 910, startPoint y: 30, endPoint x: 915, endPoint y: 105, distance: 75.9
click at [910, 30] on icon "close" at bounding box center [915, 28] width 11 height 11
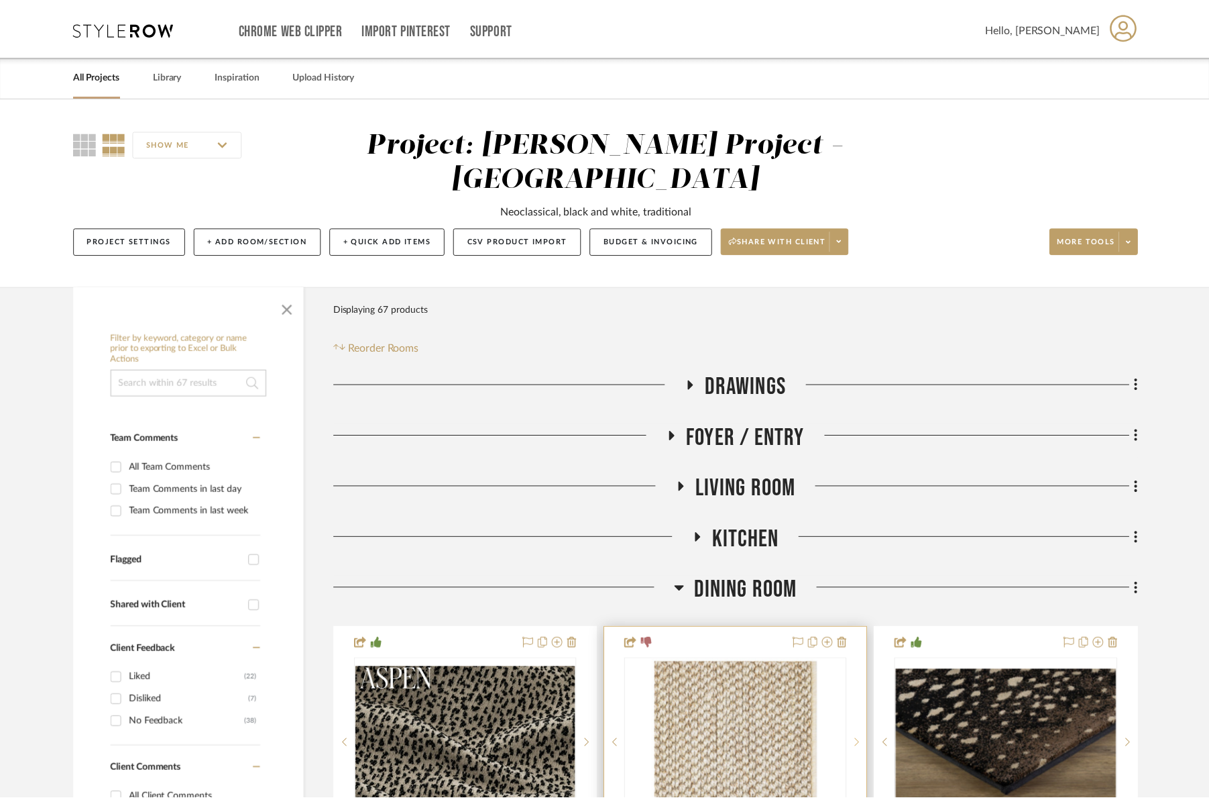
scroll to position [163, 0]
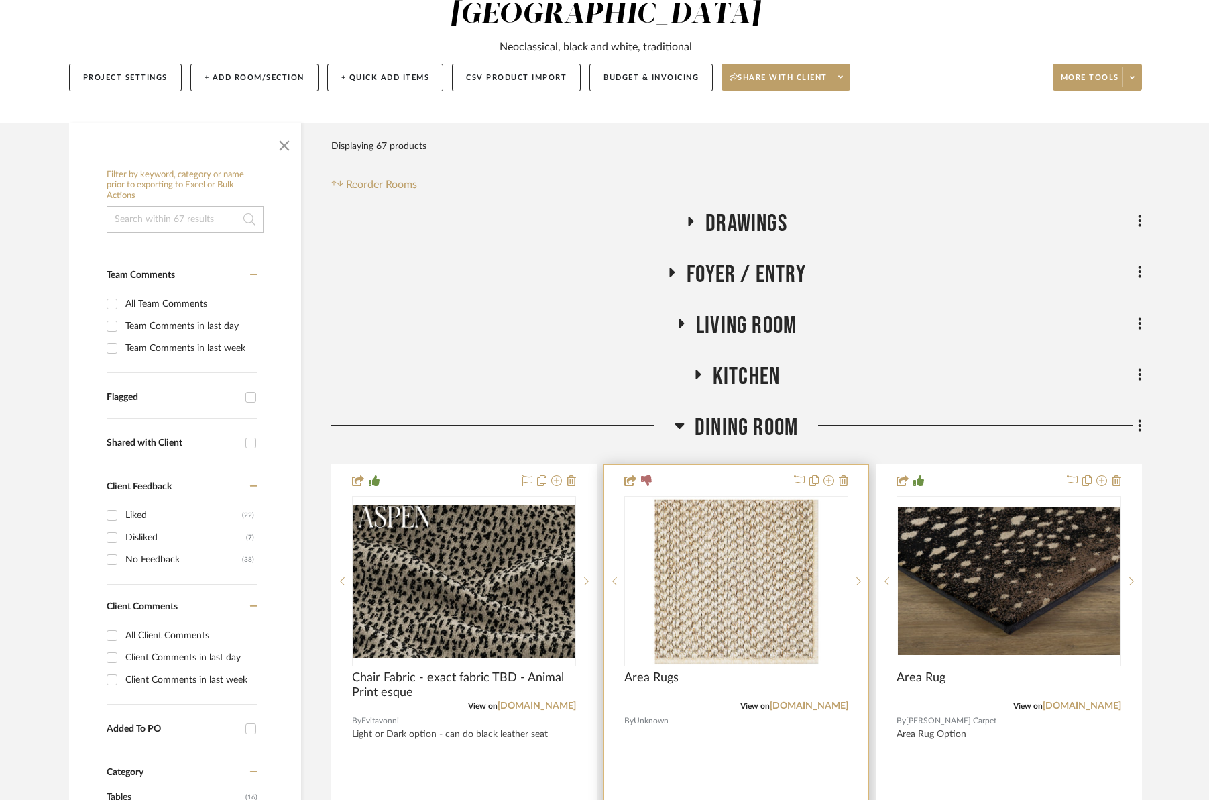
click at [851, 465] on div at bounding box center [736, 758] width 264 height 587
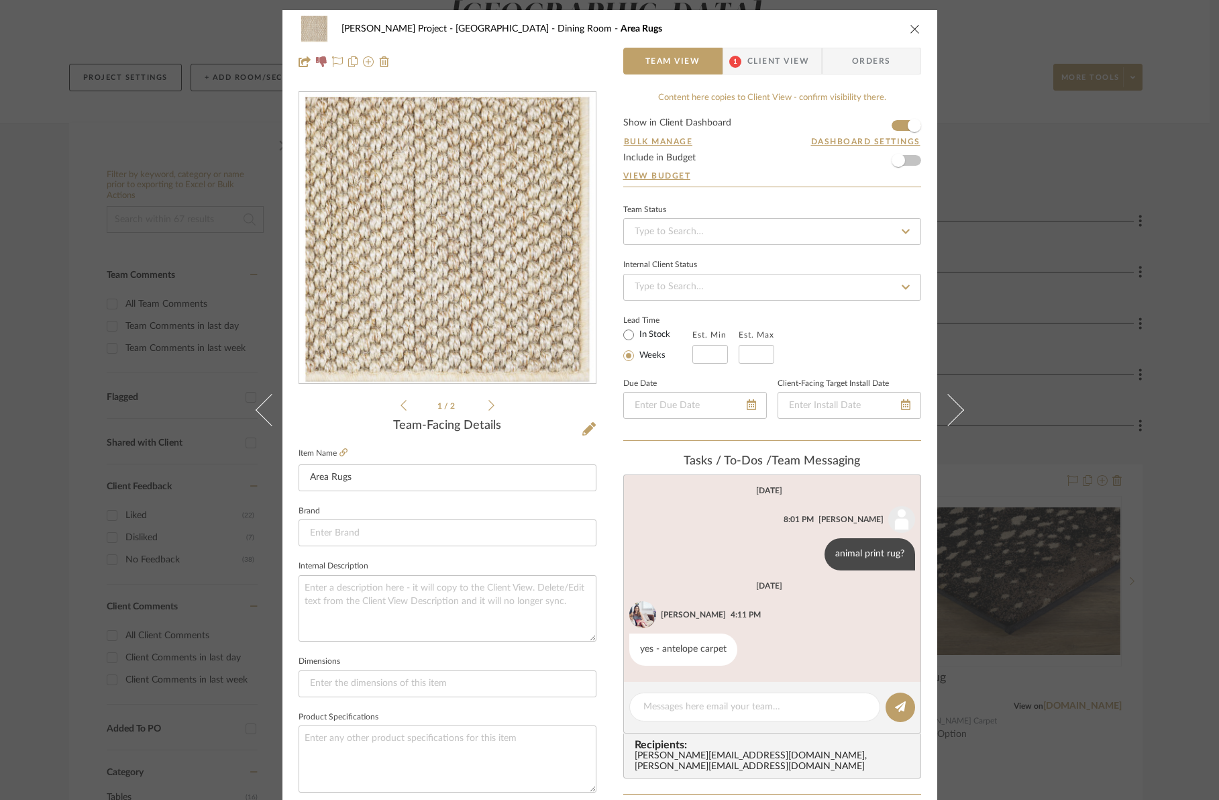
click at [905, 25] on div "[PERSON_NAME] Project - [GEOGRAPHIC_DATA] Dining Room Area Rugs" at bounding box center [609, 28] width 622 height 27
drag, startPoint x: 910, startPoint y: 25, endPoint x: 911, endPoint y: 46, distance: 20.8
click at [910, 25] on icon "close" at bounding box center [915, 28] width 11 height 11
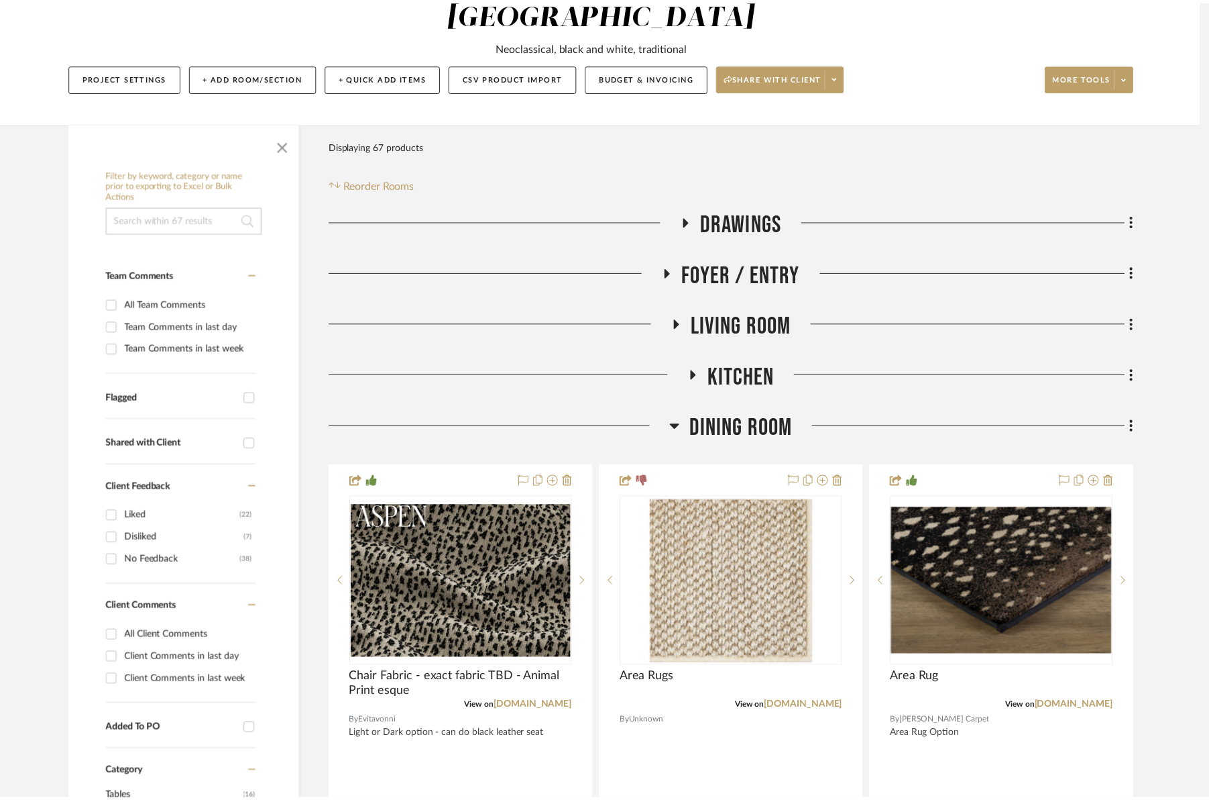
scroll to position [163, 0]
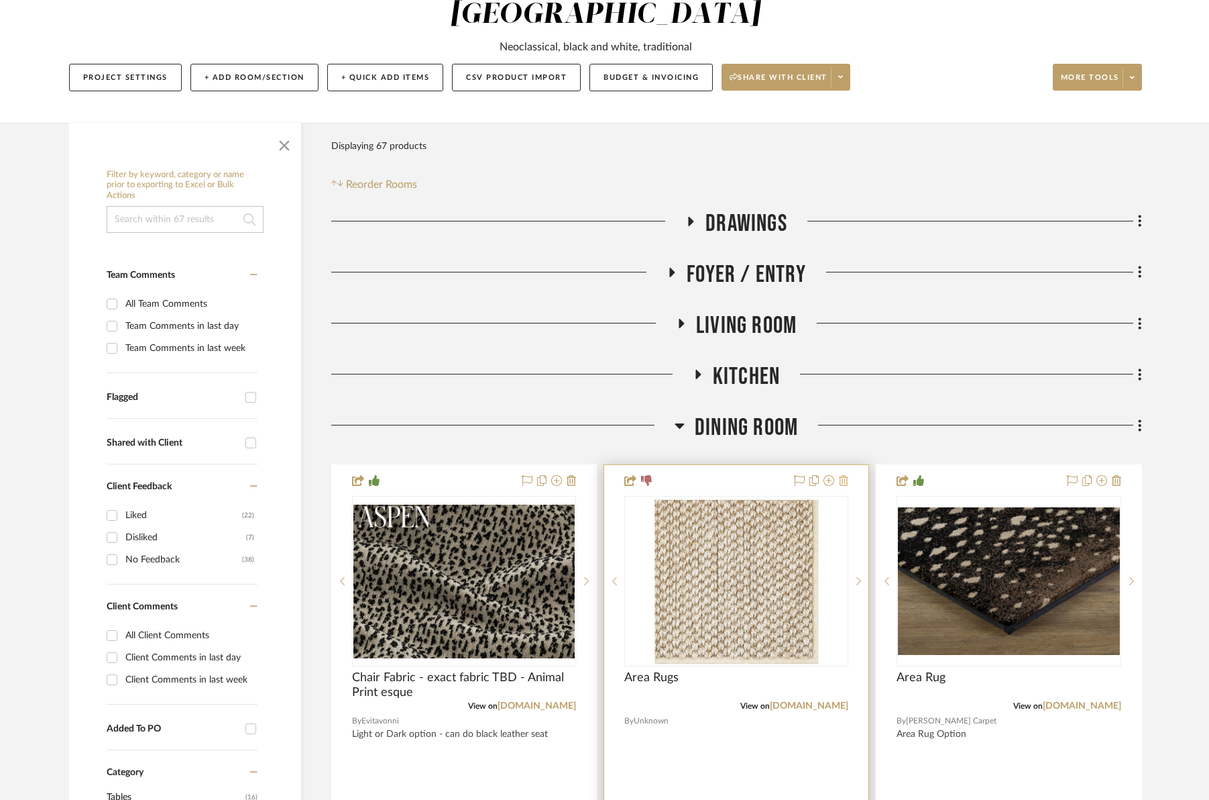
click at [847, 475] on icon at bounding box center [843, 480] width 9 height 11
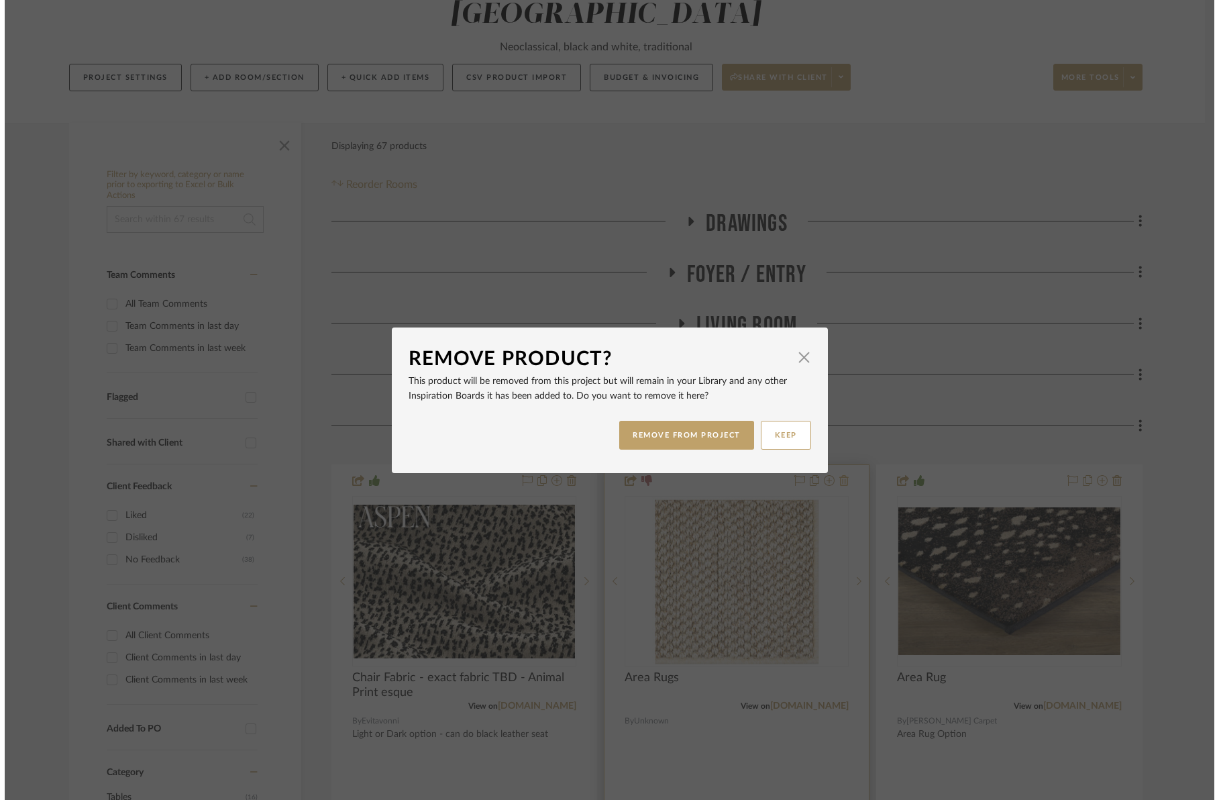
scroll to position [0, 0]
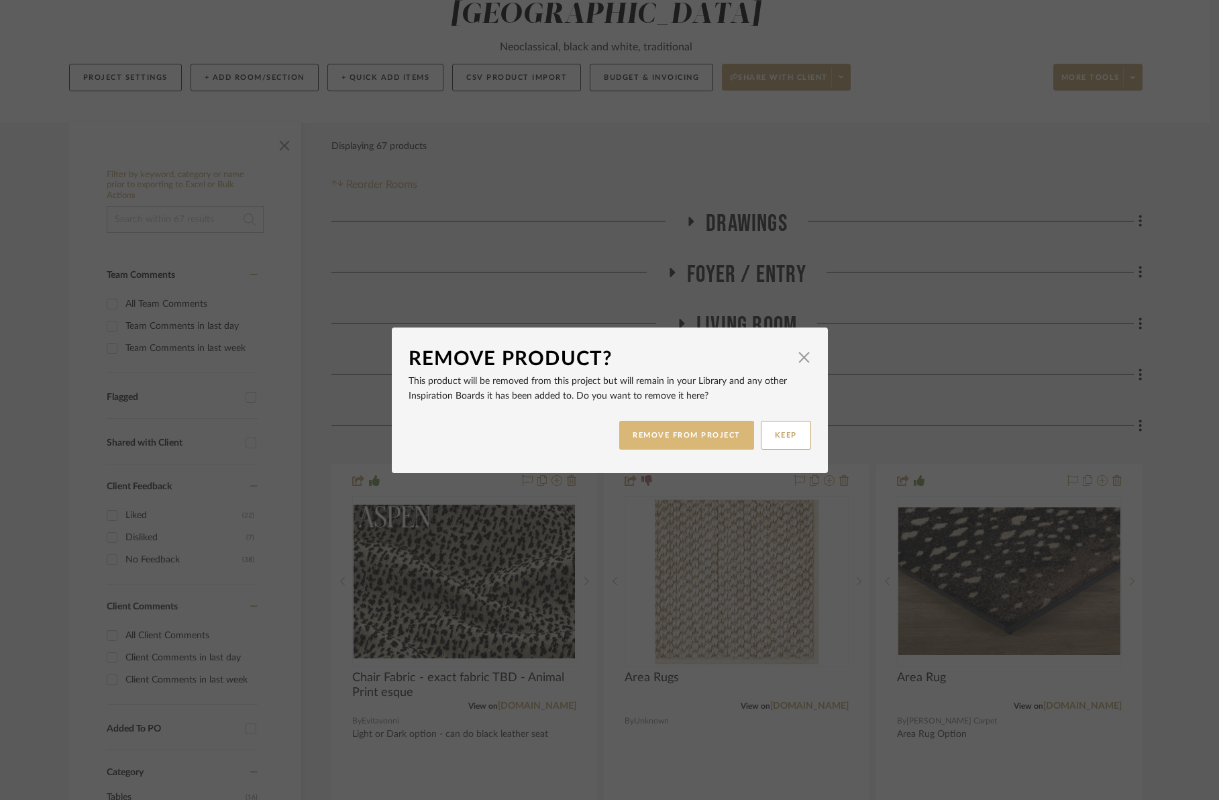
click at [694, 444] on button "REMOVE FROM PROJECT" at bounding box center [686, 435] width 135 height 29
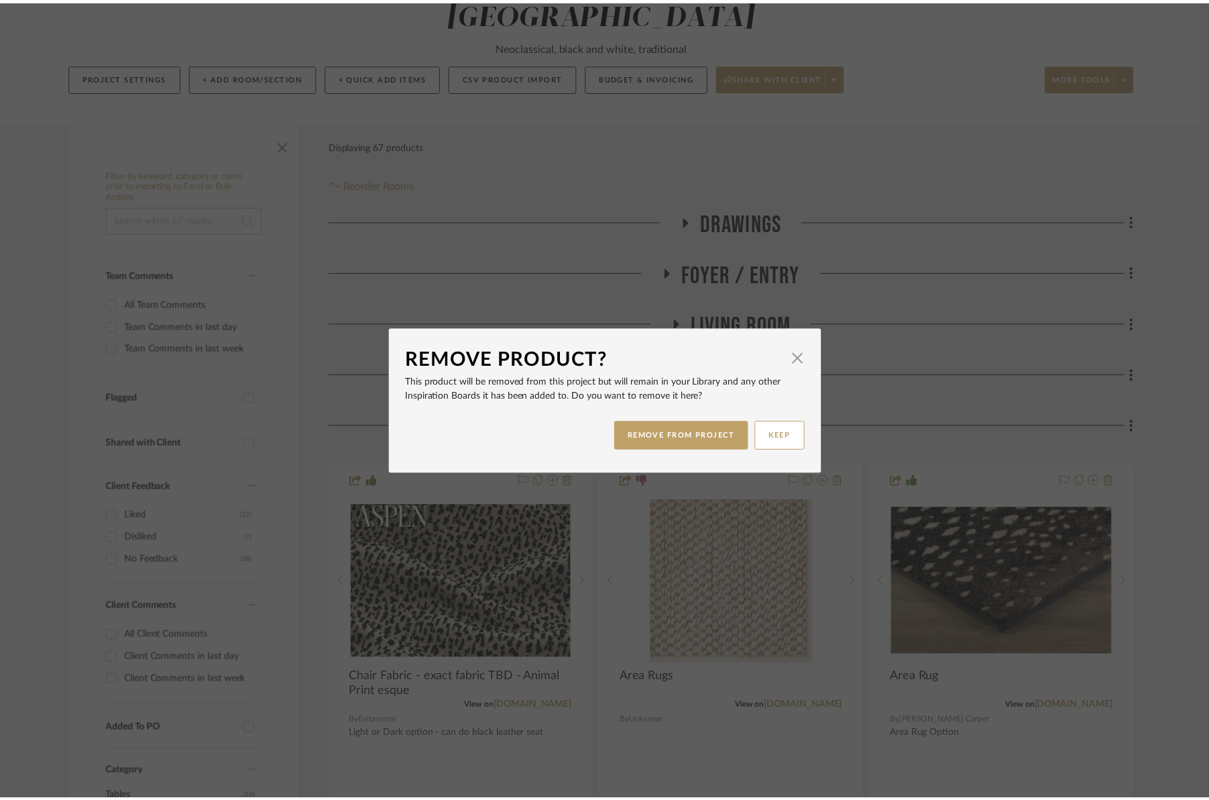
scroll to position [163, 0]
